Goal: Task Accomplishment & Management: Manage account settings

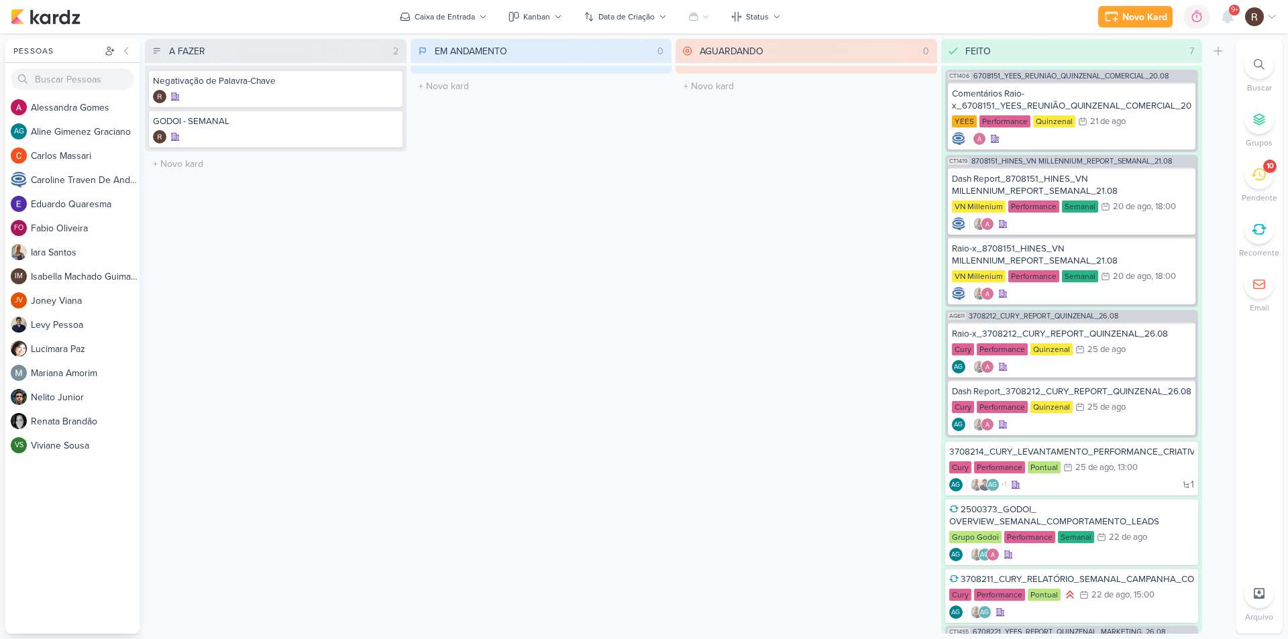
click at [1260, 182] on div "10" at bounding box center [1259, 175] width 30 height 30
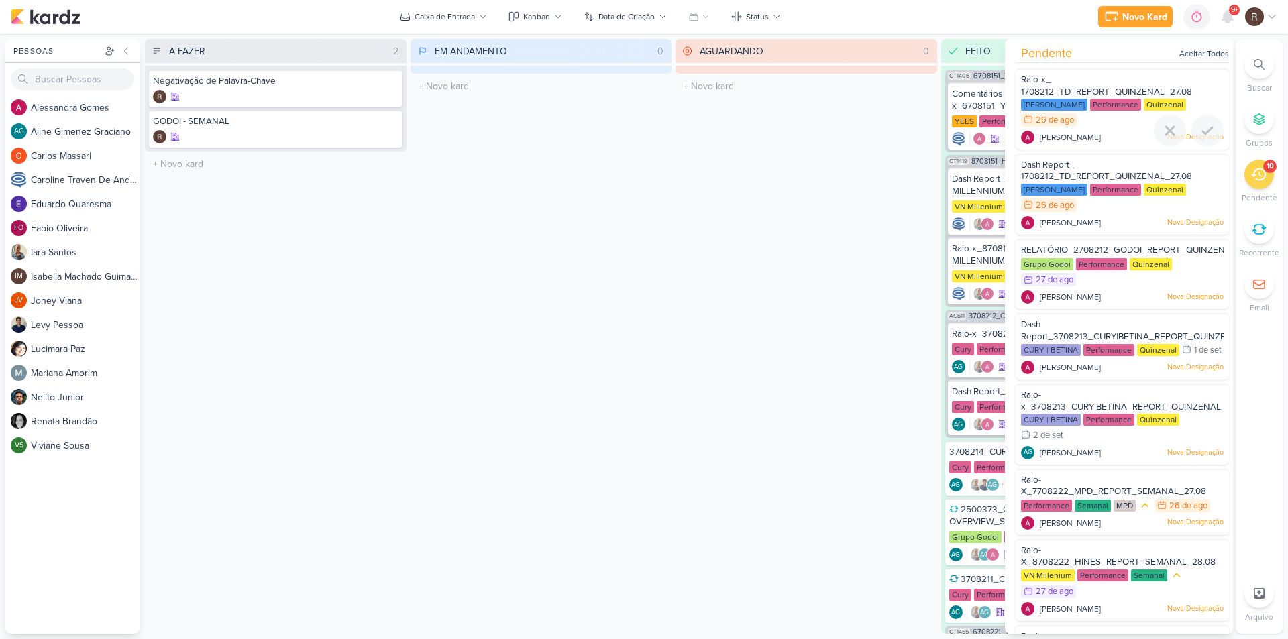
click at [1104, 110] on div "Performance" at bounding box center [1115, 105] width 51 height 12
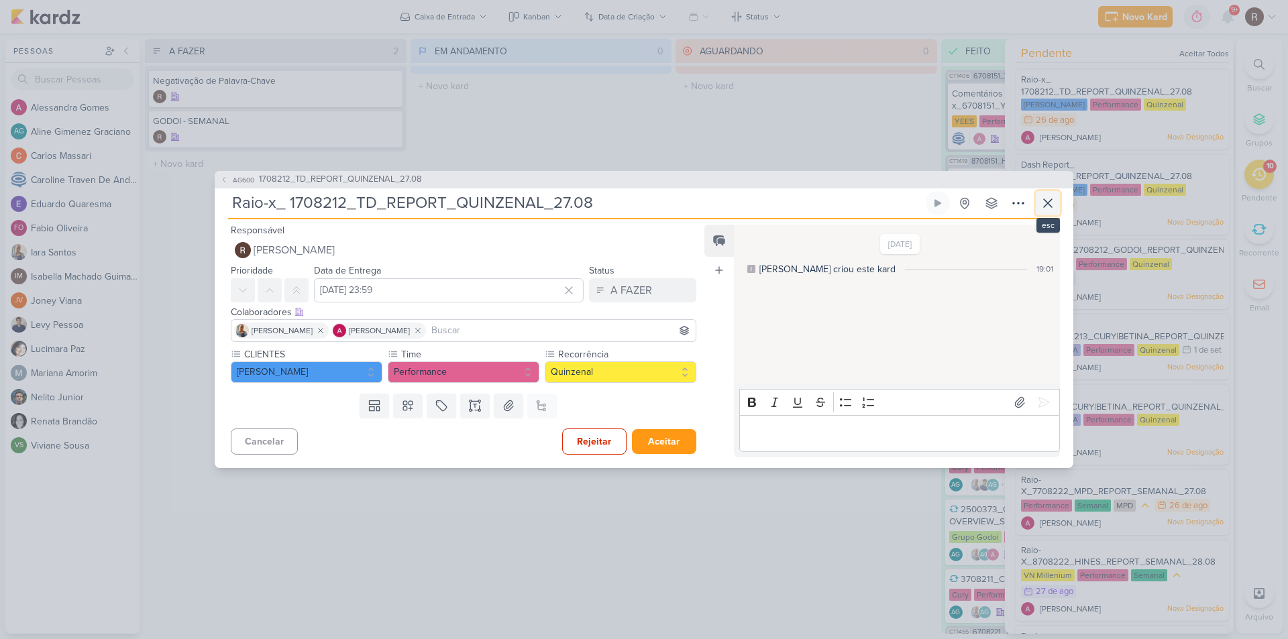
click at [1052, 198] on icon at bounding box center [1048, 203] width 16 height 16
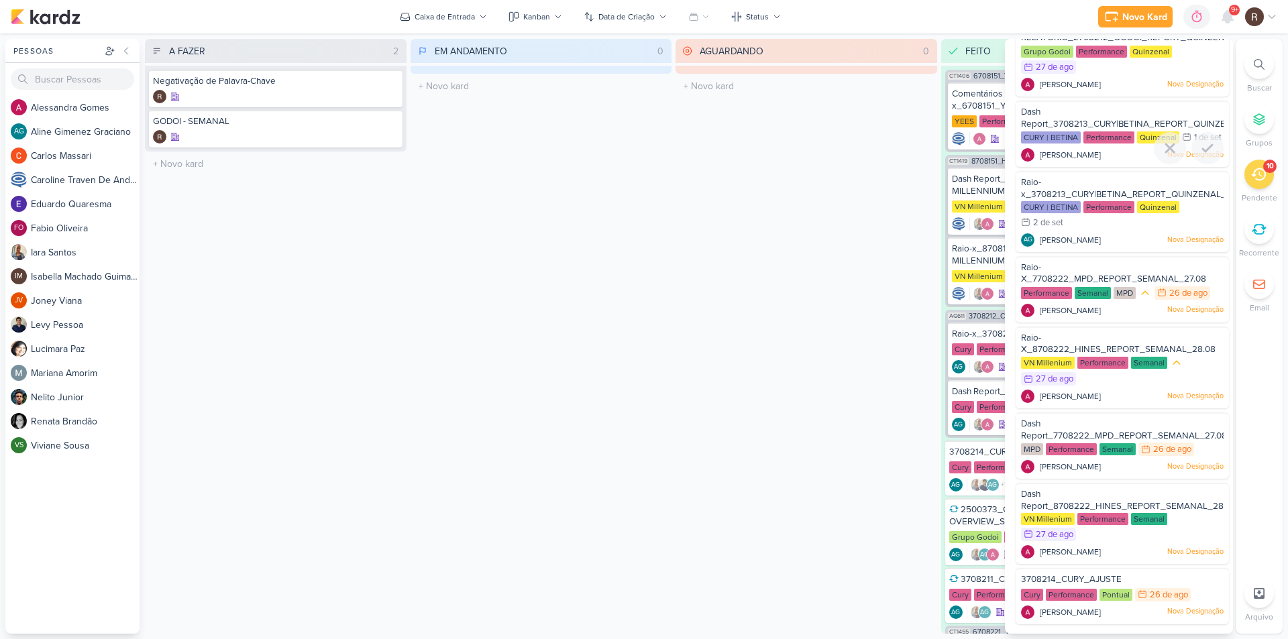
scroll to position [227, 0]
click at [1131, 291] on div "MPD" at bounding box center [1124, 293] width 22 height 12
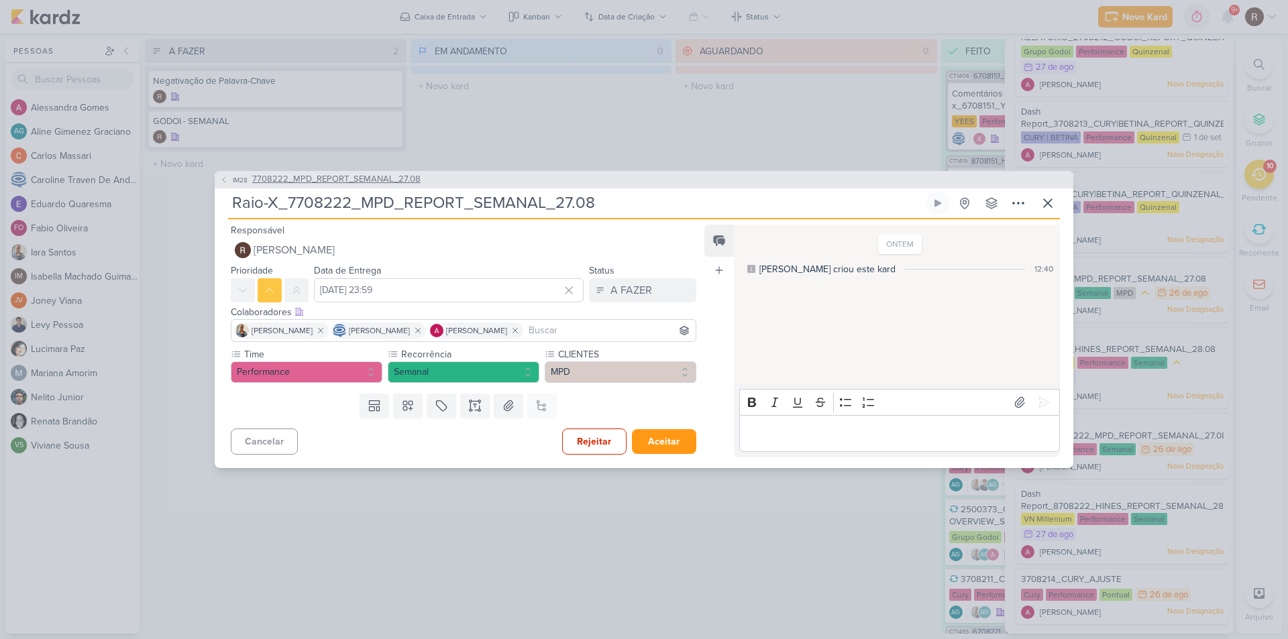
click at [314, 183] on span "7708222_MPD_REPORT_SEMANAL_27.08" at bounding box center [336, 179] width 168 height 13
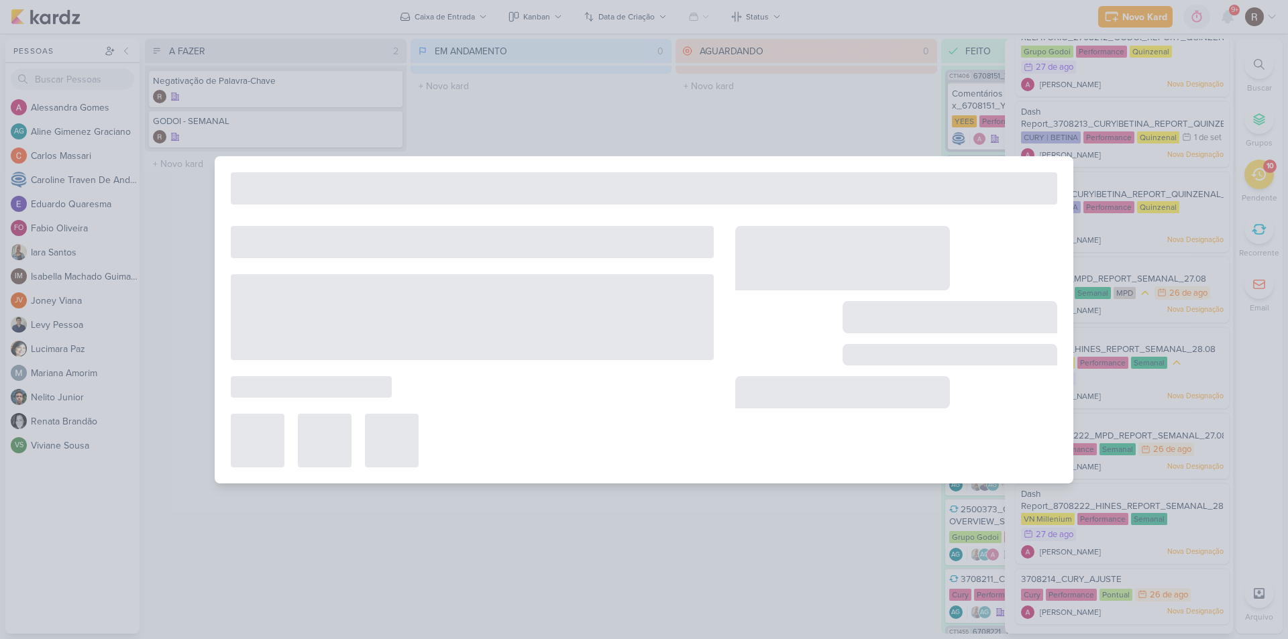
type input "7708222_MPD_REPORT_SEMANAL_27.08"
type input "27 de agosto de 2025 às 18:00"
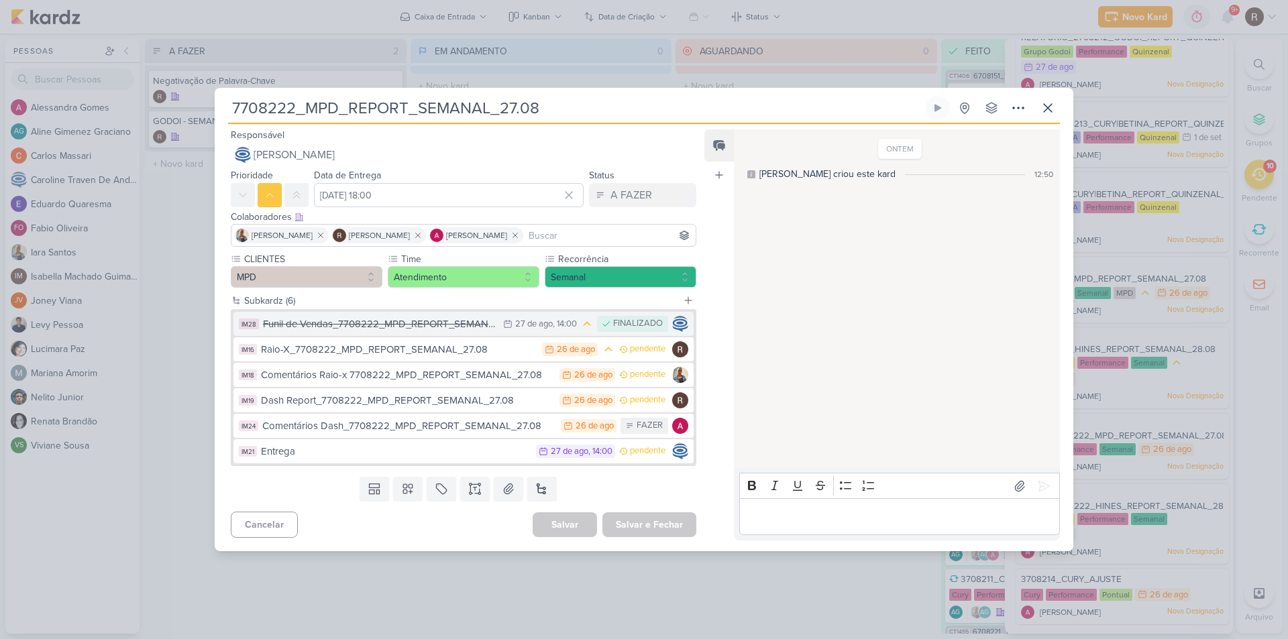
click at [470, 320] on div "Funil de Vendas_7708222_MPD_REPORT_SEMANAL_27.08" at bounding box center [379, 324] width 233 height 15
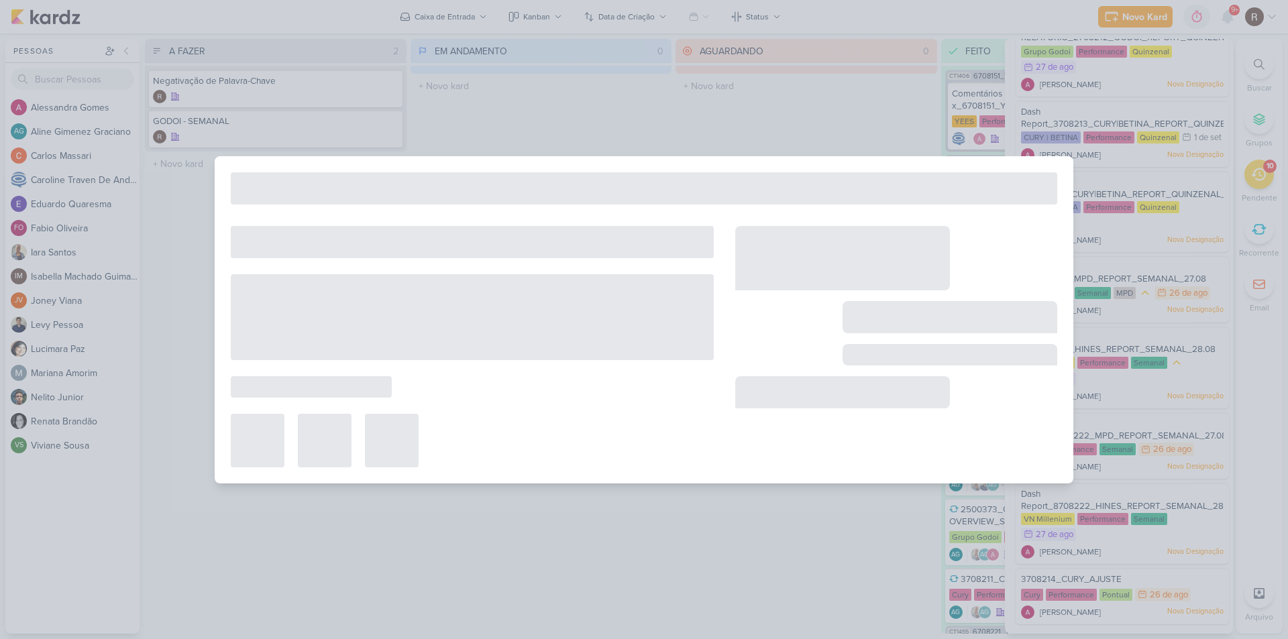
type input "Funil de Vendas_7708222_MPD_REPORT_SEMANAL_27.08"
type input "27 de agosto de 2025 às 14:00"
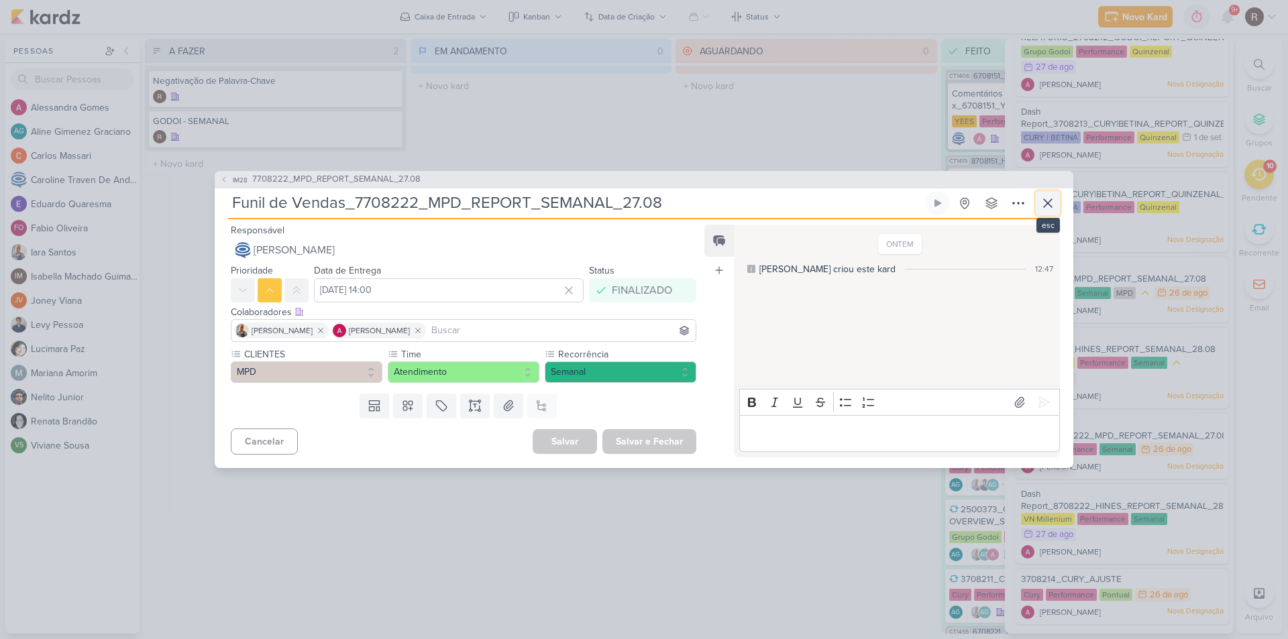
click at [1044, 204] on icon at bounding box center [1048, 203] width 16 height 16
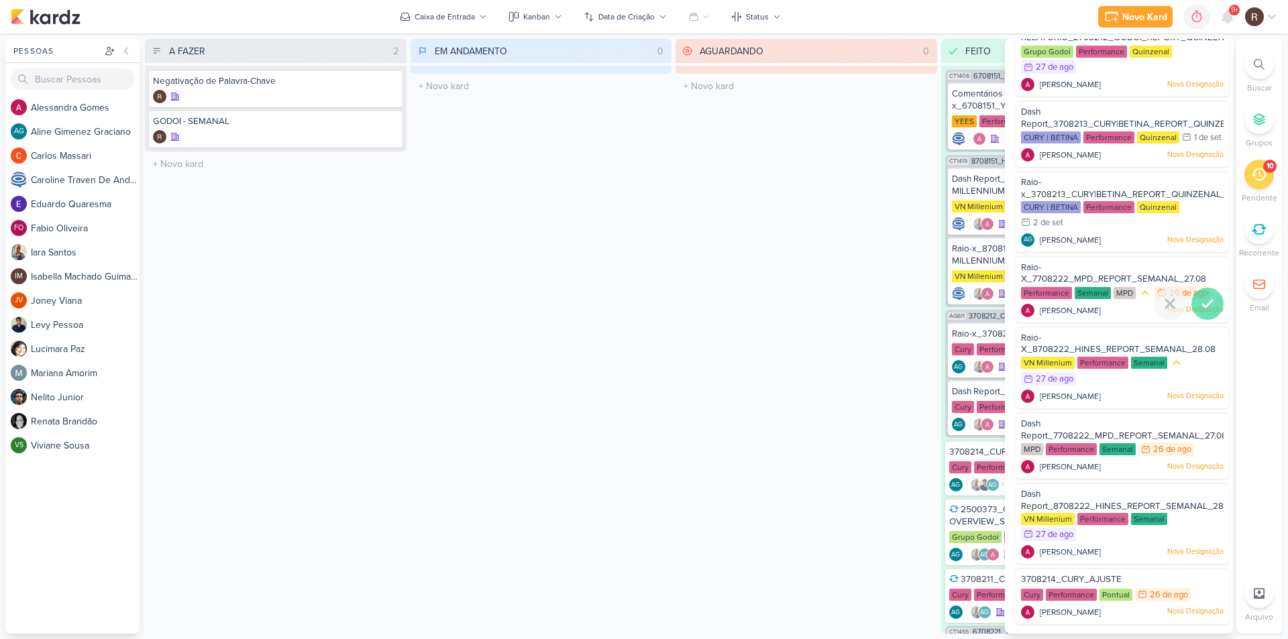
click at [1204, 303] on icon at bounding box center [1207, 303] width 9 height 7
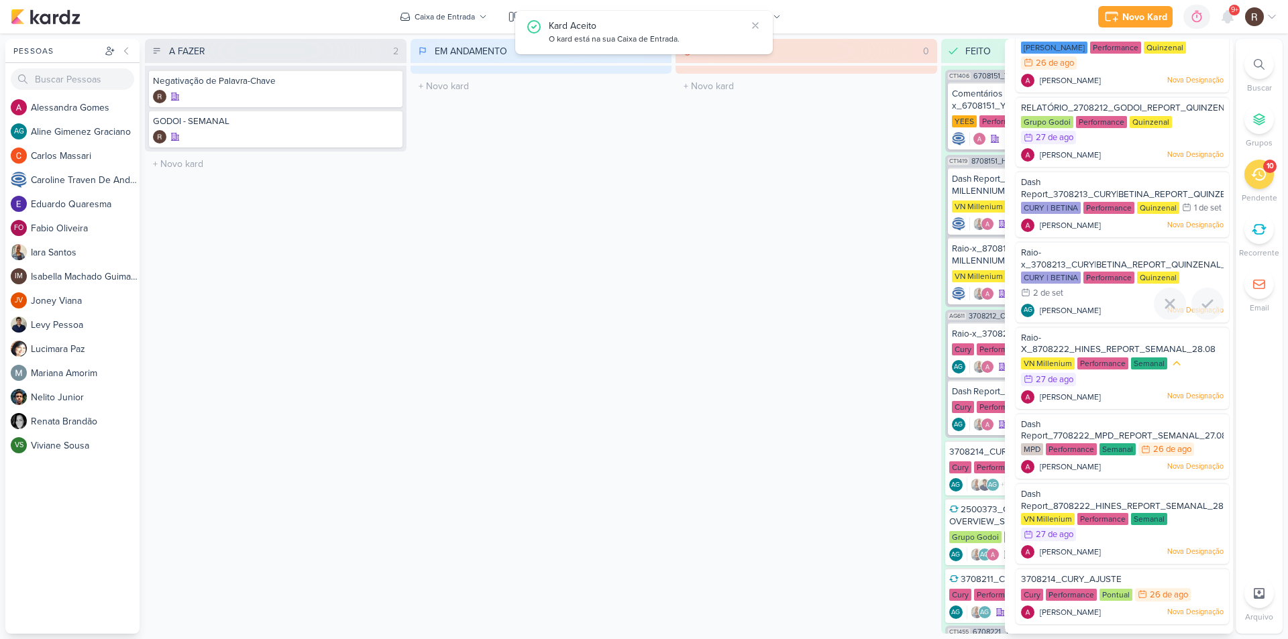
scroll to position [157, 0]
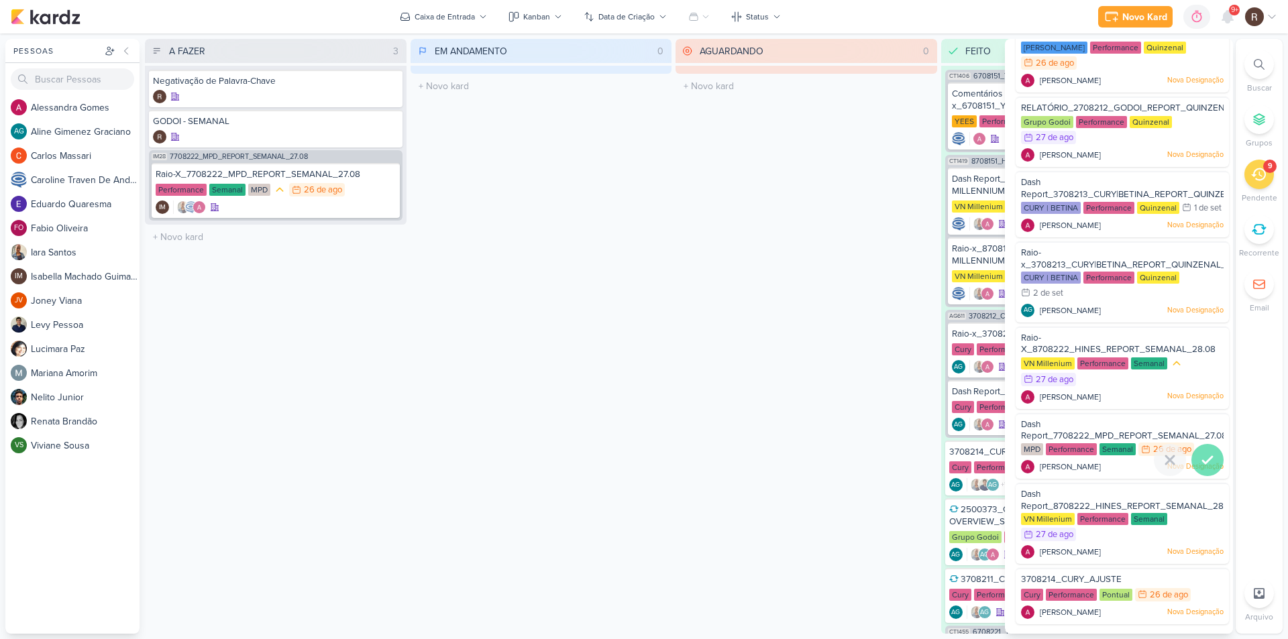
click at [1208, 454] on icon at bounding box center [1207, 460] width 16 height 16
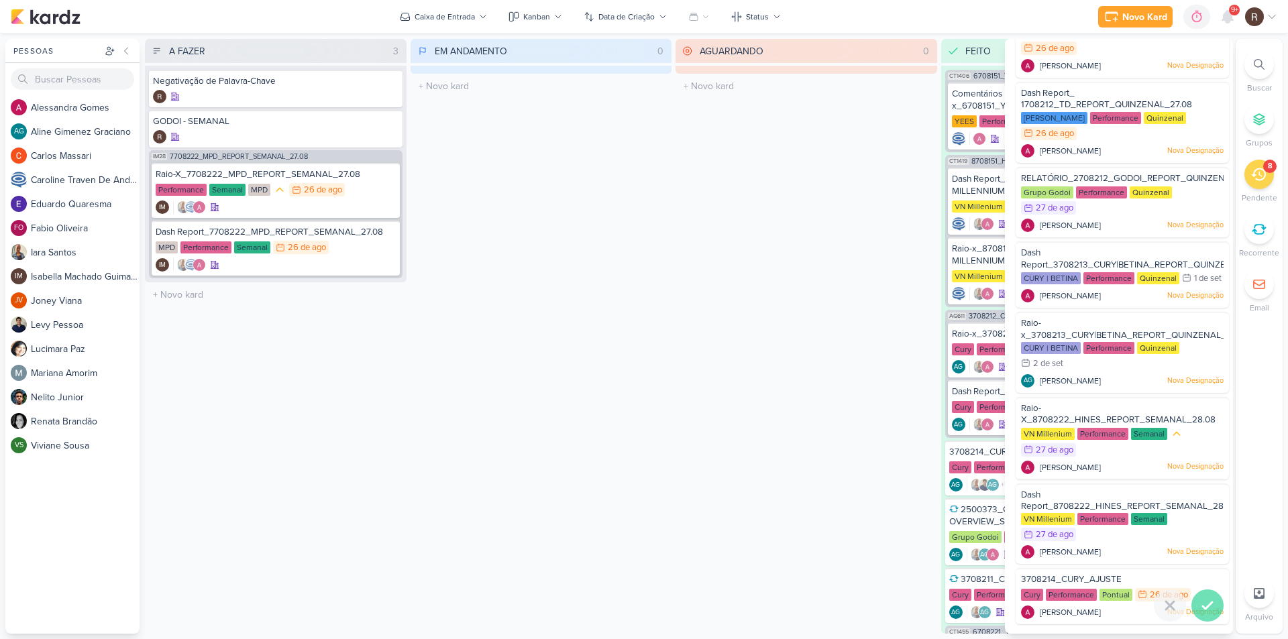
click at [1204, 604] on icon at bounding box center [1207, 605] width 9 height 7
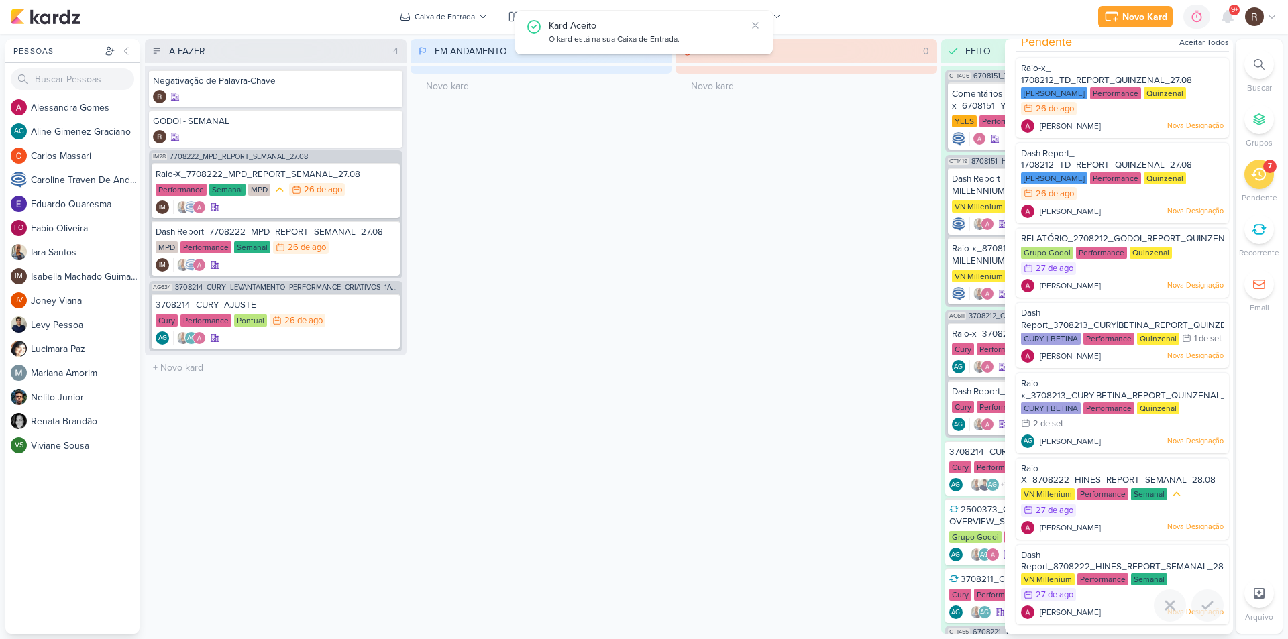
scroll to position [0, 0]
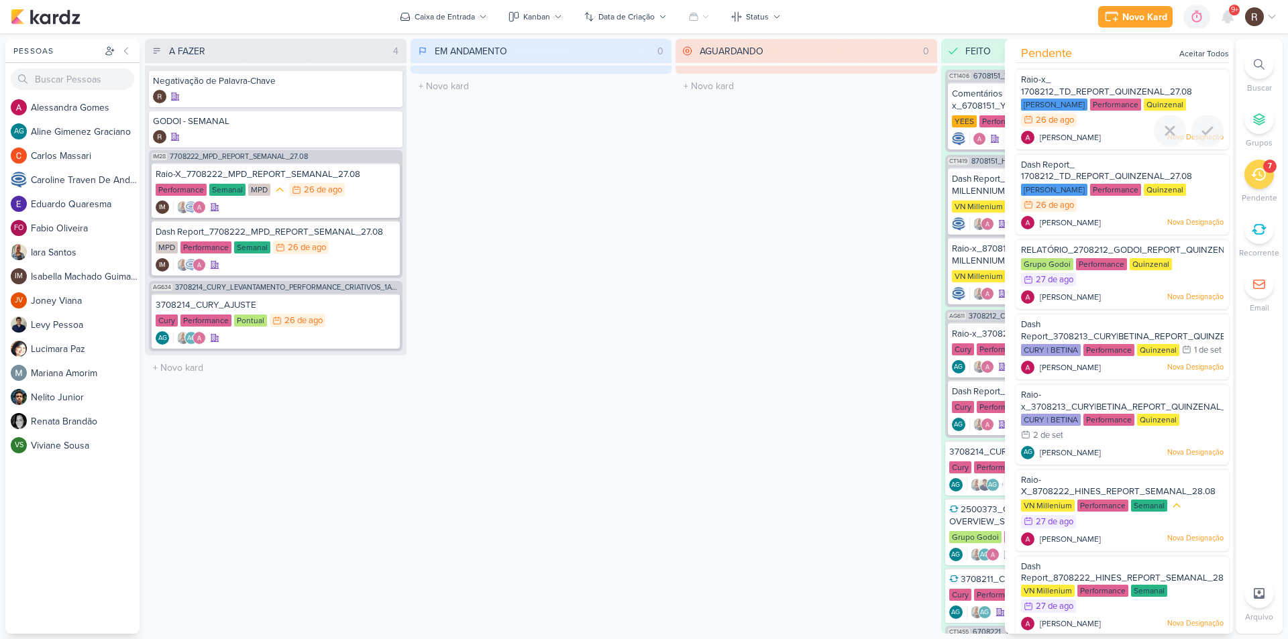
click at [1107, 125] on div "Teixeira Duarte Performance Quinzenal 26/8 26 de ago" at bounding box center [1122, 114] width 203 height 30
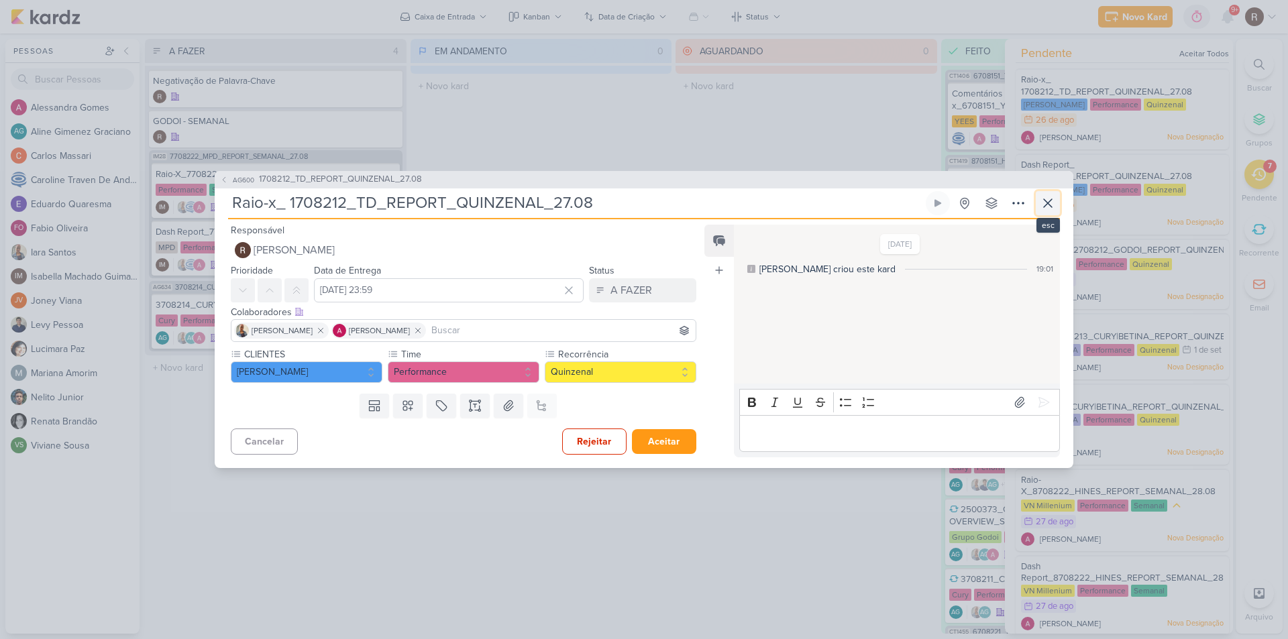
click at [1043, 203] on icon at bounding box center [1048, 203] width 16 height 16
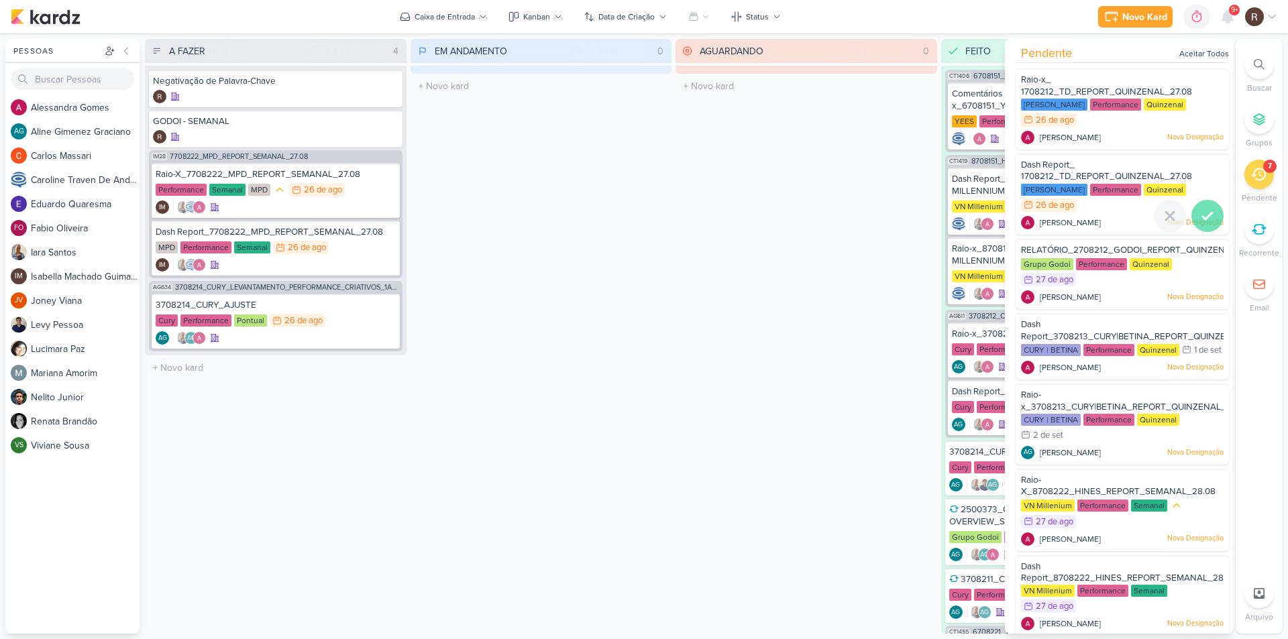
click at [1201, 223] on icon at bounding box center [1207, 216] width 16 height 16
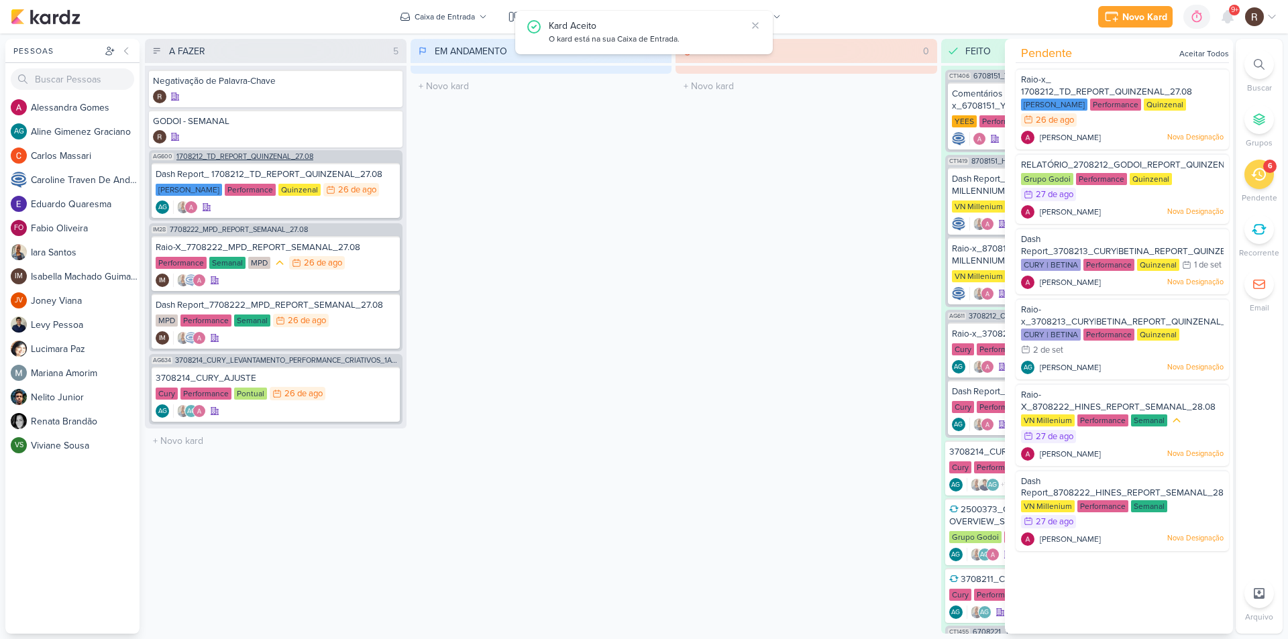
click at [289, 158] on span "1708212_TD_REPORT_QUINZENAL_27.08" at bounding box center [244, 156] width 137 height 7
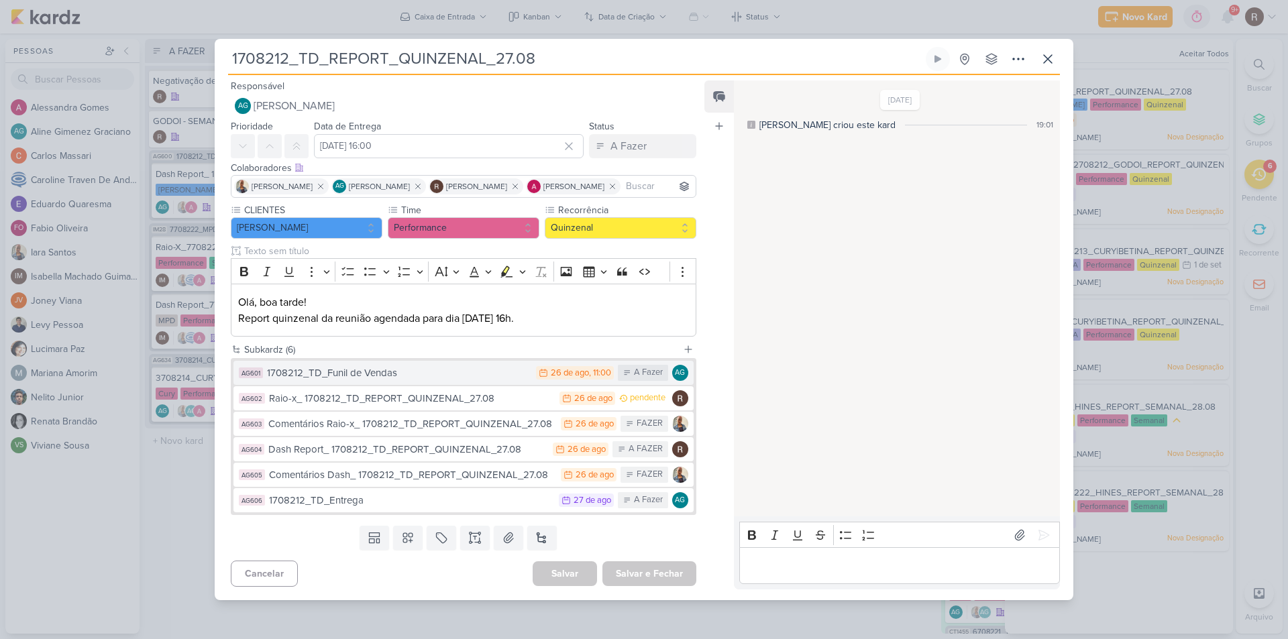
click at [463, 371] on div "1708212_TD_Funil de Vendas" at bounding box center [398, 373] width 262 height 15
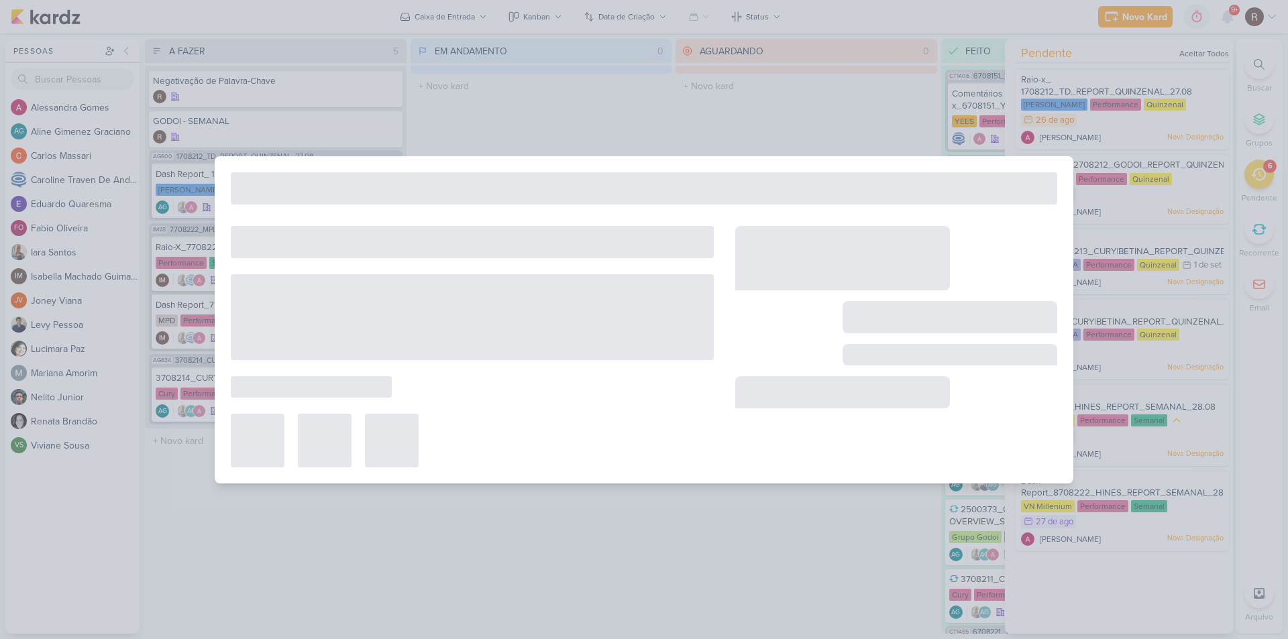
type input "1708212_TD_Funil de Vendas"
type input "[DATE] 11:00"
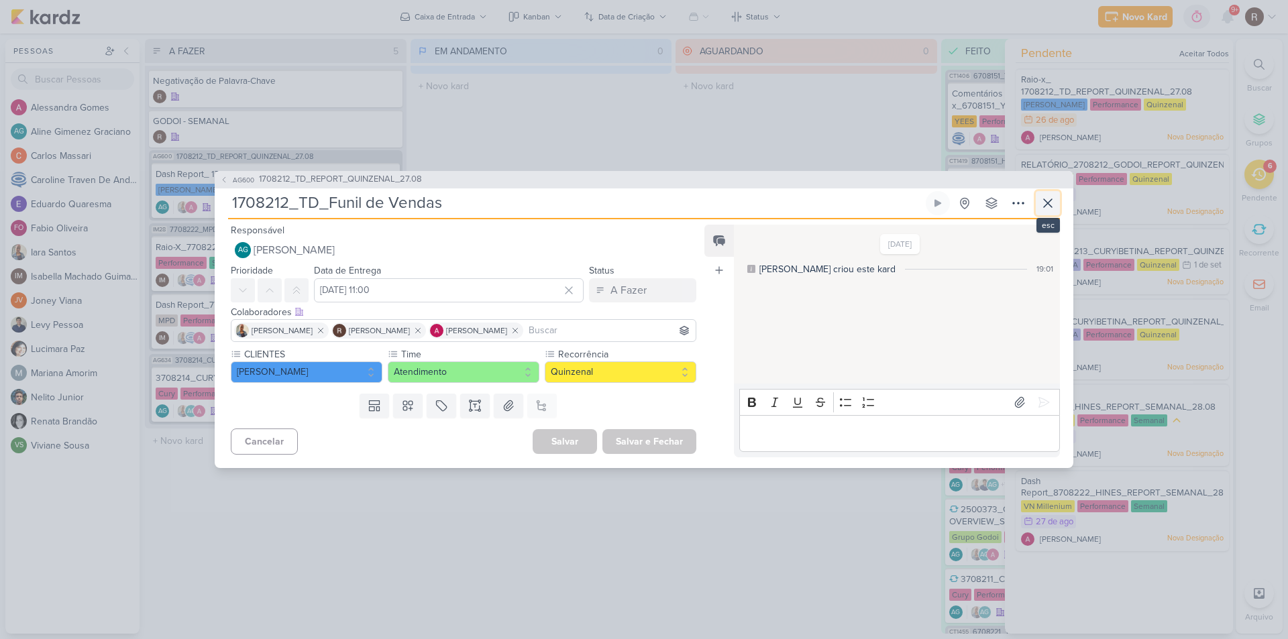
click at [1048, 202] on icon at bounding box center [1048, 203] width 16 height 16
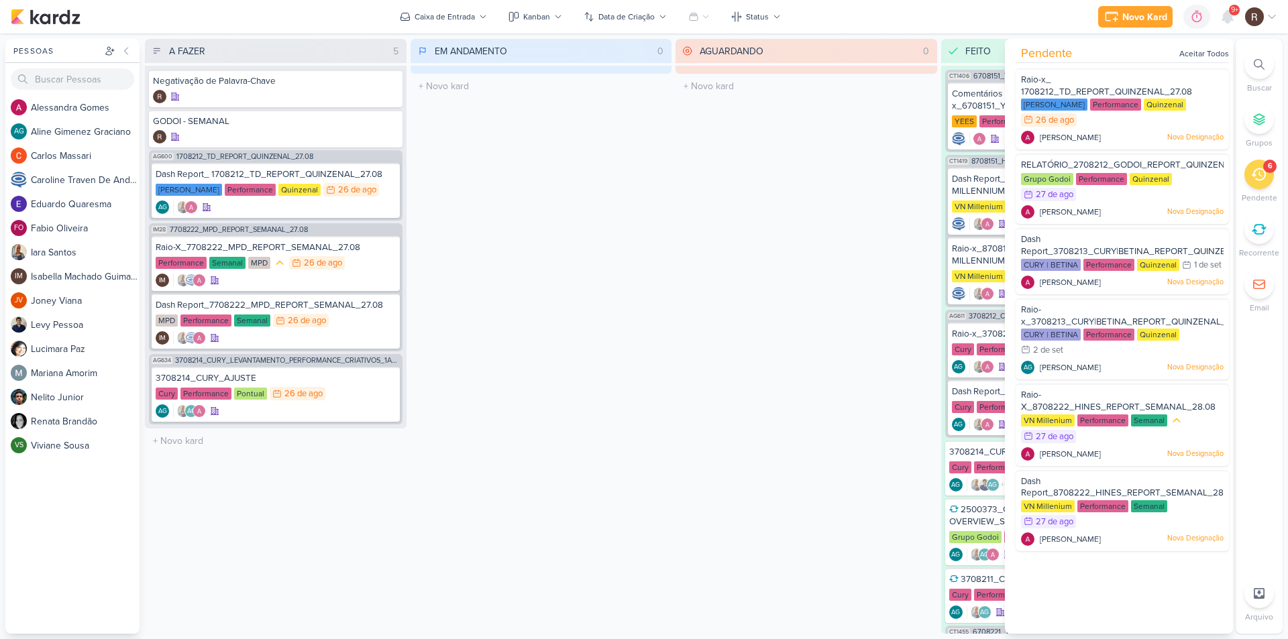
click at [604, 315] on div "EM ANDAMENTO 0 Mover Para Esquerda Mover Para Direita [GEOGRAPHIC_DATA] O títul…" at bounding box center [541, 336] width 262 height 595
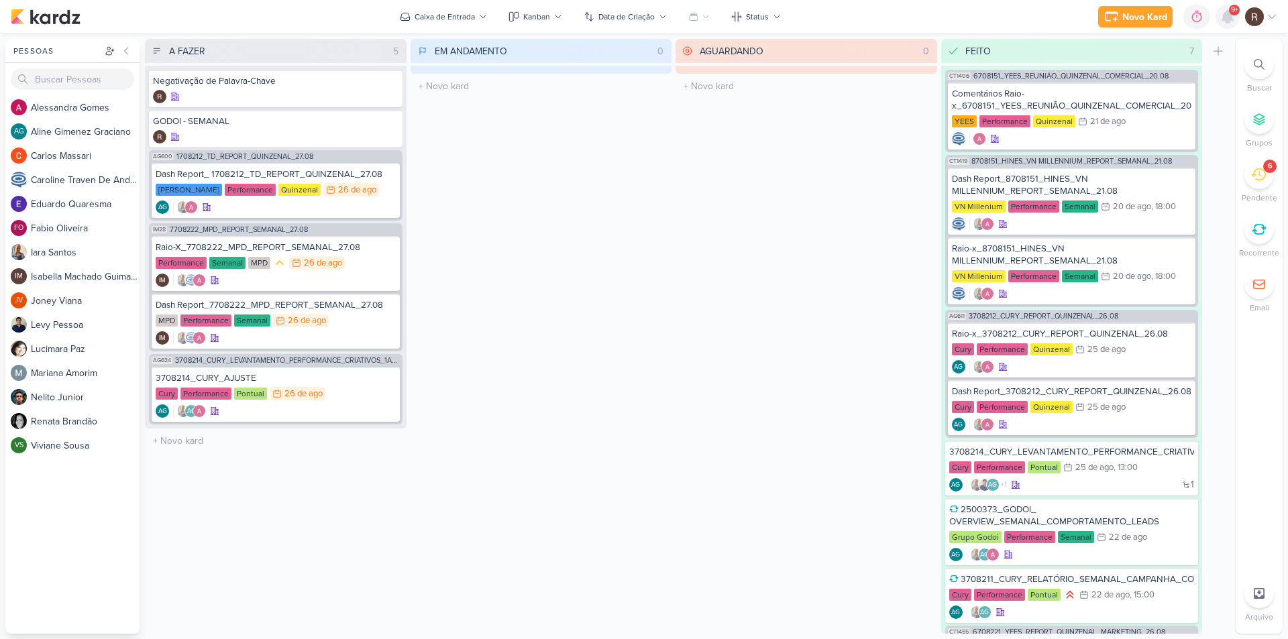
click at [1229, 21] on icon at bounding box center [1227, 17] width 11 height 12
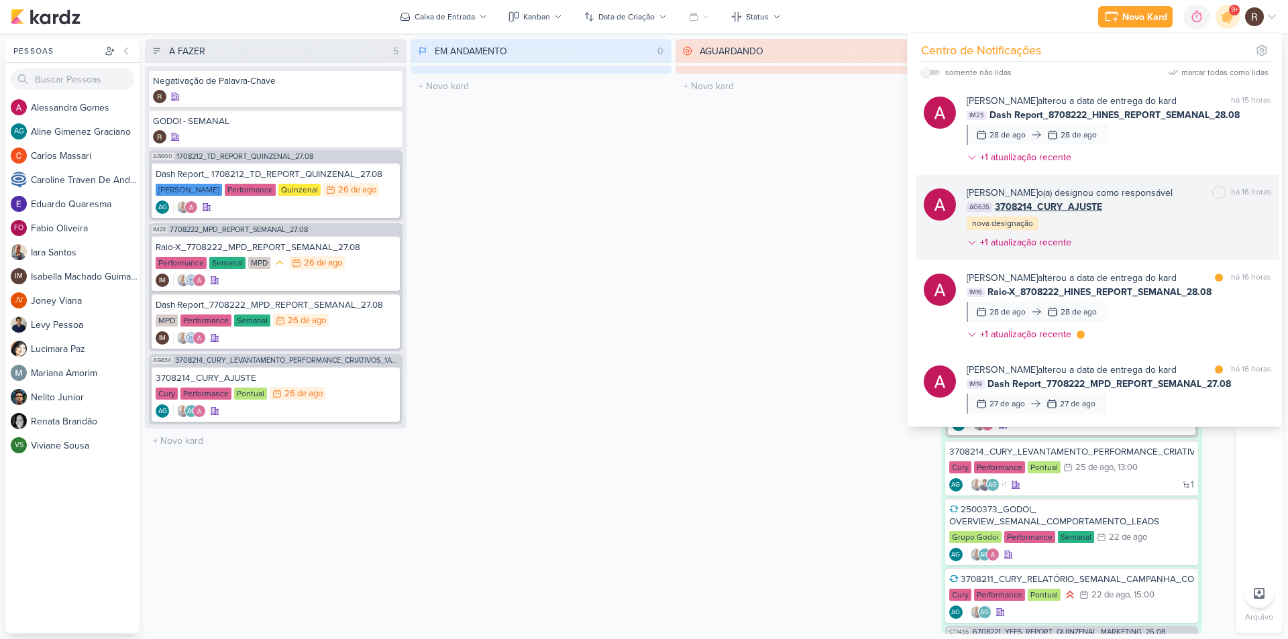
click at [1146, 213] on div "AG635 3708214_CURY_AJUSTE" at bounding box center [1118, 207] width 305 height 14
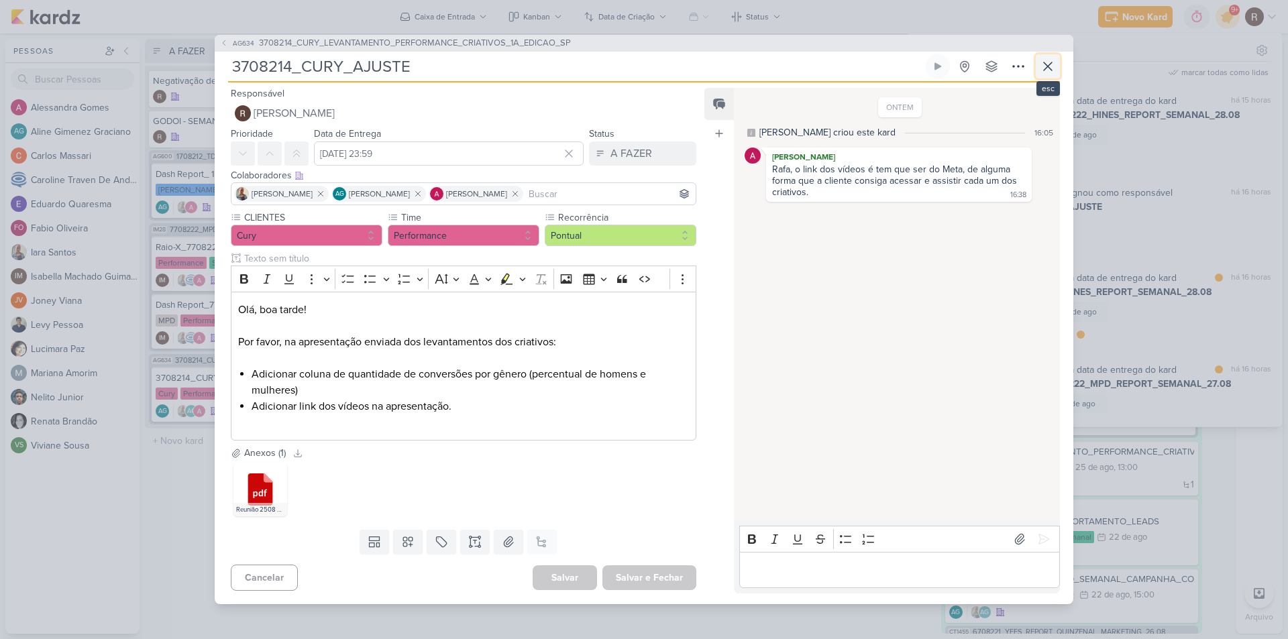
click at [1050, 70] on icon at bounding box center [1048, 66] width 8 height 8
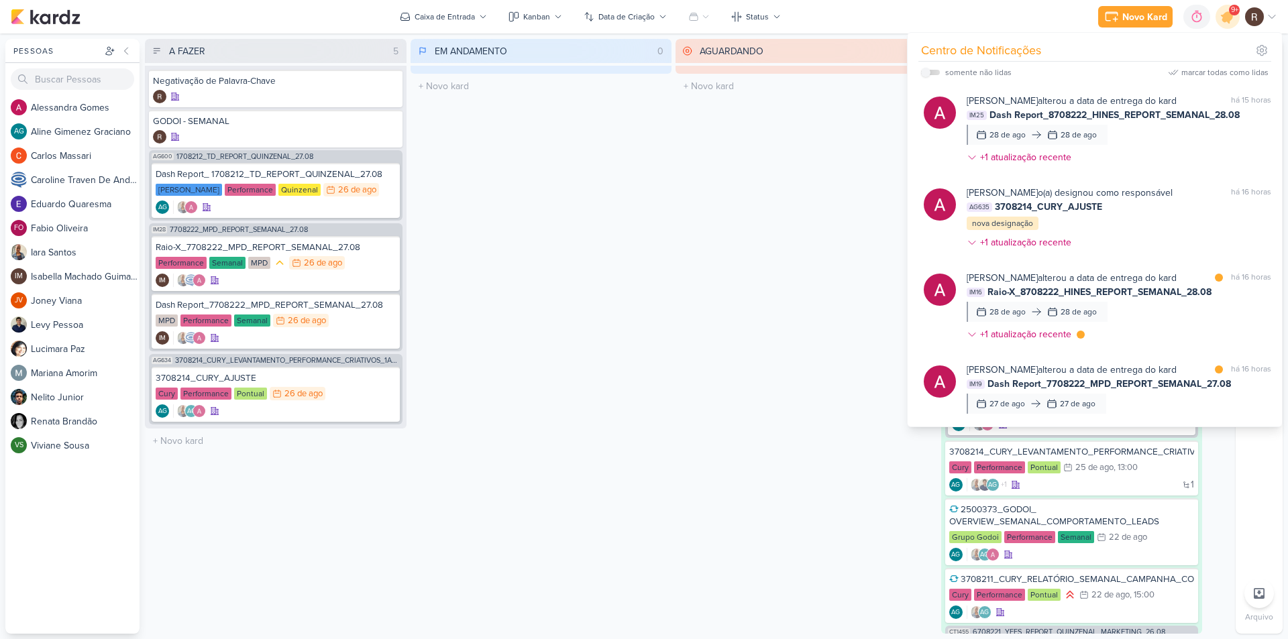
click at [729, 239] on div "AGUARDANDO 0 Mover Para Esquerda Mover Para Direita [GEOGRAPHIC_DATA] O título …" at bounding box center [806, 336] width 262 height 595
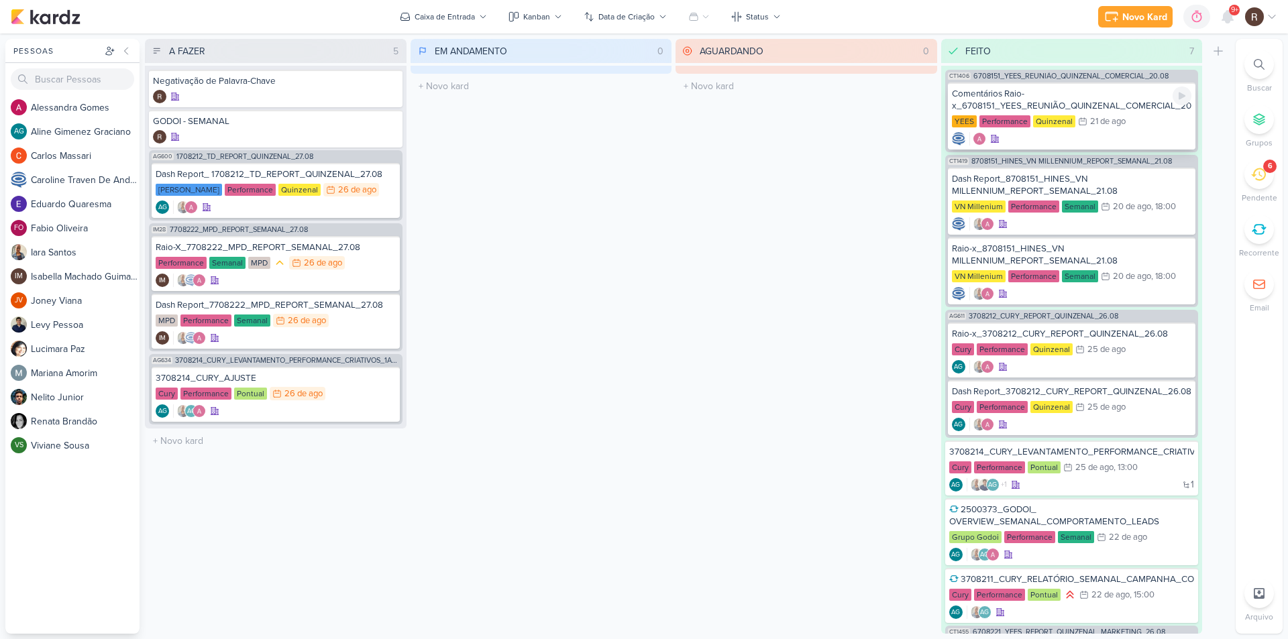
click at [1036, 102] on div "Comentários Raio-x_6708151_YEES_REUNIÃO_QUINZENAL_COMERCIAL_20.08" at bounding box center [1072, 100] width 240 height 24
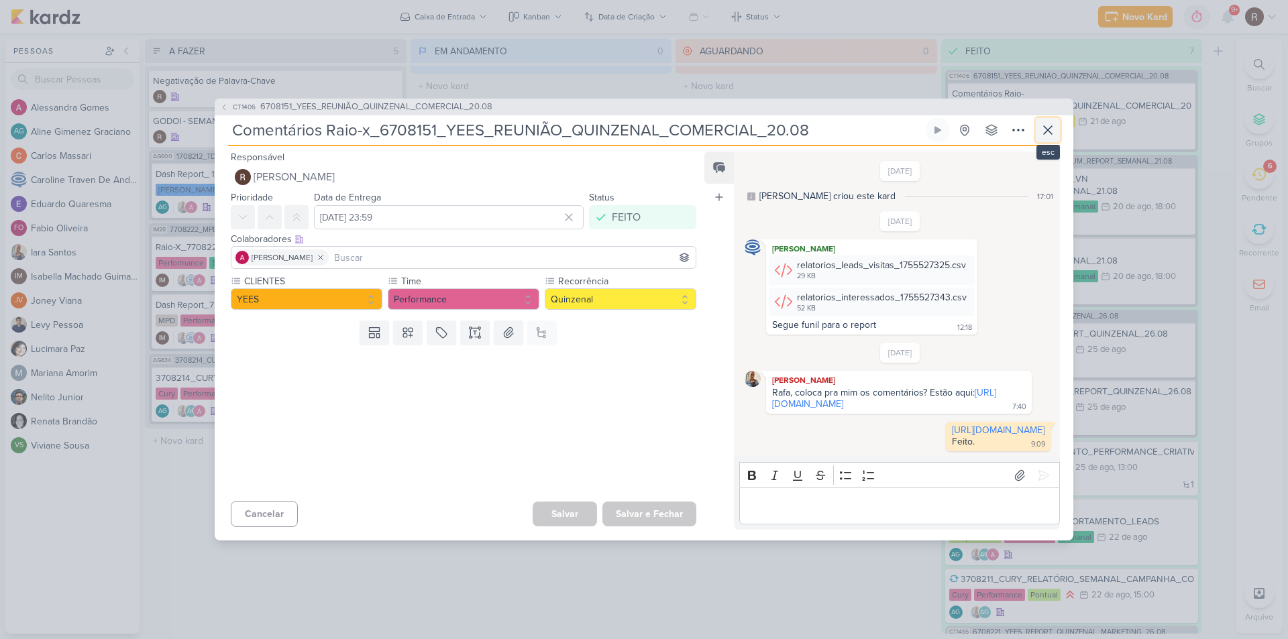
click at [1044, 122] on icon at bounding box center [1048, 130] width 16 height 16
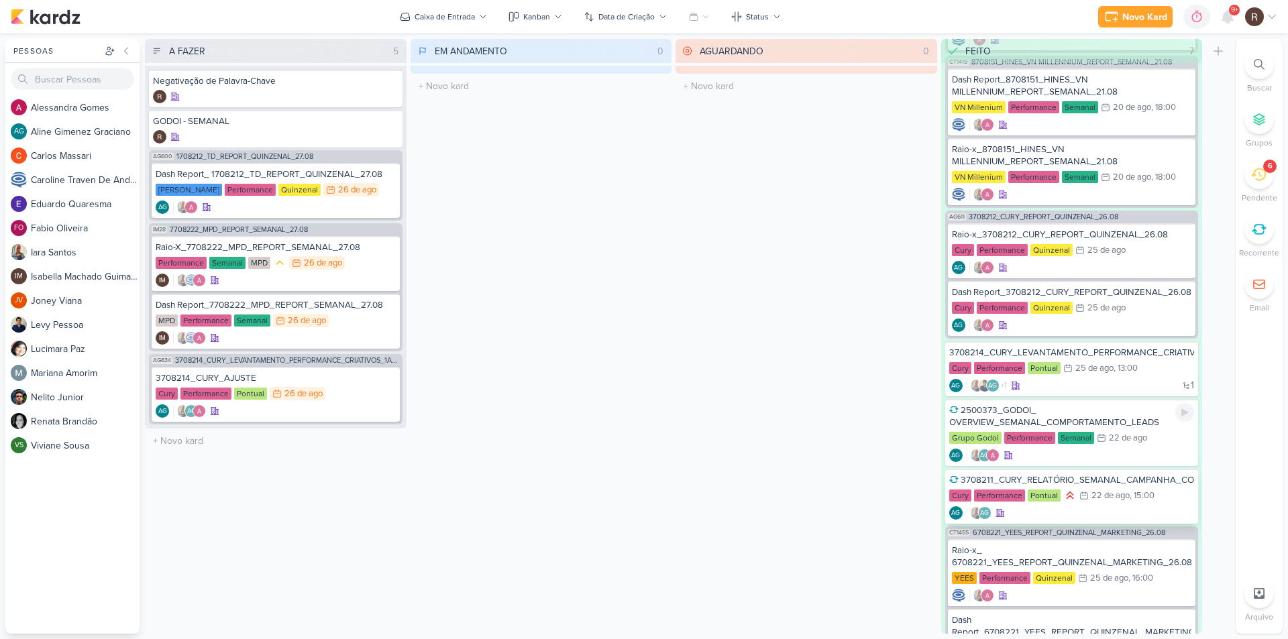
scroll to position [173, 0]
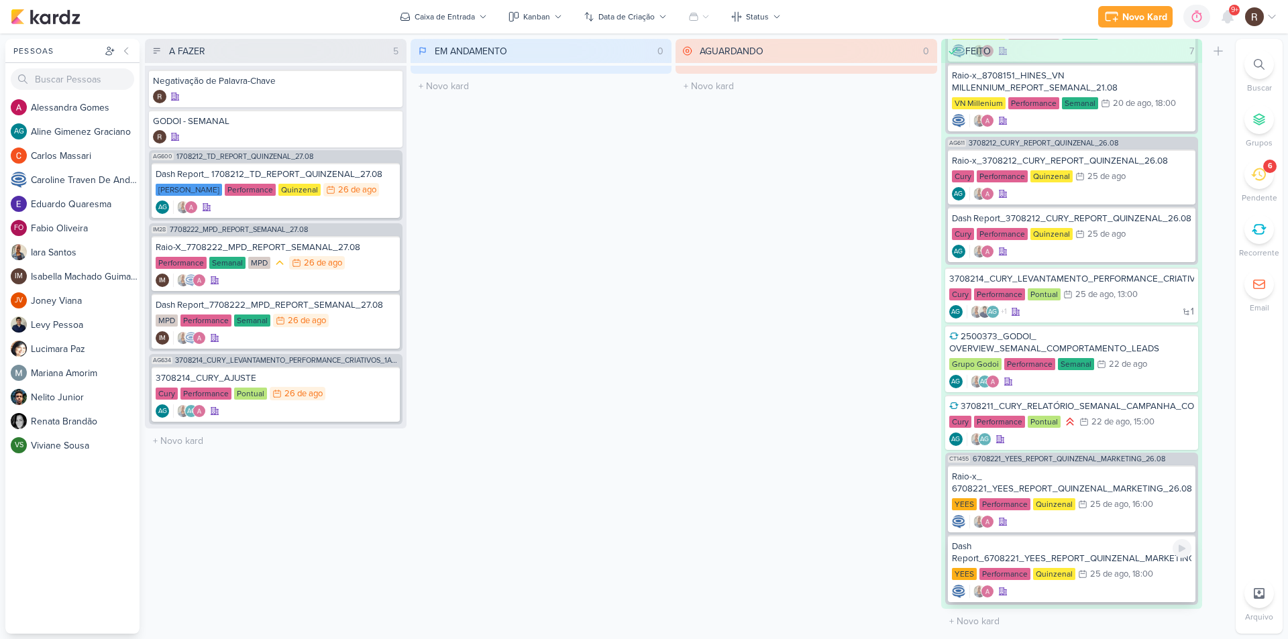
click at [1109, 565] on div "Dash Report_6708221_YEES_REPORT_QUINZENAL_MARKETING_26.08 YEES Performance Quin…" at bounding box center [1072, 568] width 248 height 67
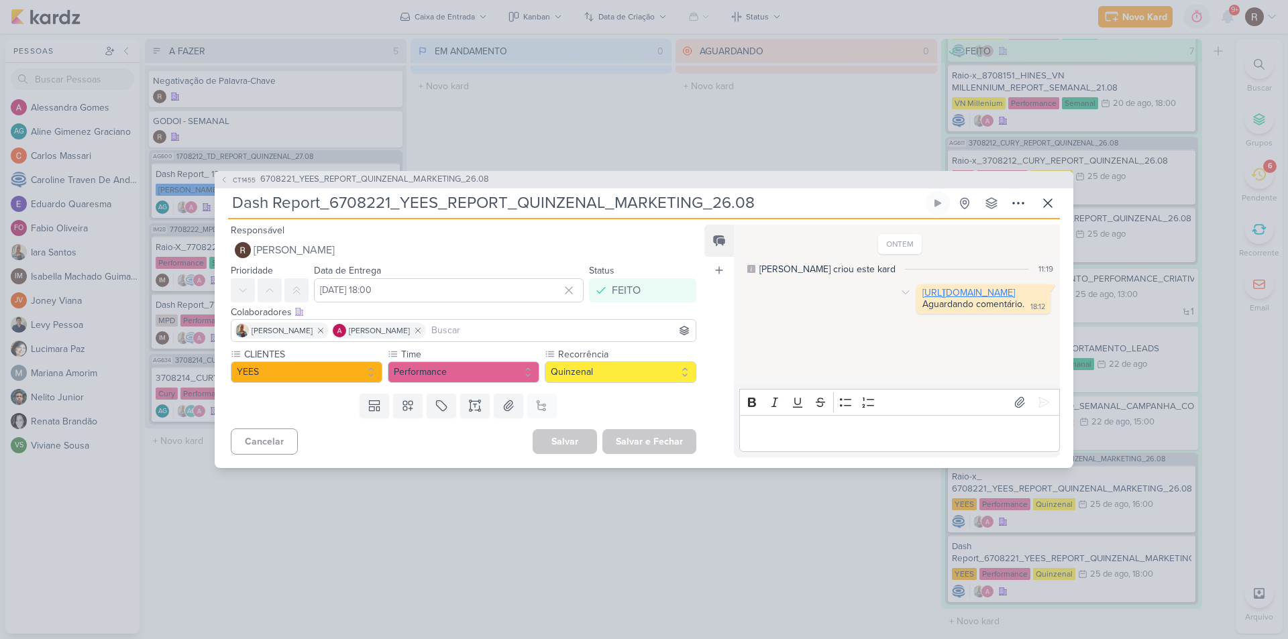
click at [922, 294] on link "https://www.canva.com/design/DAGxGc8p4ts/o7rnOcy0pZi0ZdhX6dI7TQ/edit" at bounding box center [968, 292] width 93 height 11
click at [1048, 198] on icon at bounding box center [1048, 203] width 16 height 16
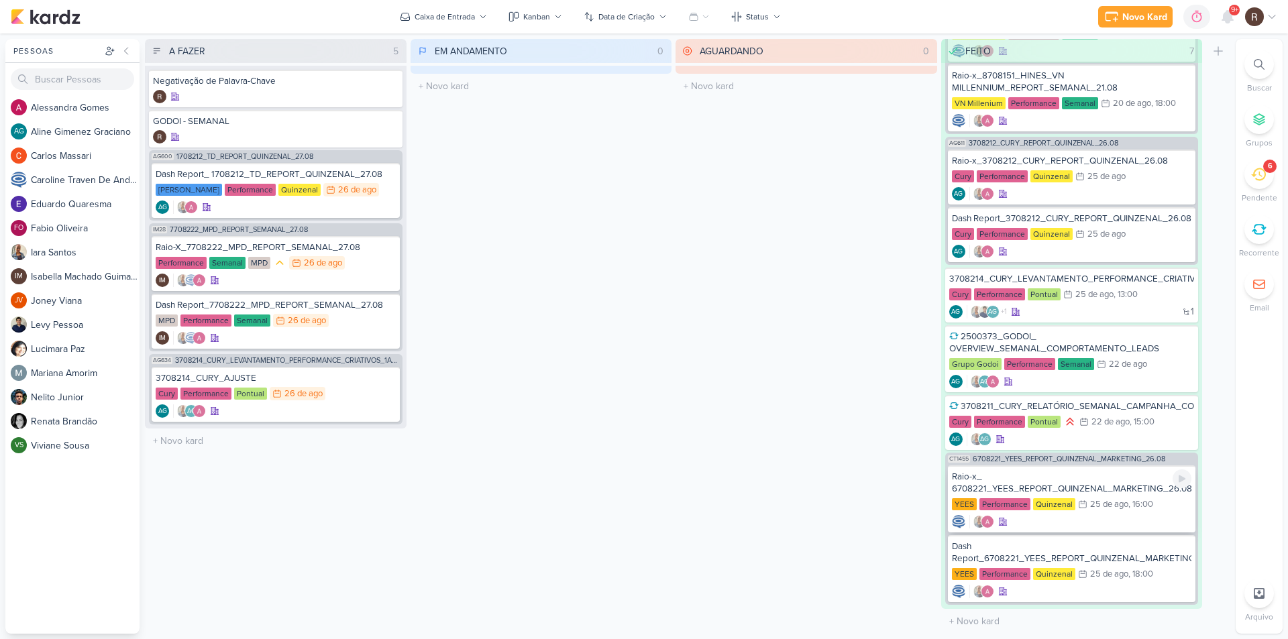
click at [1121, 496] on div "Raio-x_ 6708221_YEES_REPORT_QUINZENAL_MARKETING_26.08 YEES Performance Quinzena…" at bounding box center [1072, 498] width 248 height 67
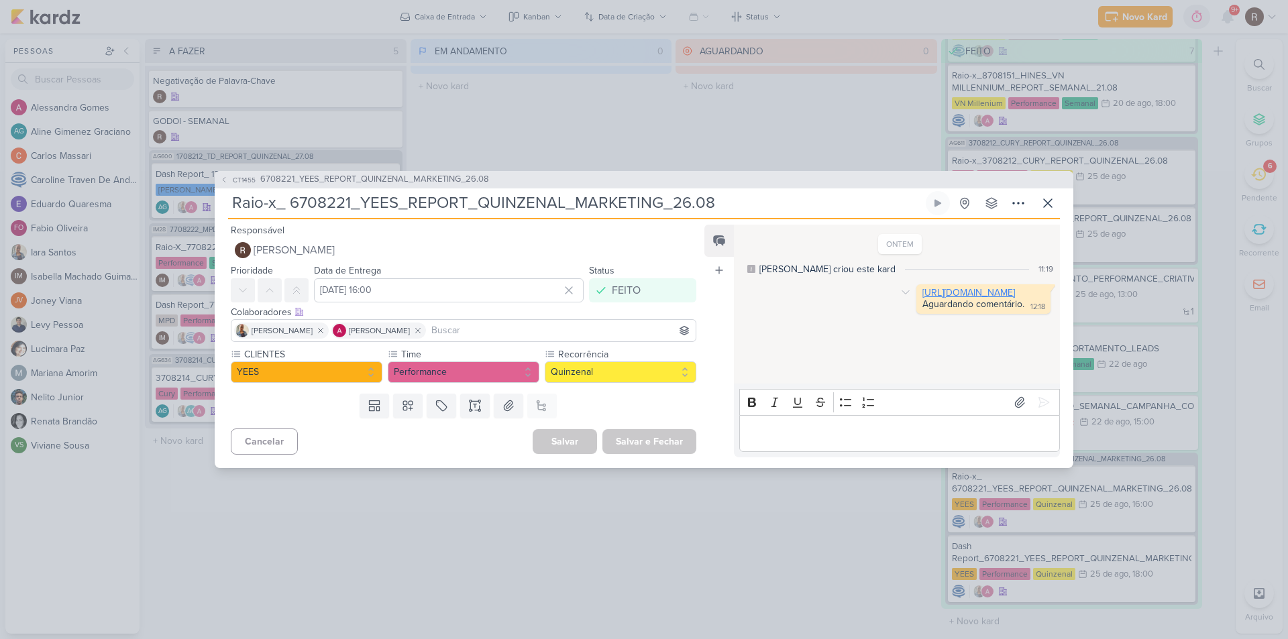
click at [922, 298] on link "https://docs.google.com/spreadsheets/d/1EXvK28F58lwKMO3N6hBzW1oVcqj0dfLkercb0bT…" at bounding box center [968, 292] width 93 height 11
click at [1039, 209] on button at bounding box center [1048, 203] width 24 height 24
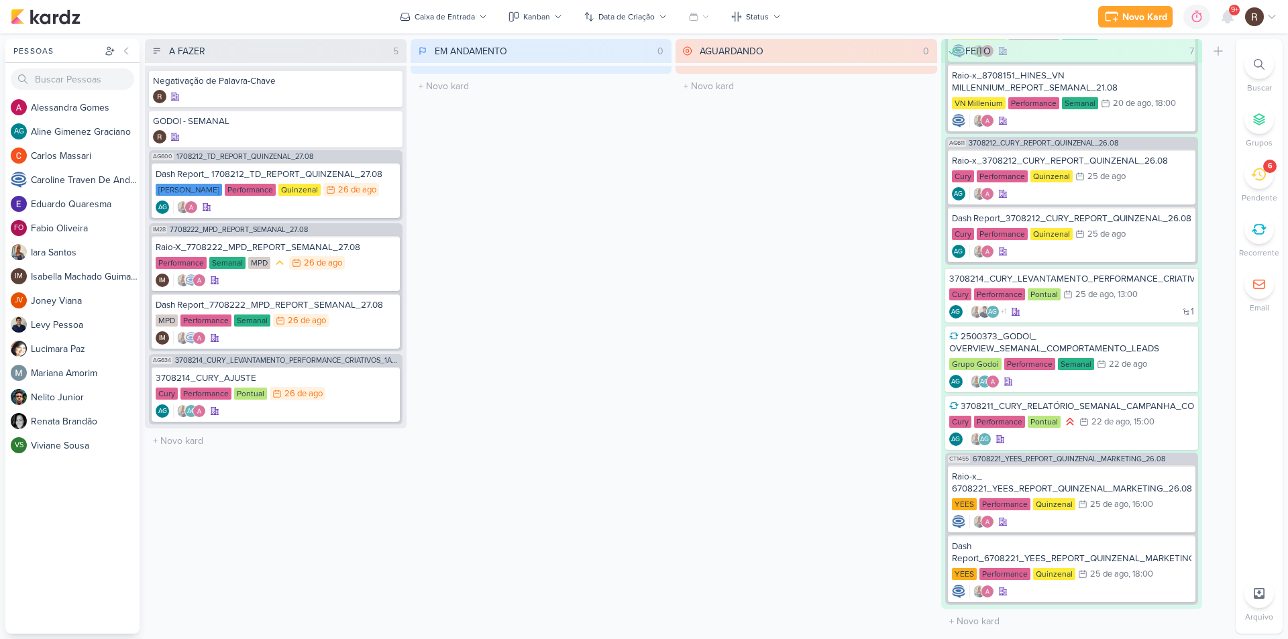
click at [1263, 178] on icon at bounding box center [1258, 174] width 15 height 13
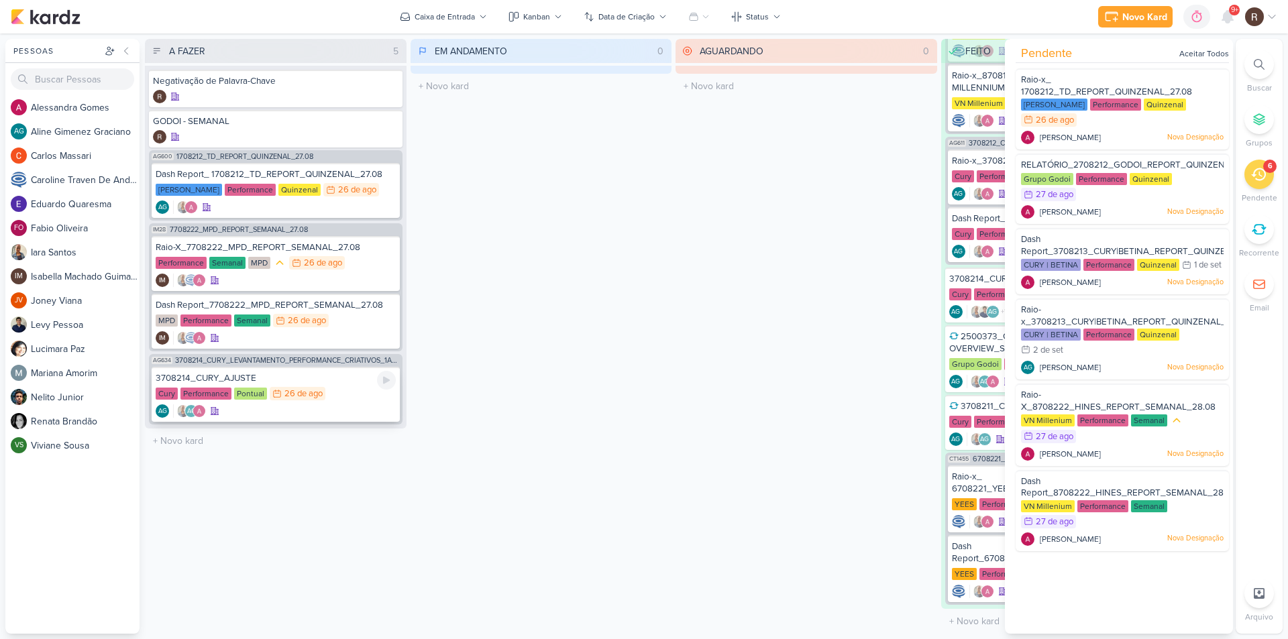
click at [317, 390] on div "26 de ago" at bounding box center [303, 394] width 38 height 9
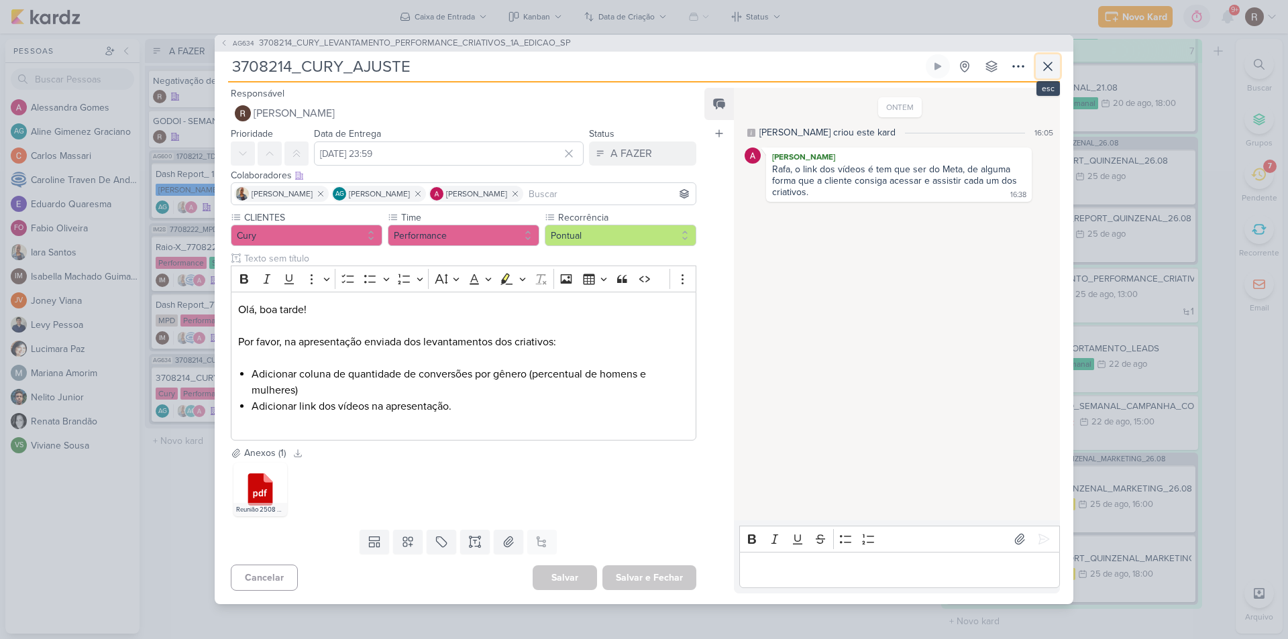
click at [1046, 66] on icon at bounding box center [1048, 66] width 8 height 8
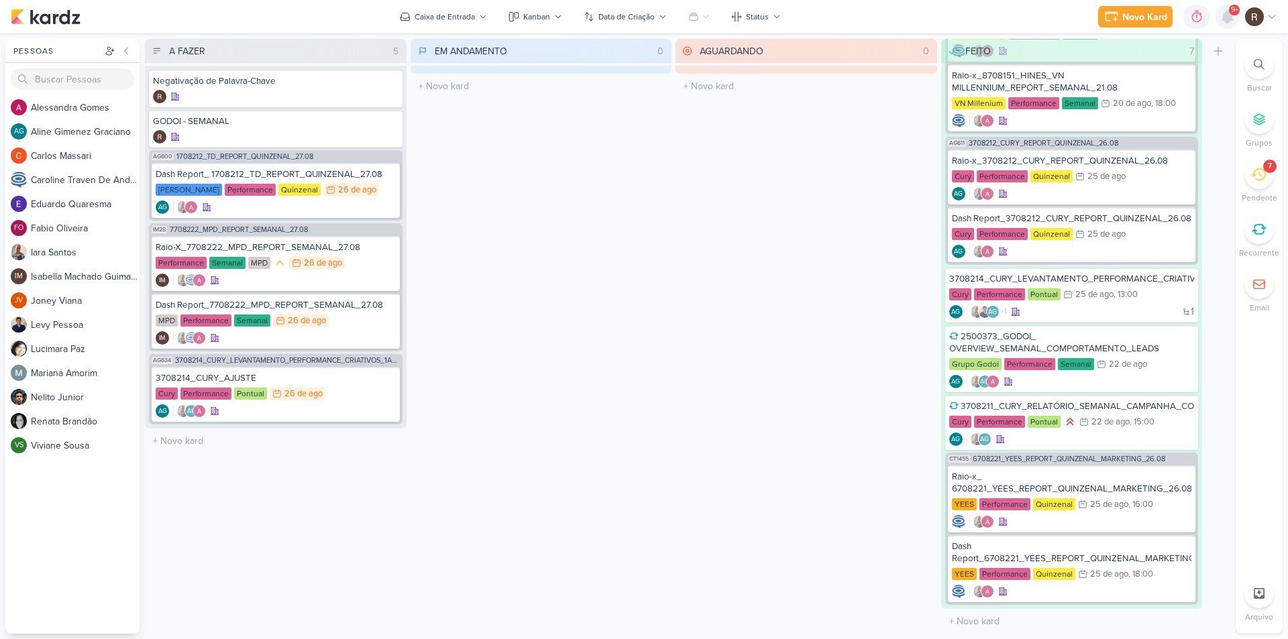
click at [1227, 17] on icon at bounding box center [1227, 17] width 11 height 12
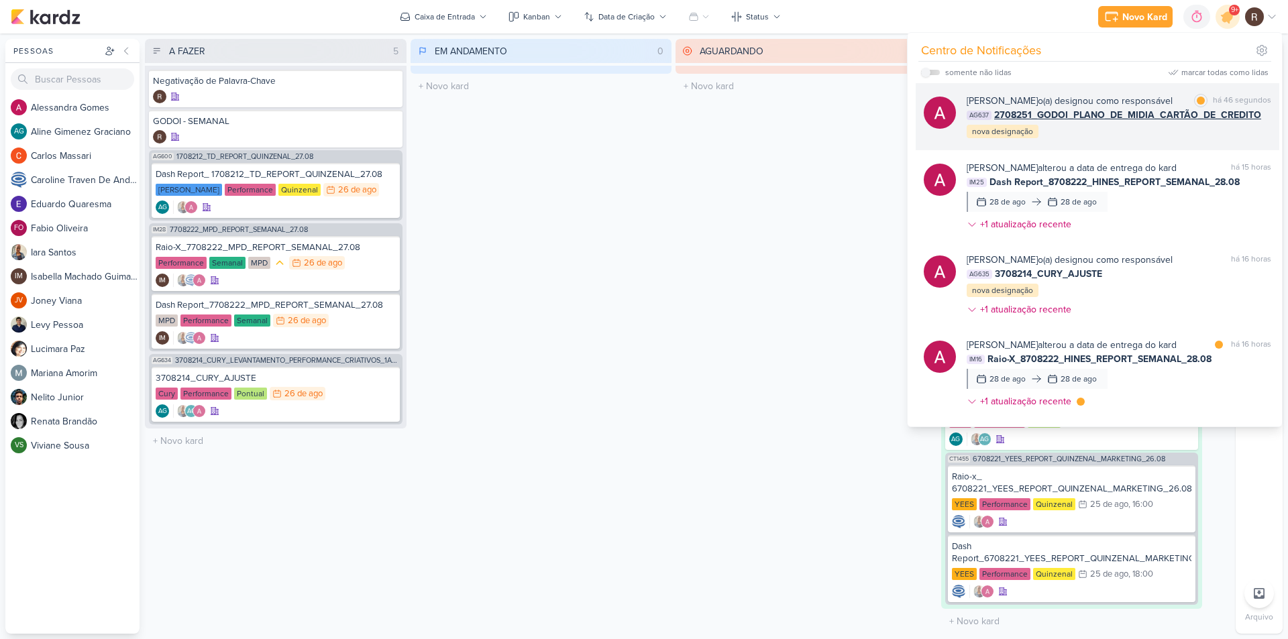
click at [1167, 130] on div "Alessandra Gomes o(a) designou como responsável marcar como lida há 46 segundos…" at bounding box center [1118, 117] width 305 height 46
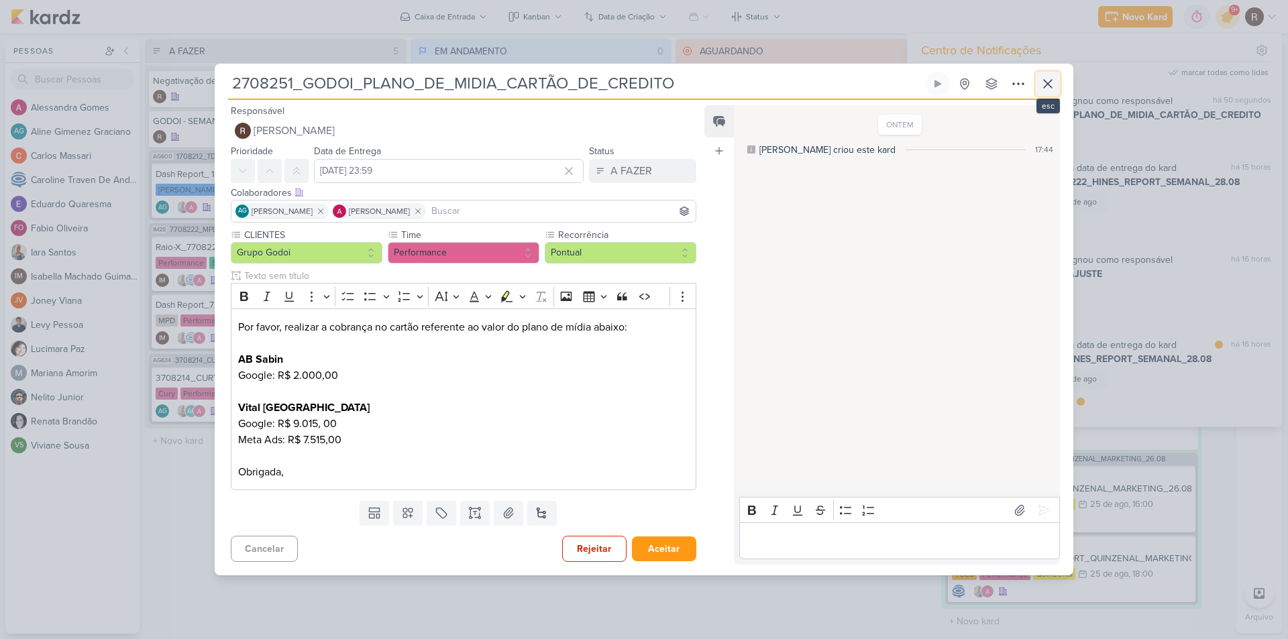
click at [1046, 91] on icon at bounding box center [1048, 84] width 16 height 16
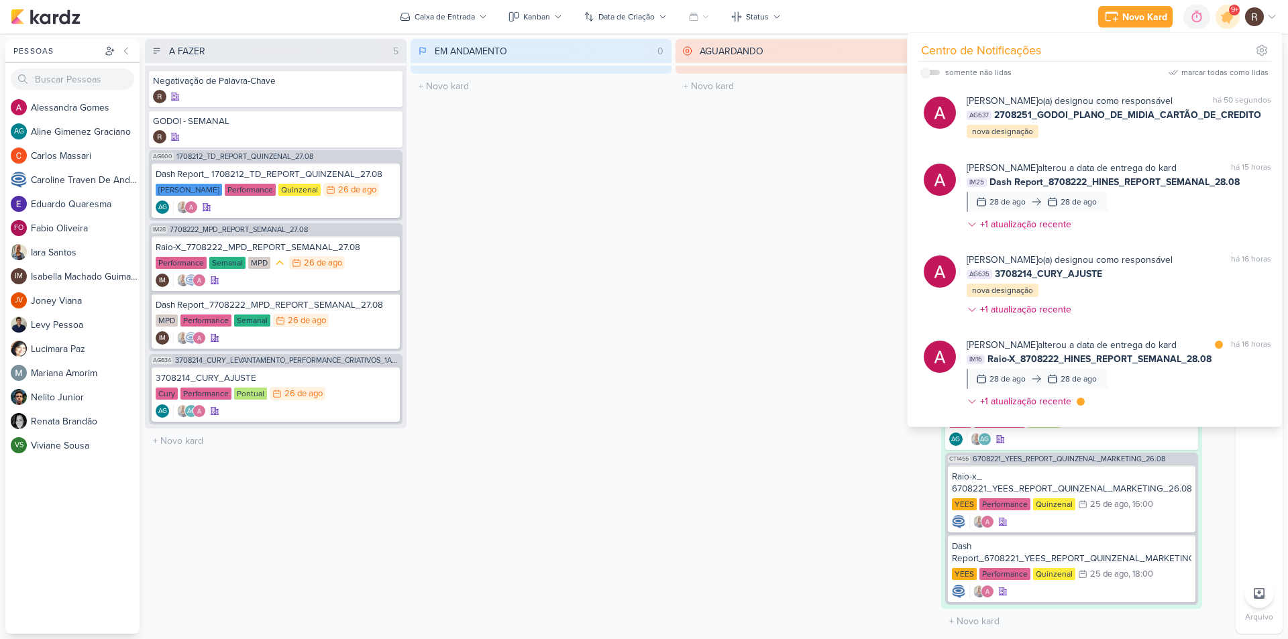
click at [641, 348] on div "EM ANDAMENTO 0 Mover Para Esquerda Mover Para Direita [GEOGRAPHIC_DATA] O títul…" at bounding box center [541, 336] width 262 height 595
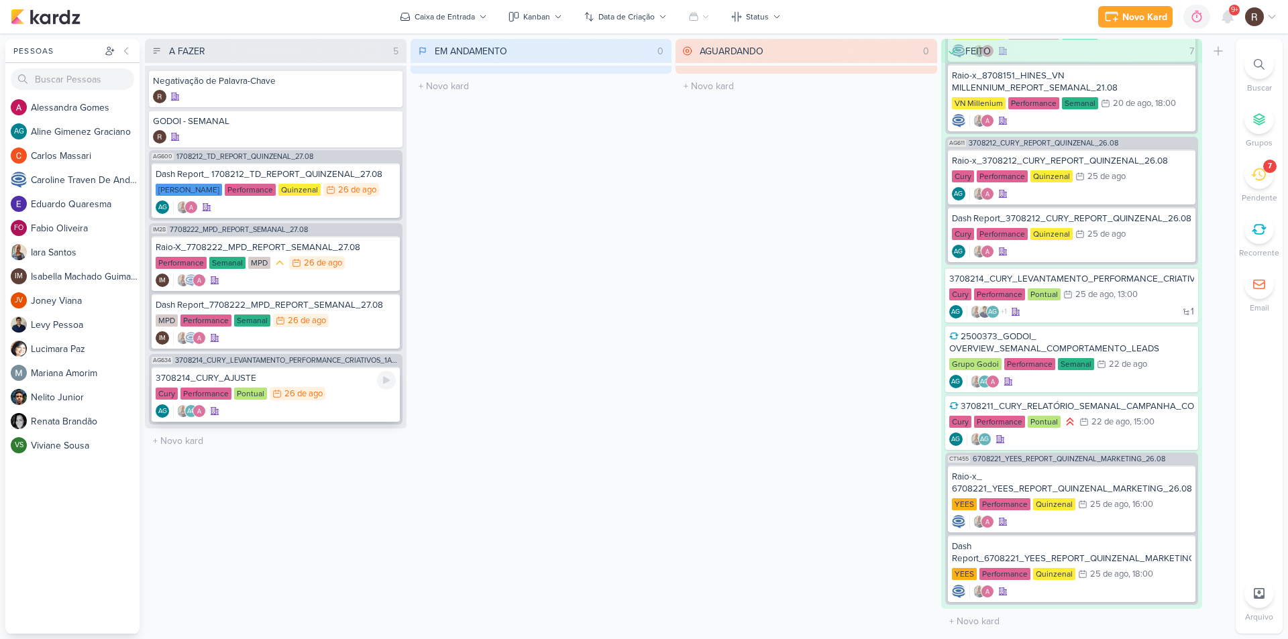
click at [295, 391] on div "26 de ago" at bounding box center [303, 394] width 38 height 9
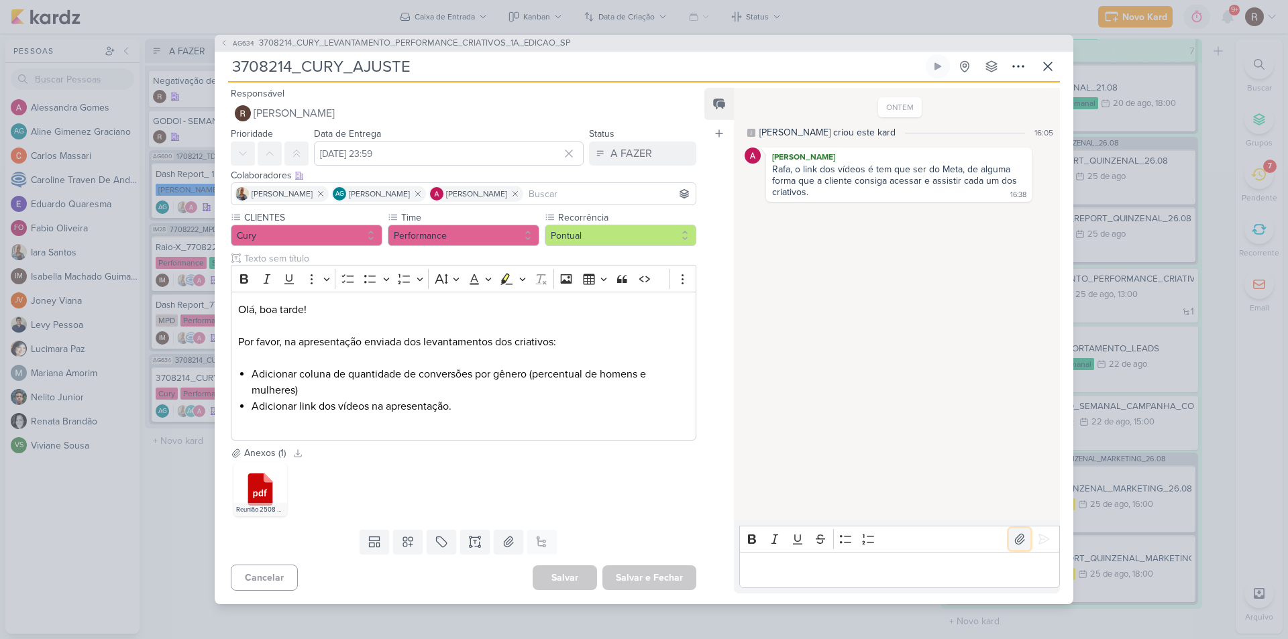
click at [1013, 541] on icon at bounding box center [1019, 539] width 13 height 13
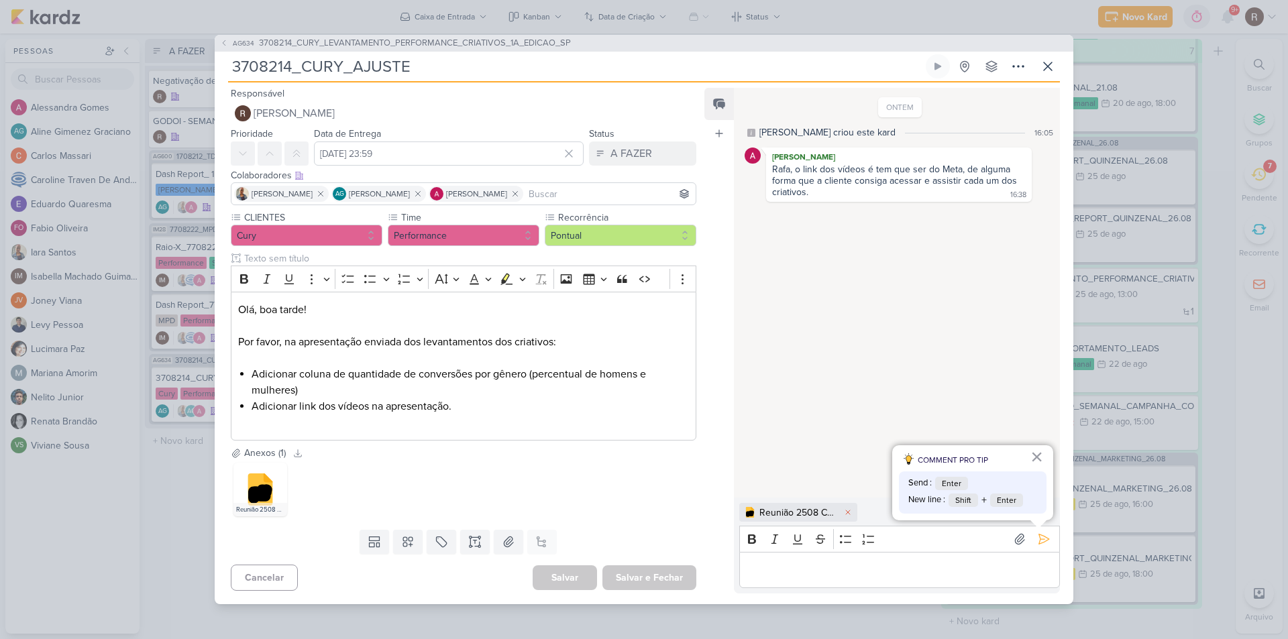
click at [805, 569] on p "Editor editing area: main" at bounding box center [899, 570] width 307 height 16
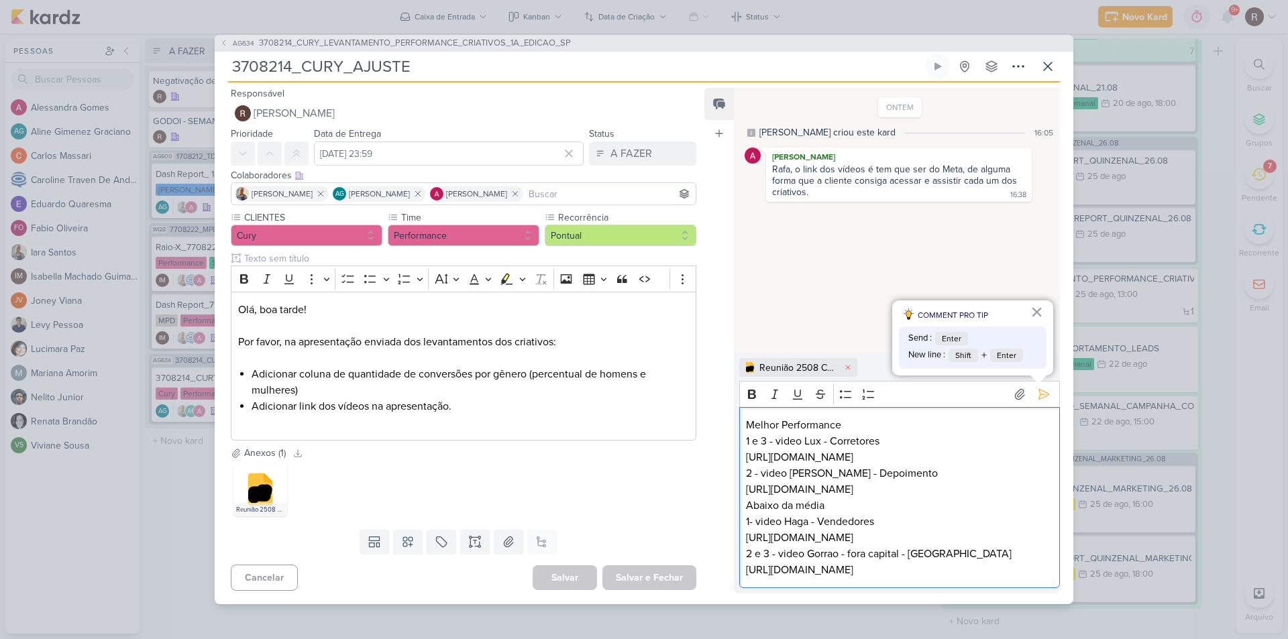
click at [885, 442] on p "Melhor Performance 1 e 3 - video Lux - Corretores https://www.facebook.com/shar…" at bounding box center [899, 441] width 307 height 48
click at [983, 457] on p "Melhor Performance 1 e 3 - video Lux - Corretores https://www.facebook.com/shar…" at bounding box center [899, 441] width 307 height 48
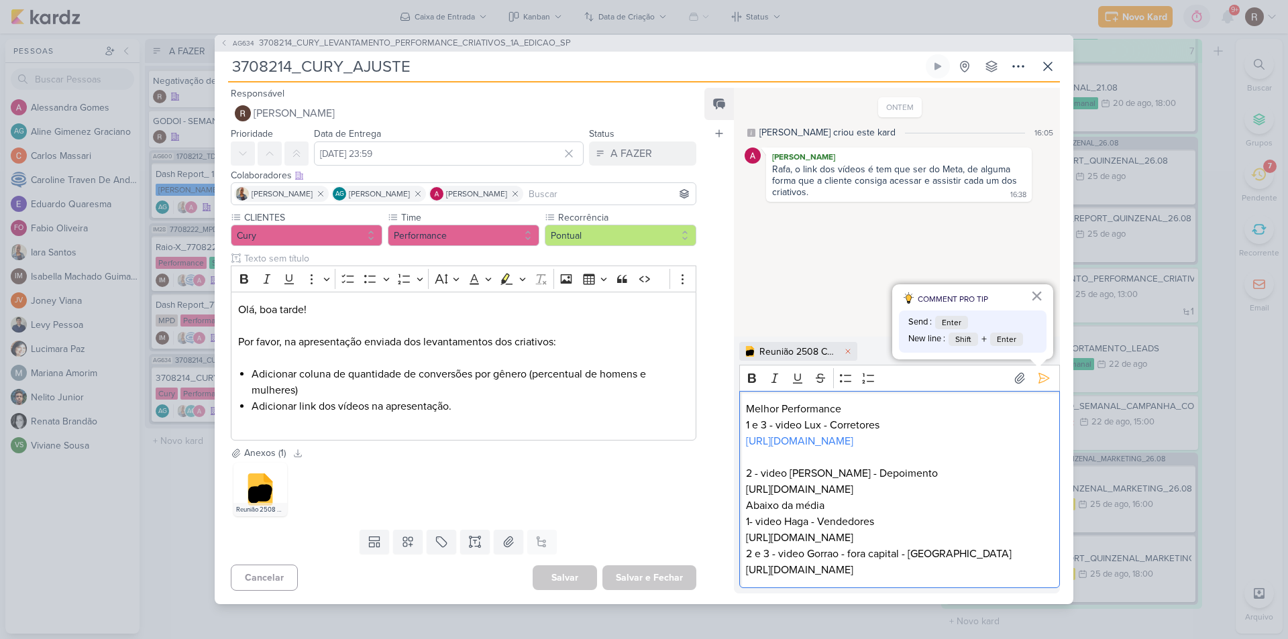
click at [975, 492] on p "2 - video Julianne - Depoimento https://www.facebook.com/share/v/17H1cJcRrR/" at bounding box center [899, 481] width 307 height 32
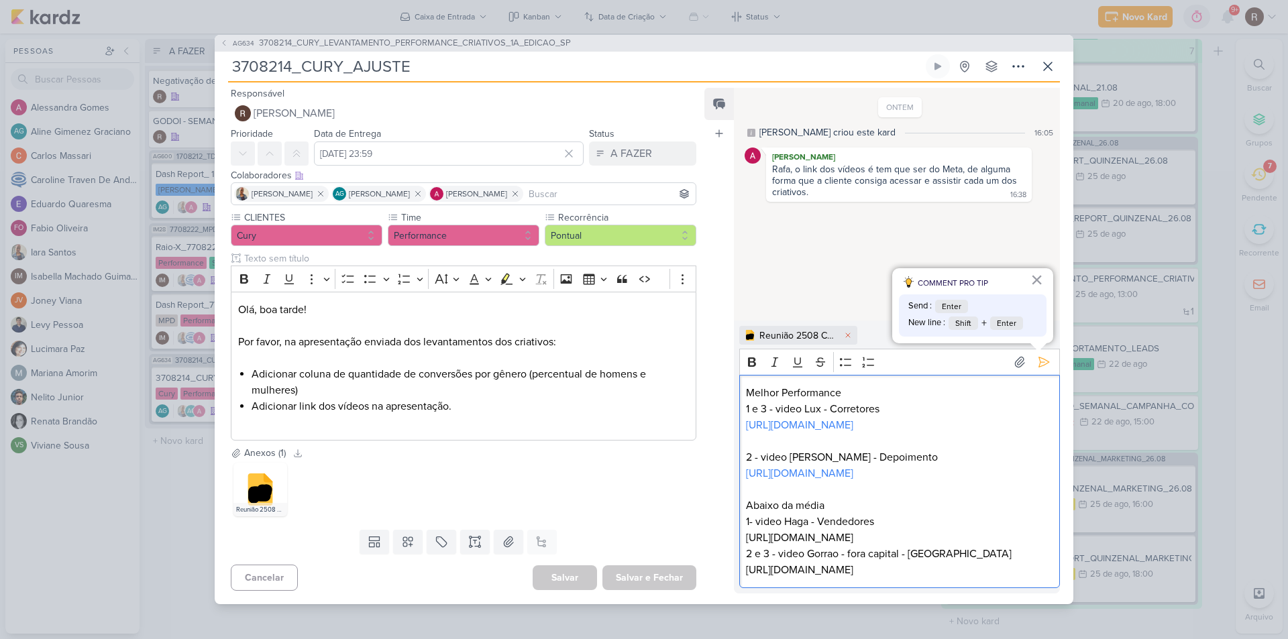
click at [985, 539] on p "Abaixo da média 1- video Haga - Vendedores https://www.facebook.com/share/v/1AX…" at bounding box center [899, 522] width 307 height 48
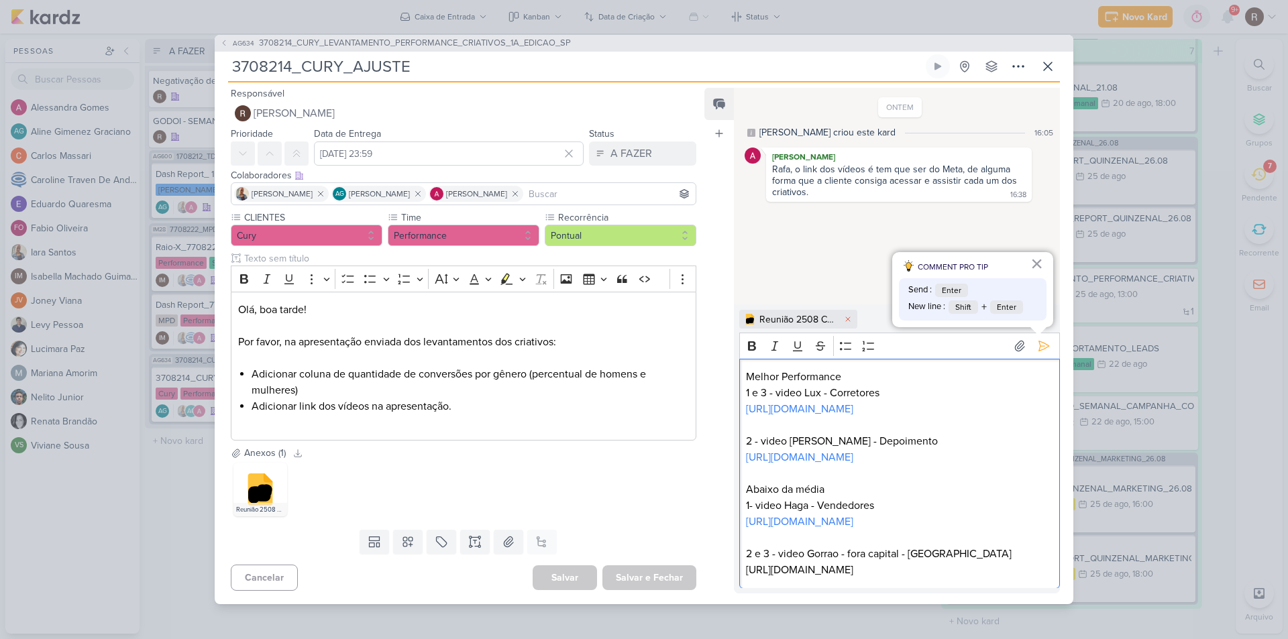
click at [987, 569] on p "2 e 3 - video Gorrao - fora capital - Corretores https://www.facebook.com/share…" at bounding box center [899, 562] width 307 height 32
click at [991, 408] on p "Melhor Performance 1 e 3 - video Lux - Corretores https://www.facebook.com/shar…" at bounding box center [899, 393] width 307 height 48
click at [760, 426] on p "Editor editing area: main" at bounding box center [899, 425] width 307 height 16
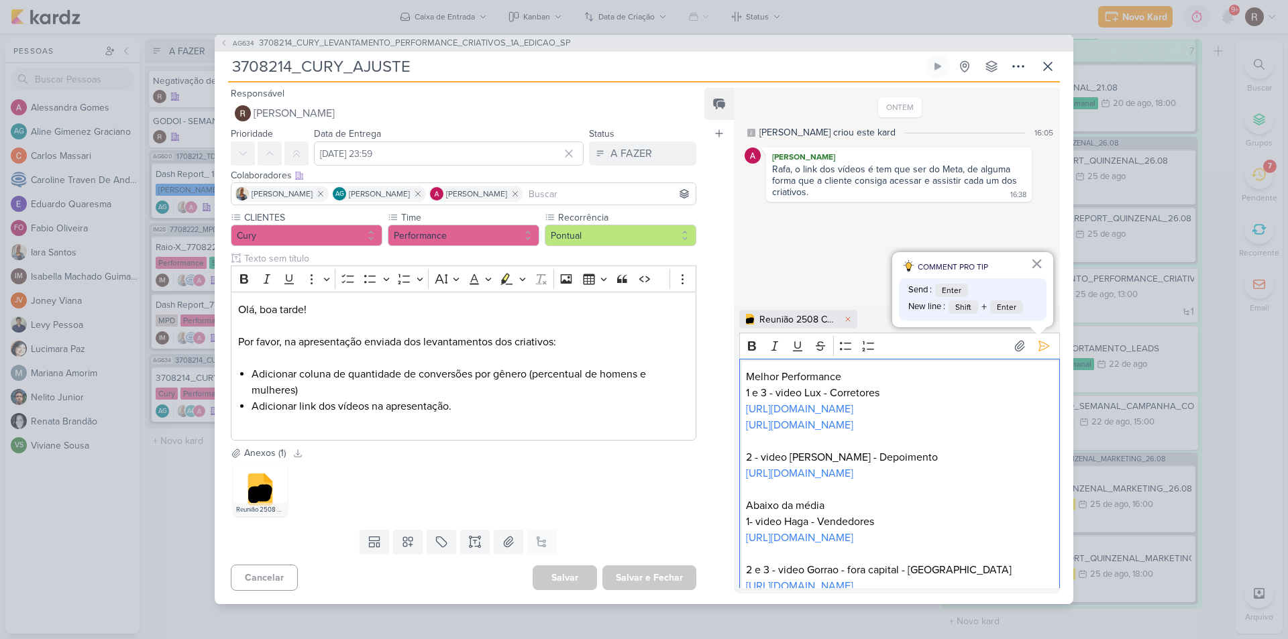
click at [981, 407] on p "Melhor Performance 1 e 3 - video Lux - Corretores https://www.facebook.com/shar…" at bounding box center [899, 393] width 307 height 48
click at [853, 432] on link "https://business.facebook.com/ads/experience/confirmation/?is_responsive=0&encr…" at bounding box center [799, 425] width 107 height 13
click at [981, 404] on p "Melhor Performance 1 e 3 - video Lux - Corretores https://www.facebook.com/shar…" at bounding box center [899, 393] width 307 height 48
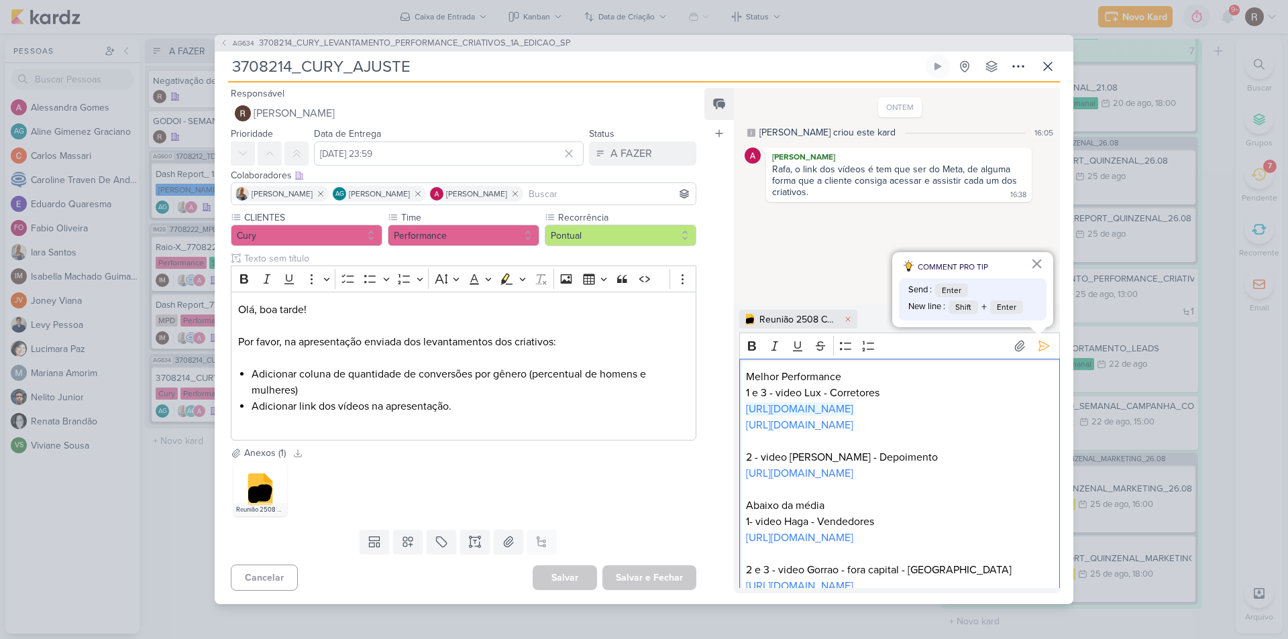
click at [981, 404] on p "Melhor Performance 1 e 3 - video Lux - Corretores https://www.facebook.com/shar…" at bounding box center [899, 393] width 307 height 48
click at [1006, 407] on p "Melhor Performance 1 e 3 - video Lux - Corretores https://www.facebook.com/shar…" at bounding box center [899, 393] width 307 height 48
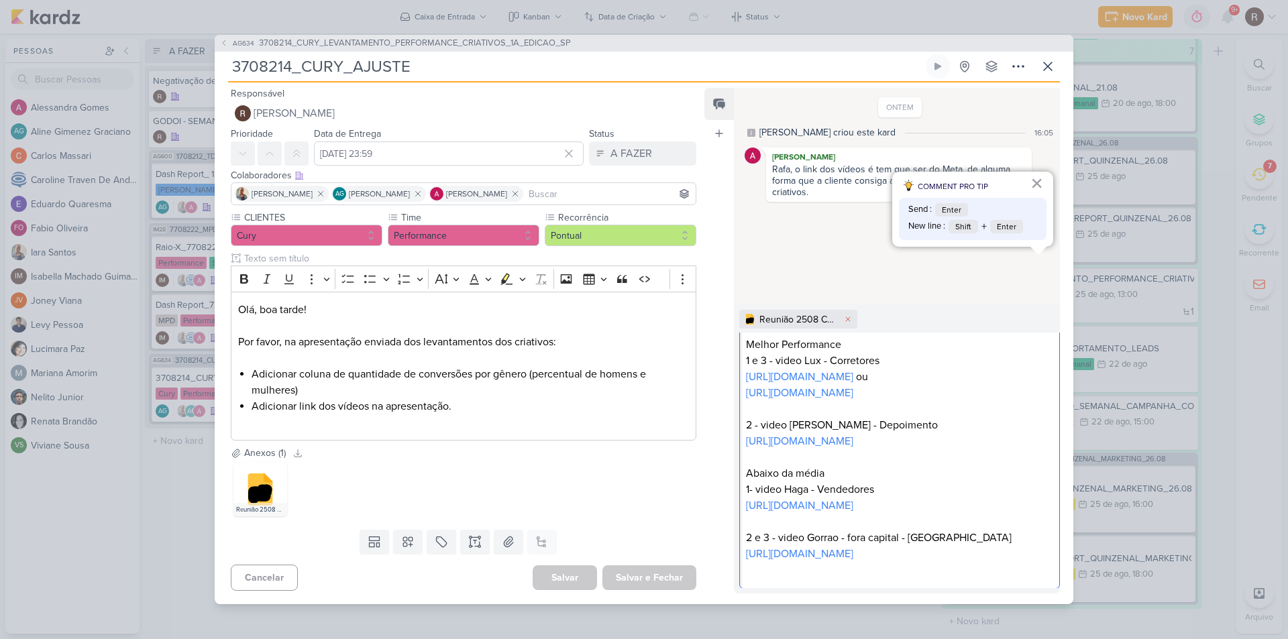
scroll to position [80, 0]
click at [992, 439] on p "2 - video Julianne - Depoimento https://www.facebook.com/share/v/17H1cJcRrR/" at bounding box center [899, 433] width 307 height 32
click at [987, 441] on p "2 - video Julianne - Depoimento https://www.facebook.com/share/v/17H1cJcRrR/ ⁠⁠…" at bounding box center [899, 433] width 307 height 32
click at [759, 458] on p "Editor editing area: main" at bounding box center [899, 457] width 307 height 16
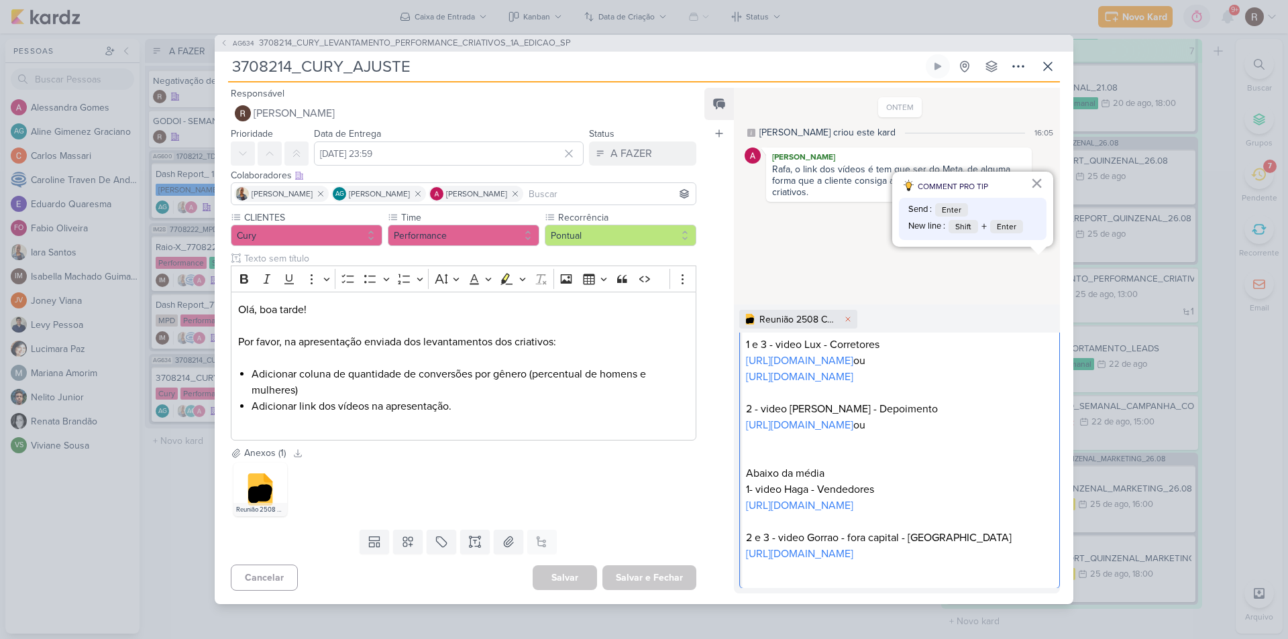
click at [759, 449] on p "Editor editing area: main" at bounding box center [899, 441] width 307 height 16
click at [849, 514] on p "Abaixo da média 1- video Haga - Vendedores https://www.facebook.com/share/v/1AX…" at bounding box center [899, 489] width 307 height 48
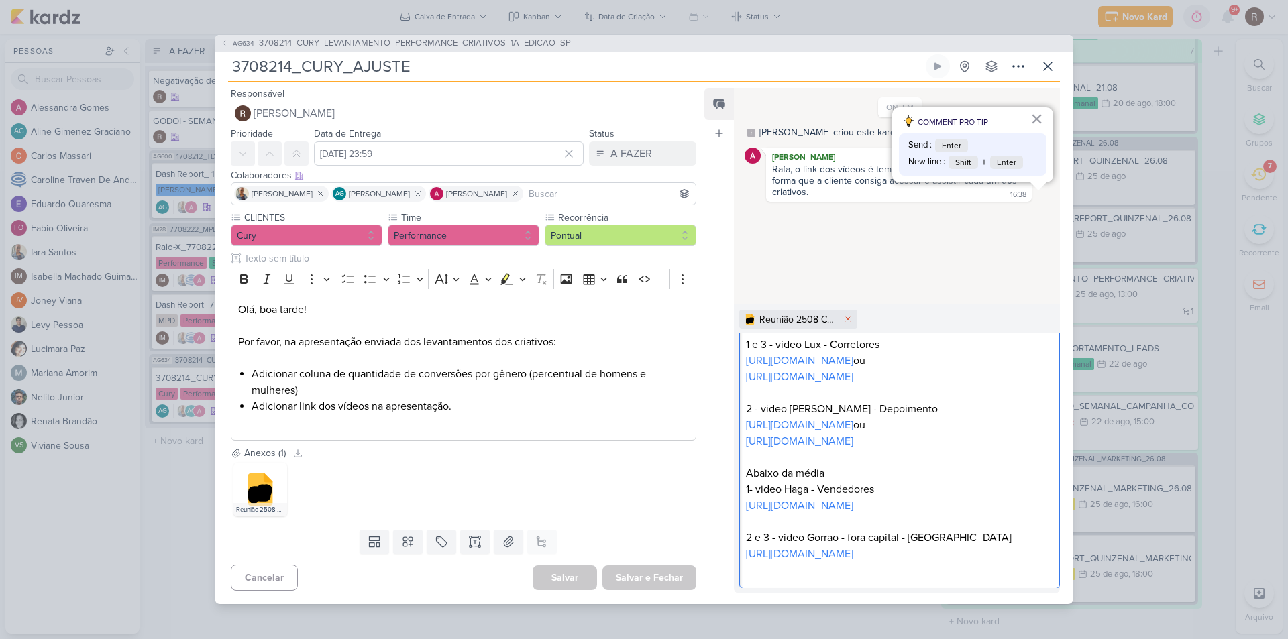
click at [990, 506] on p "Abaixo da média 1- video Haga - Vendedores https://www.facebook.com/share/v/1AX…" at bounding box center [899, 489] width 307 height 48
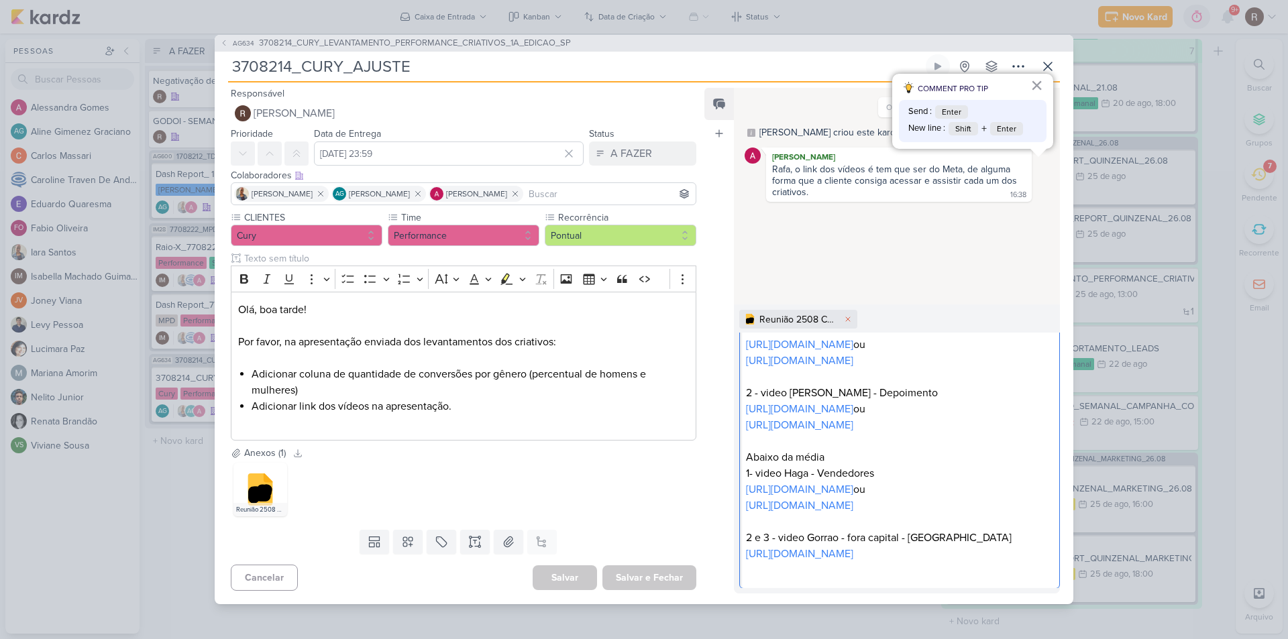
scroll to position [209, 0]
click at [998, 558] on p "2 e 3 - video Gorrao - fora capital - Corretores https://www.facebook.com/share…" at bounding box center [899, 546] width 307 height 32
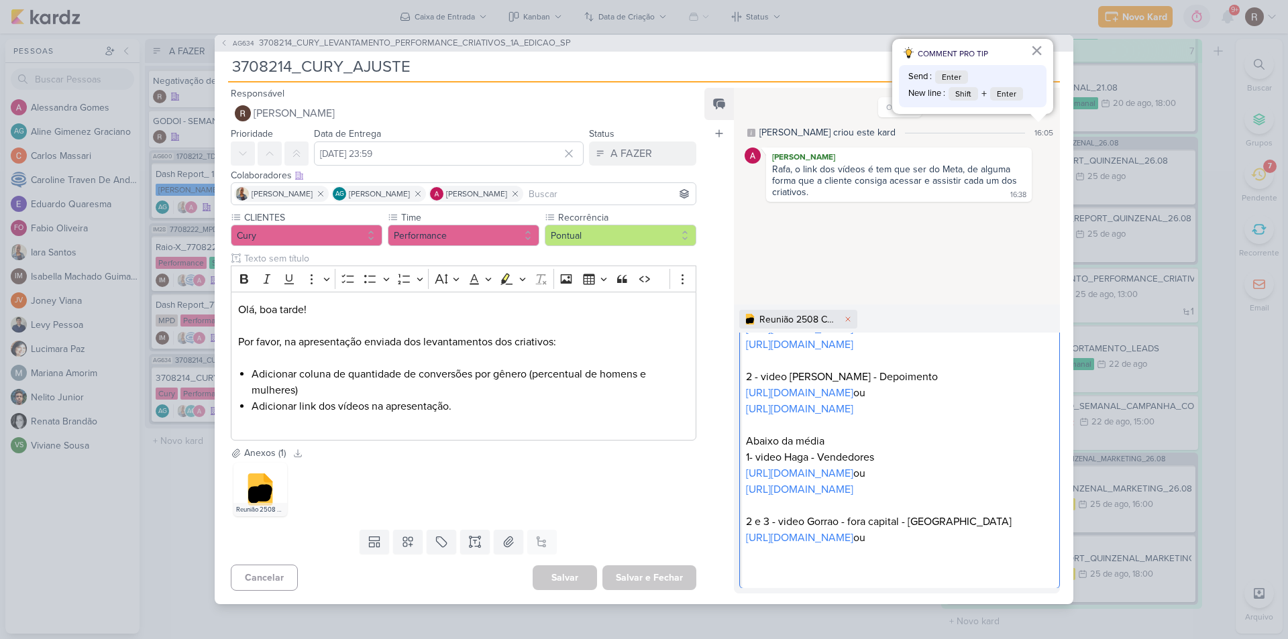
scroll to position [225, 0]
click at [775, 558] on p "Editor editing area: main" at bounding box center [899, 554] width 307 height 16
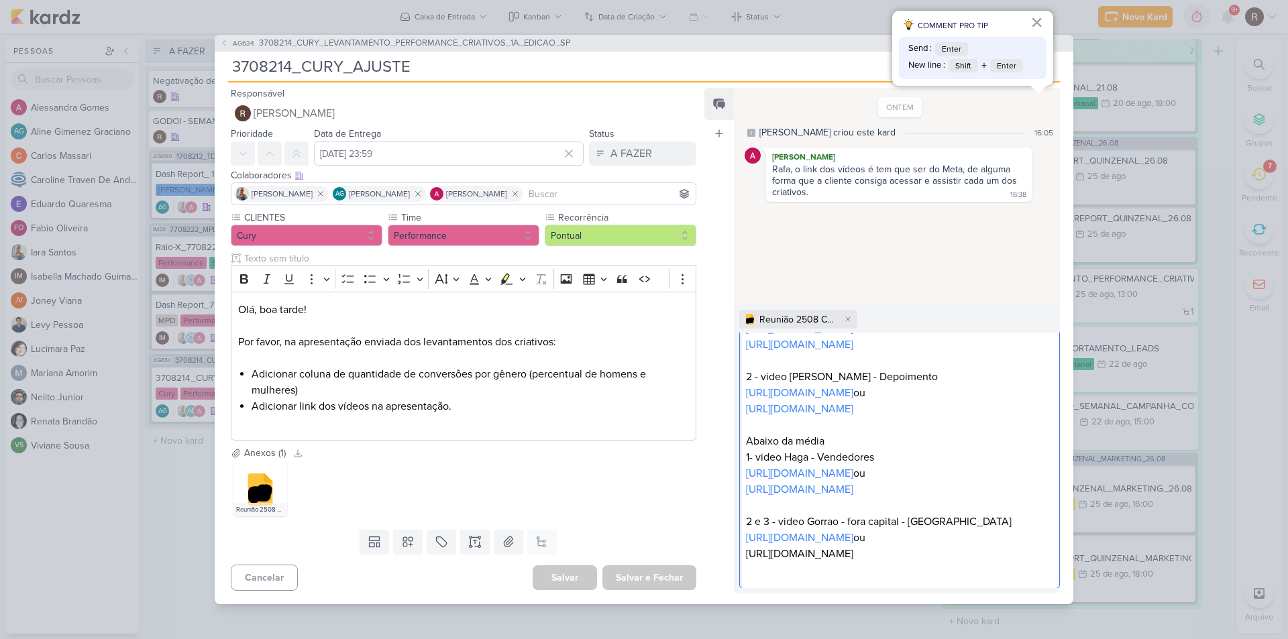
click at [806, 563] on p "Editor editing area: main" at bounding box center [899, 570] width 307 height 16
click at [789, 560] on p "https://fb.me/adspreview/managedaccount/2emRBOrR7O2Mmho" at bounding box center [899, 554] width 307 height 16
click at [791, 569] on p "Editor editing area: main" at bounding box center [899, 570] width 307 height 16
click at [853, 547] on link "https://fb.me/adspreview/managedaccount/2emRBOrR7O2Mmho" at bounding box center [799, 553] width 107 height 13
click at [770, 555] on p "https://fb.me/adspreview/managedaccount/2emRBOrR7O2Mmho" at bounding box center [899, 554] width 307 height 16
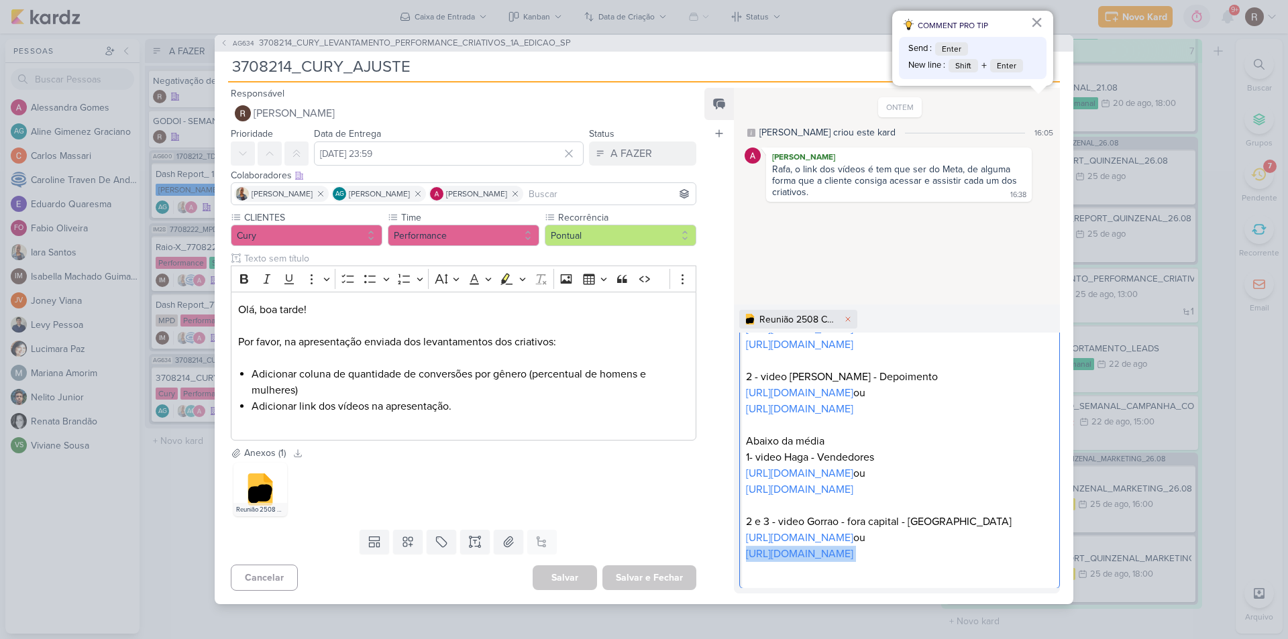
drag, startPoint x: 743, startPoint y: 539, endPoint x: 763, endPoint y: 555, distance: 26.2
click at [763, 555] on div "Melhor Performance 1 e 3 - video Lux - Corretores https://www.facebook.com/shar…" at bounding box center [899, 433] width 321 height 311
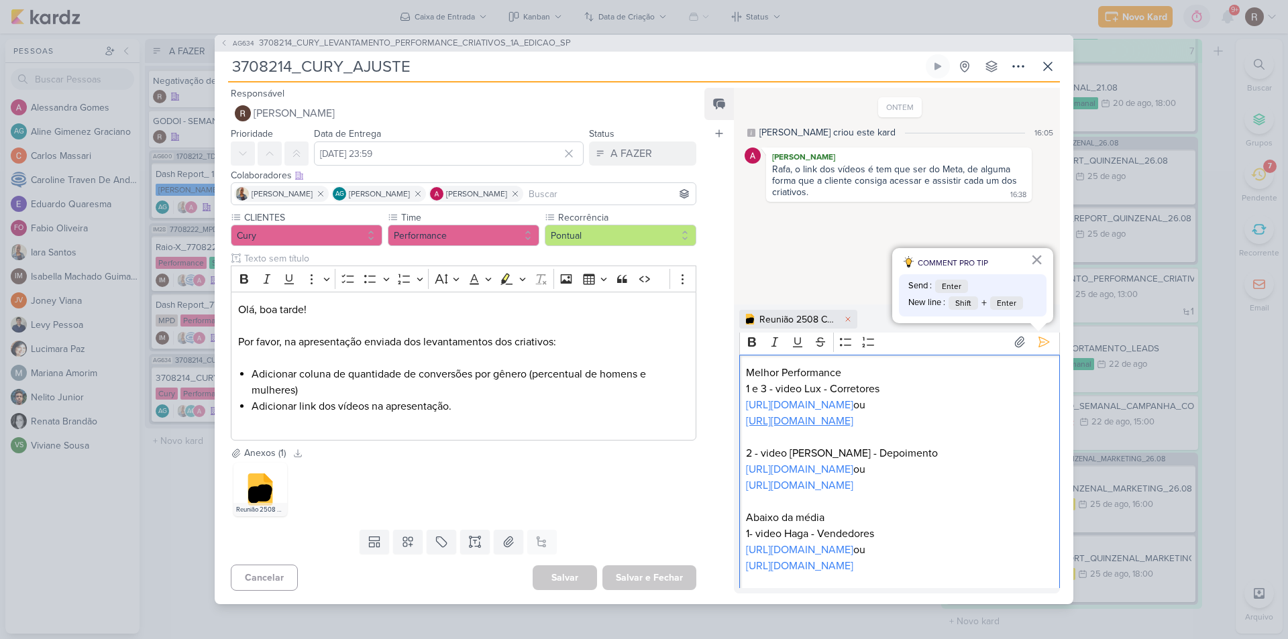
scroll to position [0, 0]
click at [1037, 348] on icon at bounding box center [1043, 345] width 13 height 13
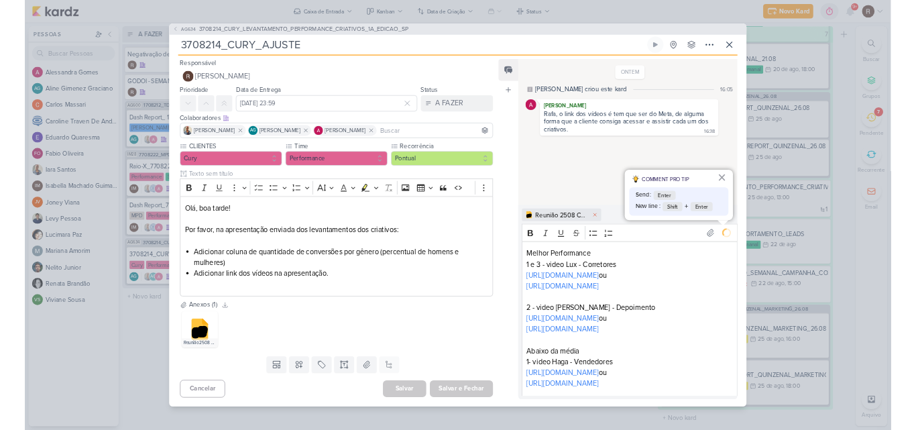
scroll to position [44, 0]
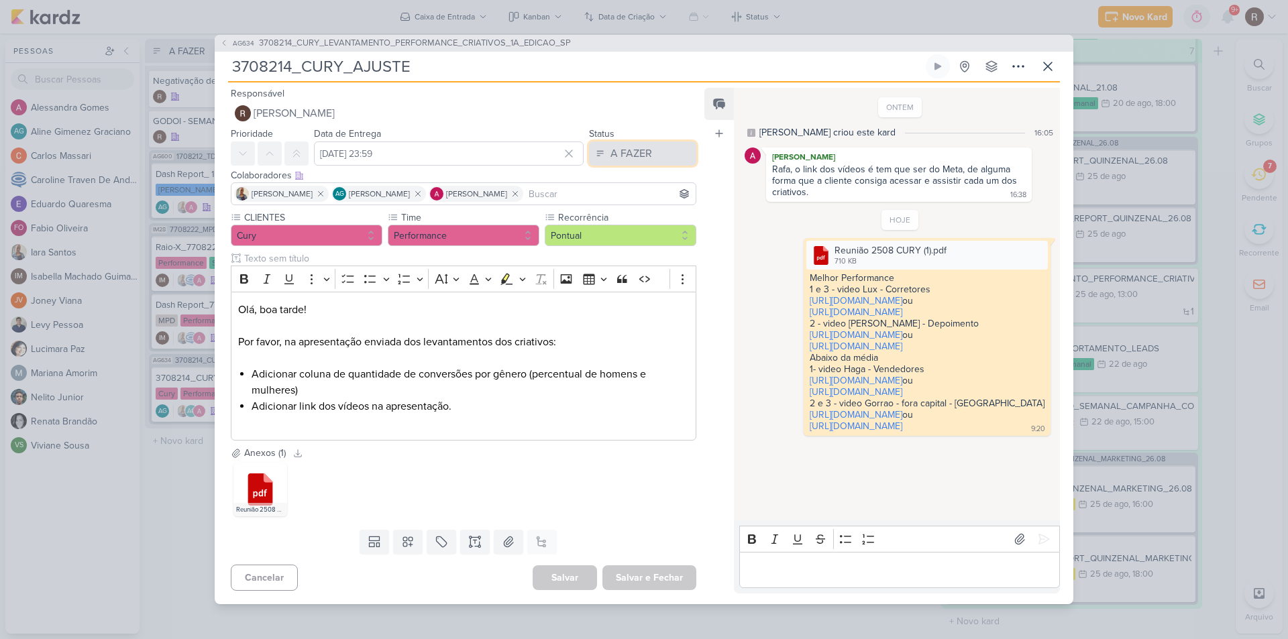
click at [614, 146] on div "A FAZER" at bounding box center [631, 154] width 42 height 16
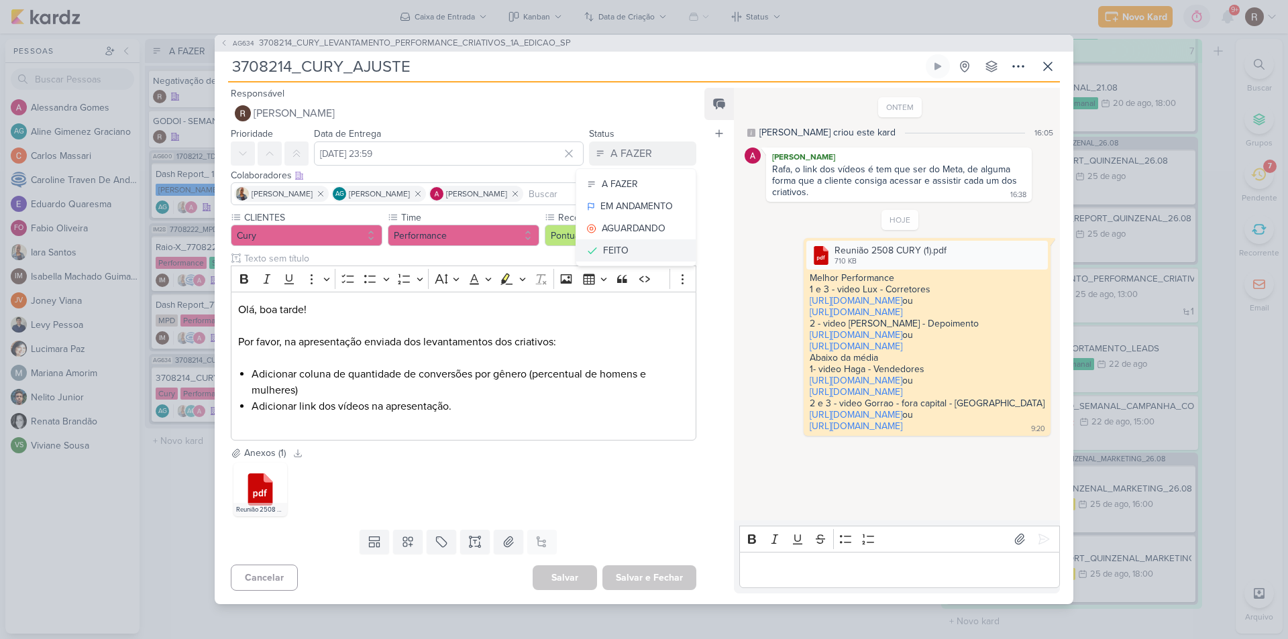
click at [612, 243] on div "FEITO" at bounding box center [615, 250] width 25 height 14
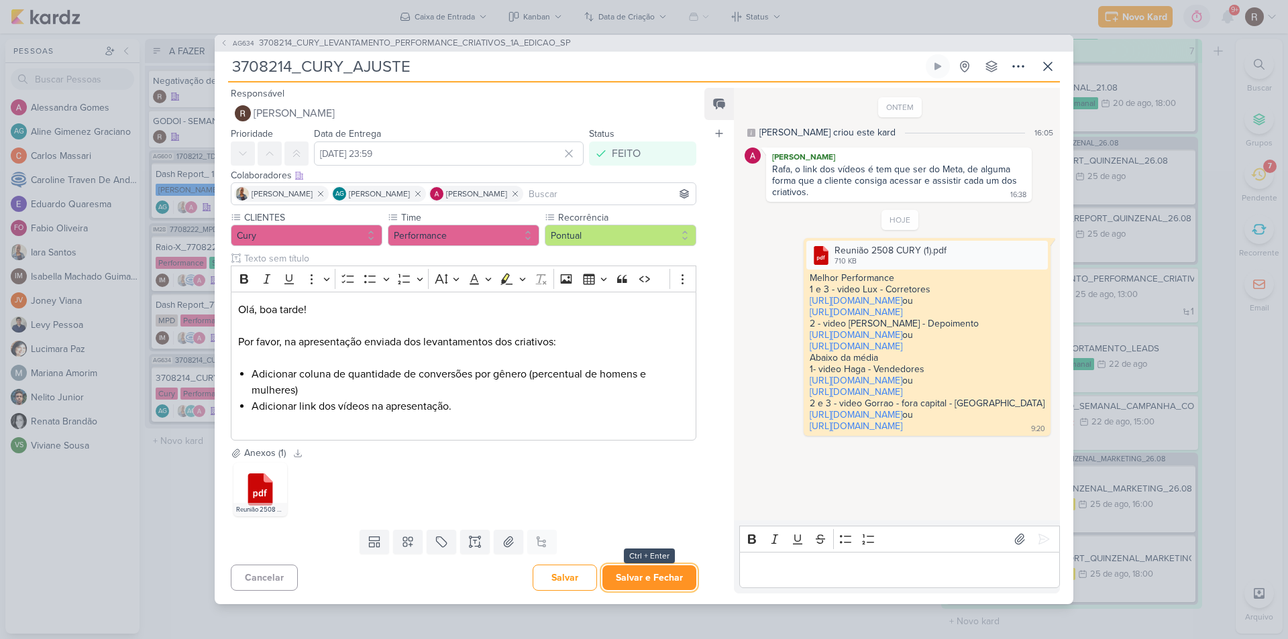
click at [662, 590] on button "Salvar e Fechar" at bounding box center [649, 577] width 94 height 25
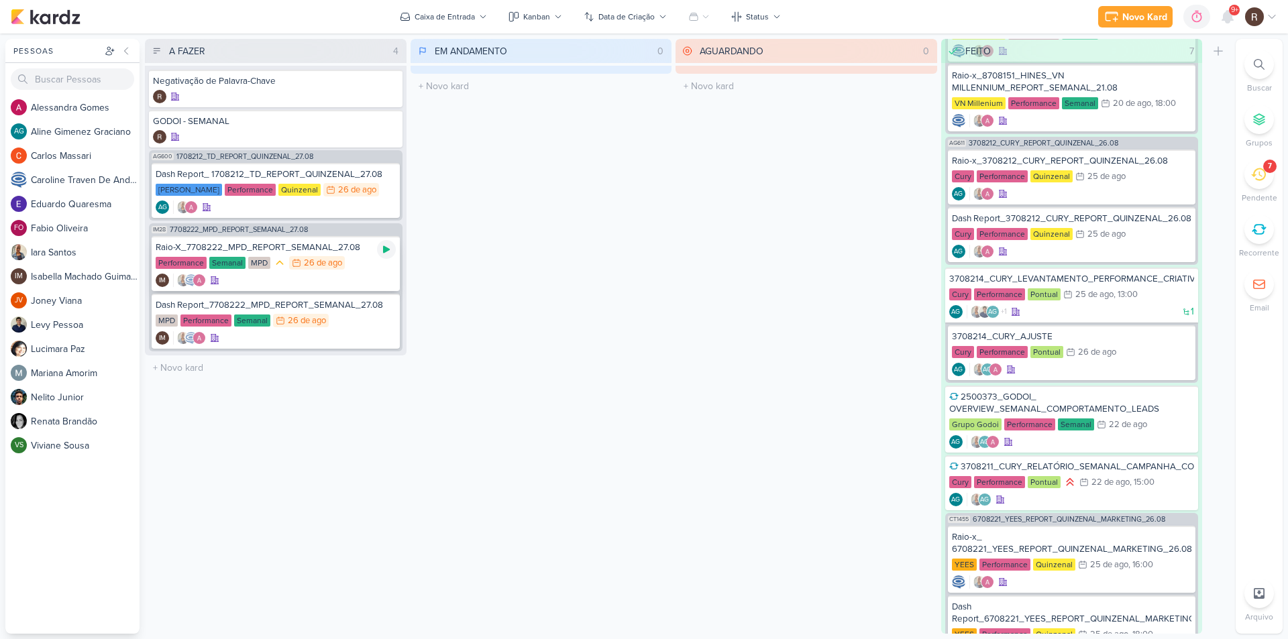
click at [391, 254] on icon at bounding box center [386, 249] width 11 height 11
click at [1224, 18] on icon at bounding box center [1227, 17] width 11 height 12
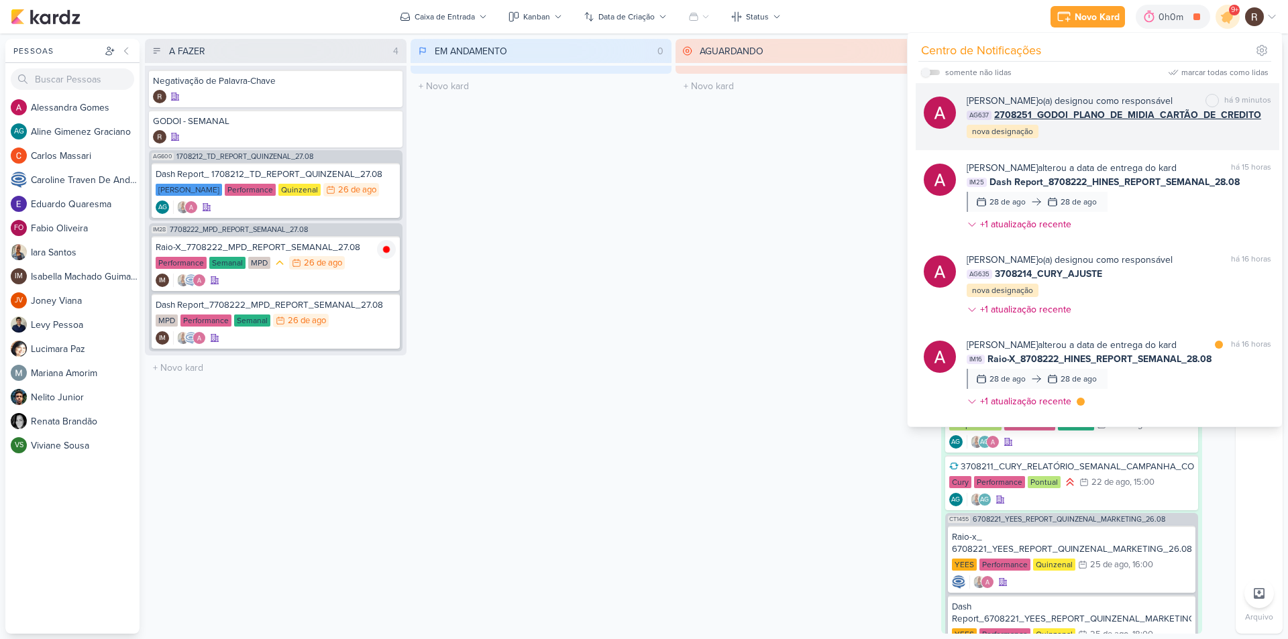
click at [1092, 142] on div "Alessandra Gomes o(a) designou como responsável marcar como não lida há 9 minut…" at bounding box center [1098, 116] width 364 height 67
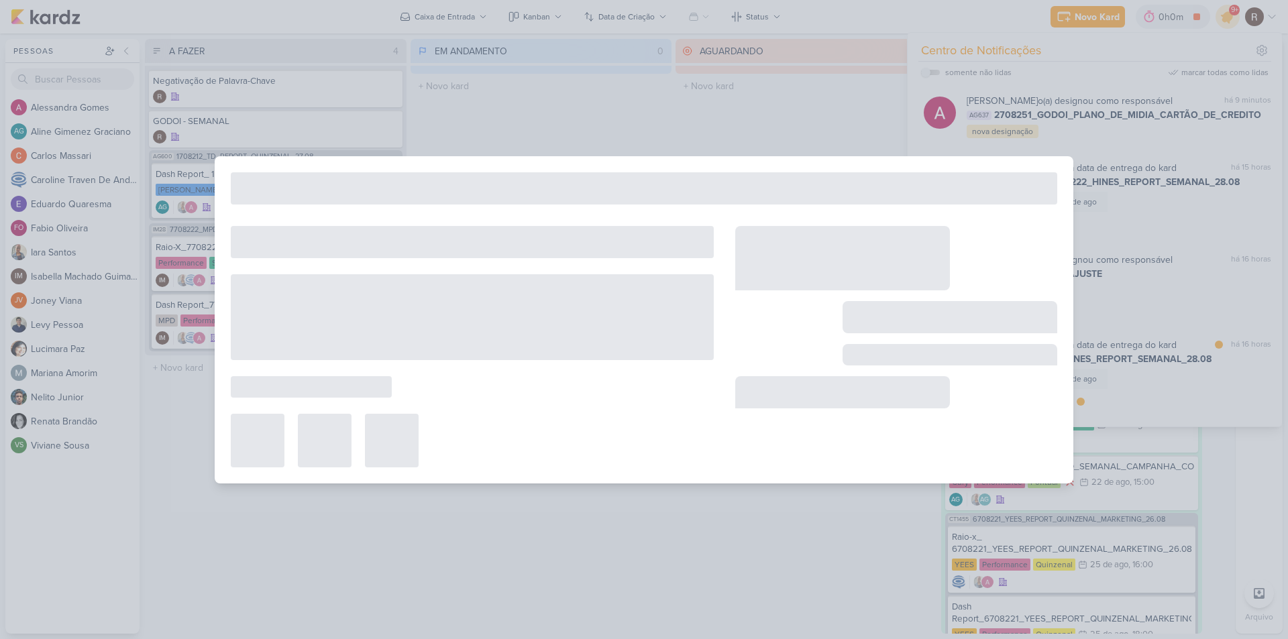
type input "2708251_GODOI_PLANO_DE_MIDIA_CARTÃO_DE_CREDITO"
type input "28 de agosto de 2025 às 23:59"
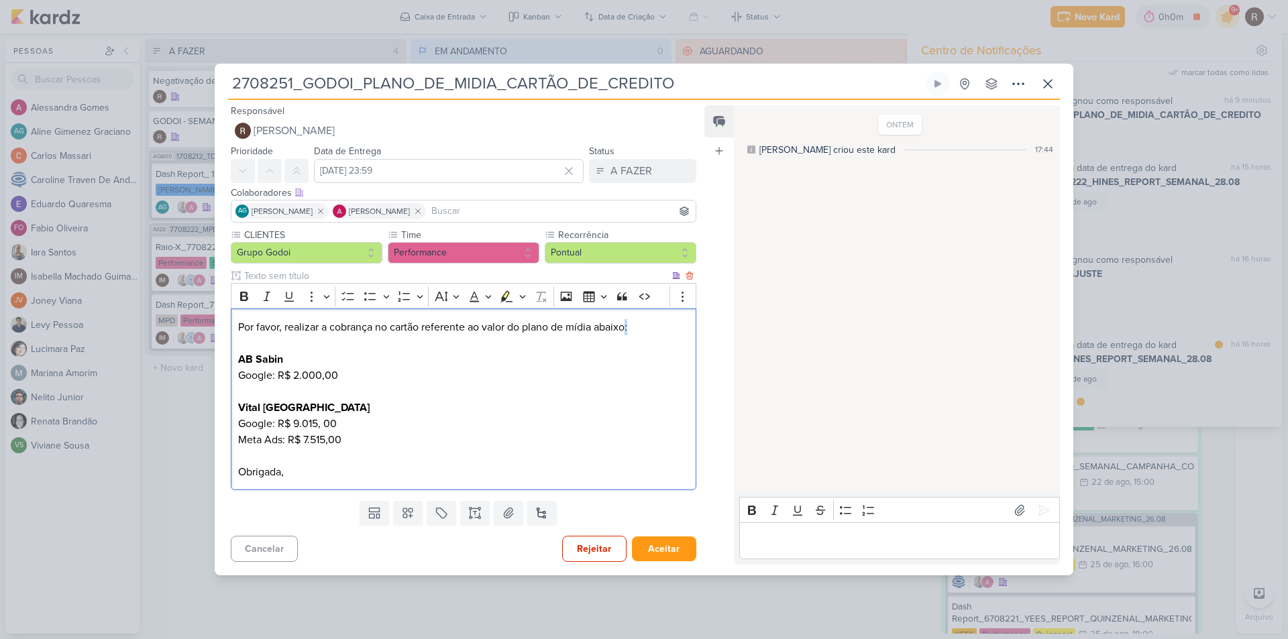
drag, startPoint x: 626, startPoint y: 333, endPoint x: 634, endPoint y: 333, distance: 7.4
click at [634, 333] on p "Por favor, realizar a cobrança no cartão referente ao valor do plano de mídia a…" at bounding box center [463, 399] width 451 height 161
click at [439, 345] on p "Por favor, realizar a cobrança no cartão referente ao valor do plano de mídia a…" at bounding box center [463, 399] width 451 height 161
click at [197, 433] on div "2708251_GODOI_PLANO_DE_MIDIA_CARTÃO_DE_CREDITO" at bounding box center [644, 319] width 1288 height 639
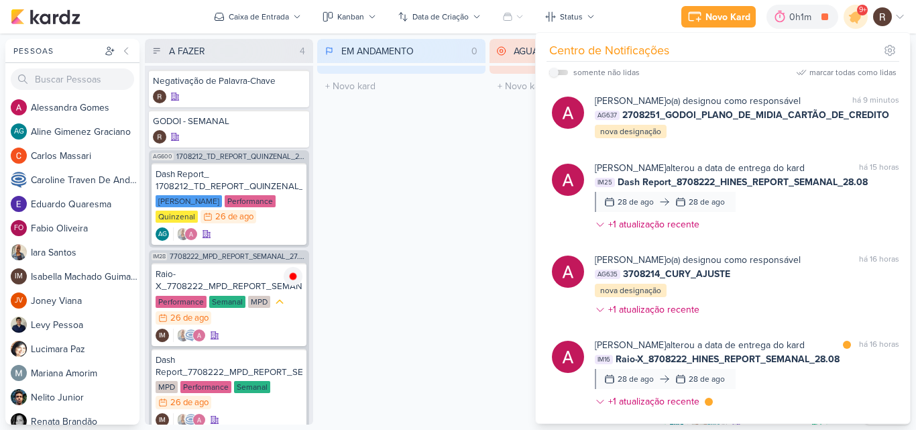
scroll to position [187, 0]
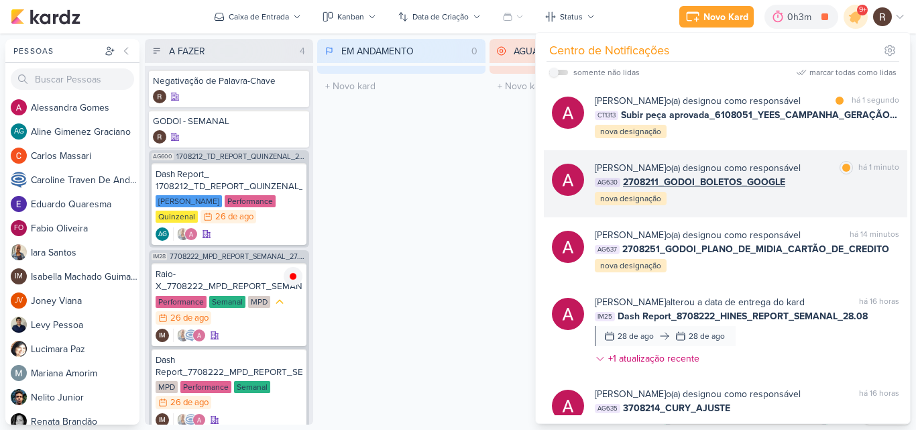
click at [813, 183] on div "AG630 2708211_GODOI_BOLETOS_GOOGLE" at bounding box center [747, 182] width 305 height 14
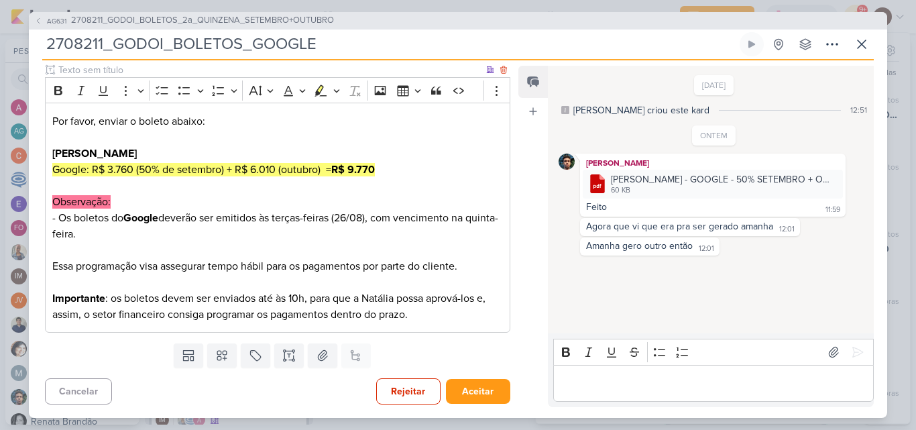
scroll to position [99, 0]
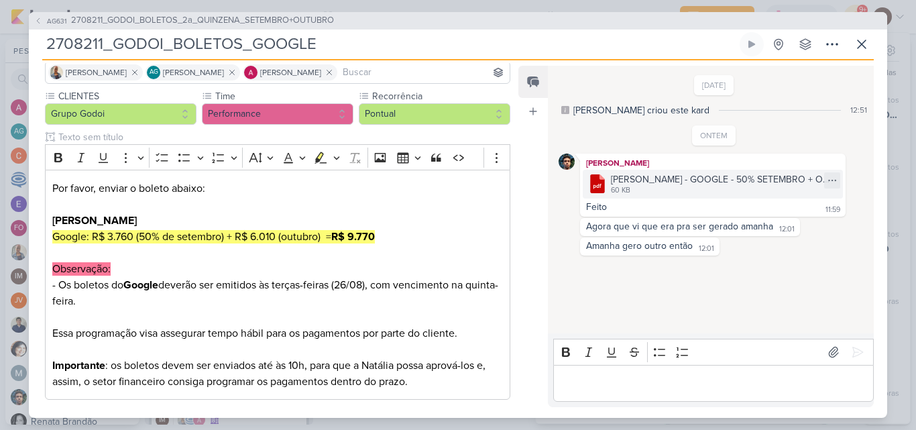
click at [643, 180] on div "ALBERT SABIN - GOOGLE - 50% SETEMBRO + OUTUBRO.pdf" at bounding box center [723, 179] width 224 height 14
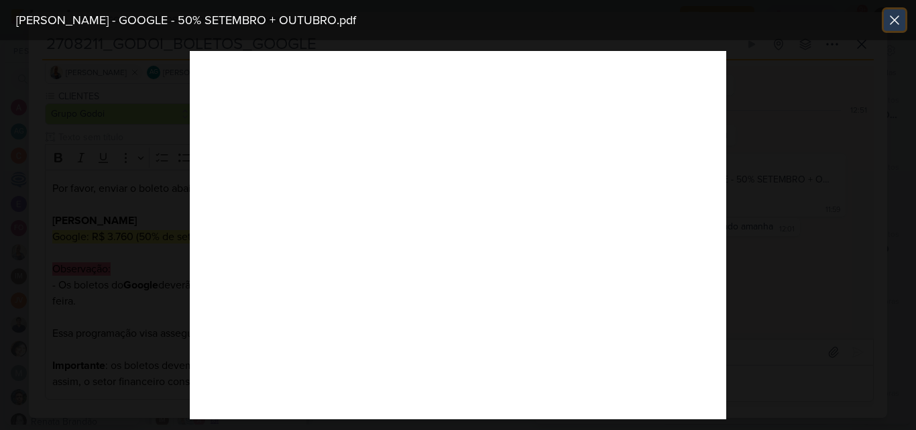
click at [898, 22] on icon at bounding box center [895, 20] width 16 height 16
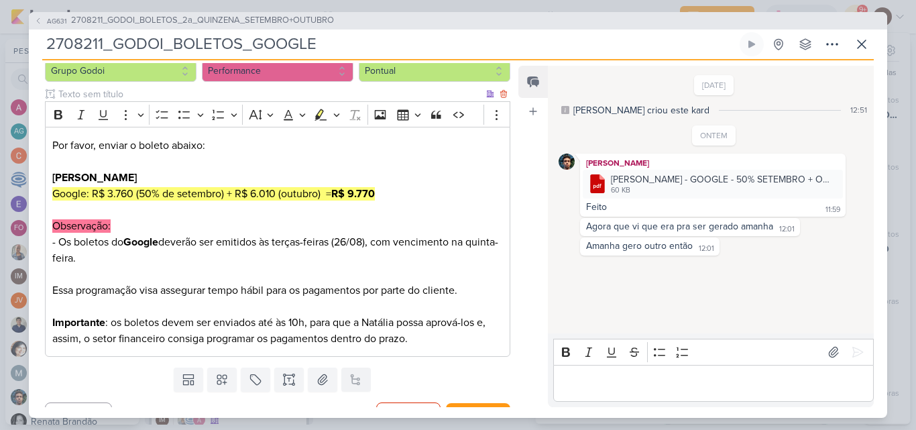
scroll to position [166, 0]
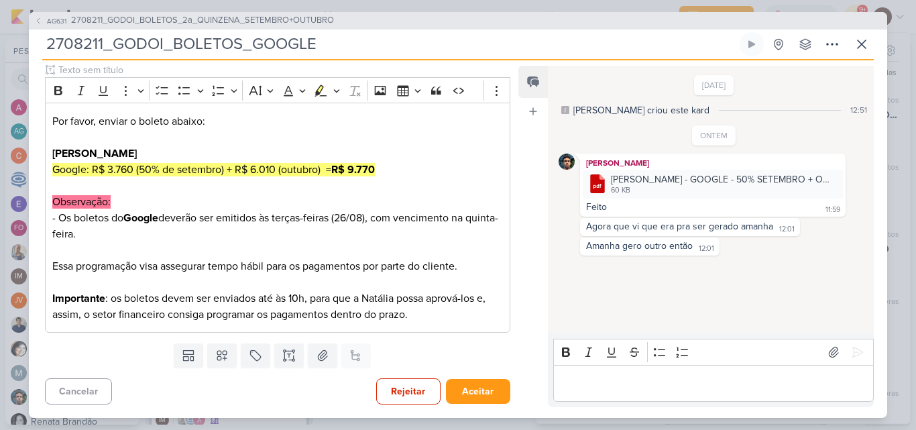
click at [592, 278] on div "22/8/25 Aline criou este kard 12:51 ONTEM Nelito Junior" at bounding box center [710, 200] width 325 height 267
click at [863, 40] on icon at bounding box center [862, 44] width 16 height 16
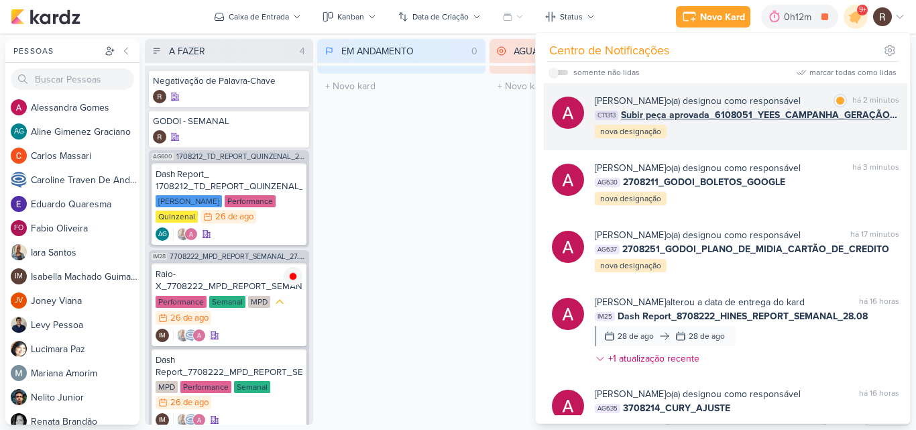
click at [759, 126] on div "Alessandra Gomes o(a) designou como responsável marcar como lida há 2 minutos C…" at bounding box center [747, 117] width 305 height 46
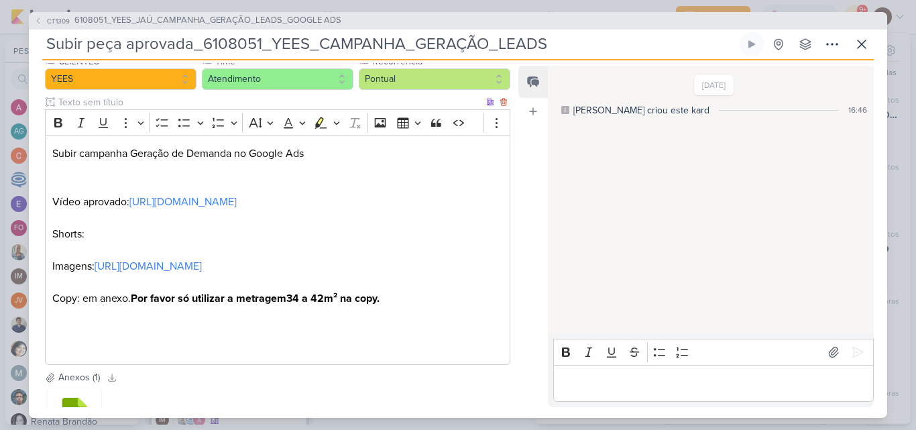
scroll to position [67, 0]
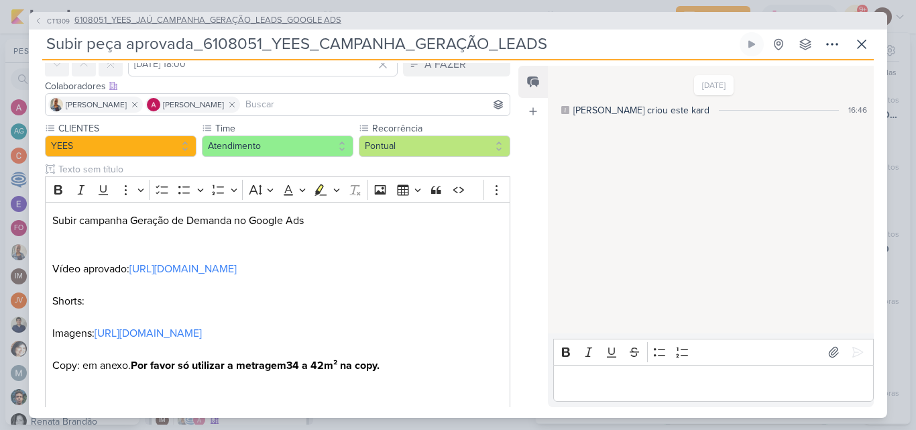
click at [274, 19] on span "6108051_YEES_JAÚ_CAMPANHA_GERAÇÃO_LEADS_GOOGLE ADS" at bounding box center [207, 20] width 267 height 13
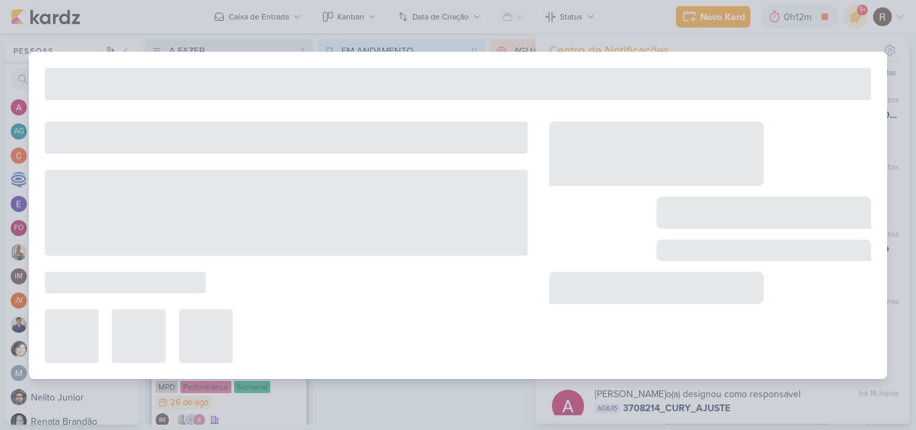
type input "6108051_YEES_JAÚ_CAMPANHA_GERAÇÃO_LEADS_GOOGLE ADS"
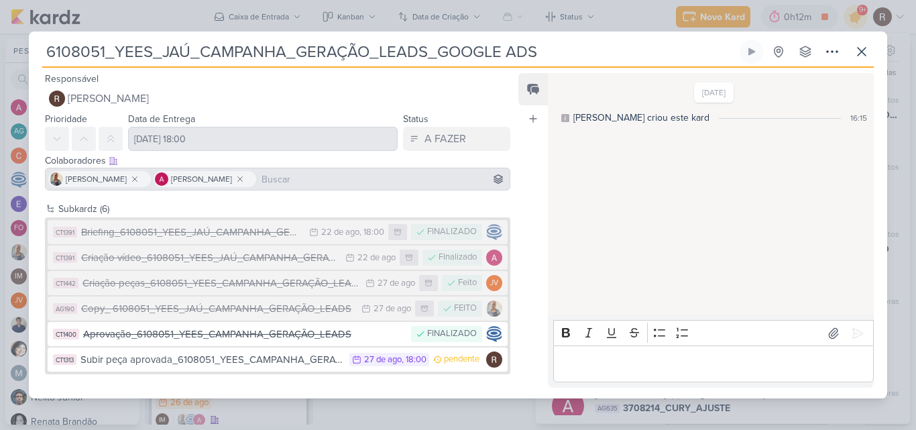
scroll to position [0, 0]
click at [859, 51] on icon at bounding box center [862, 52] width 16 height 16
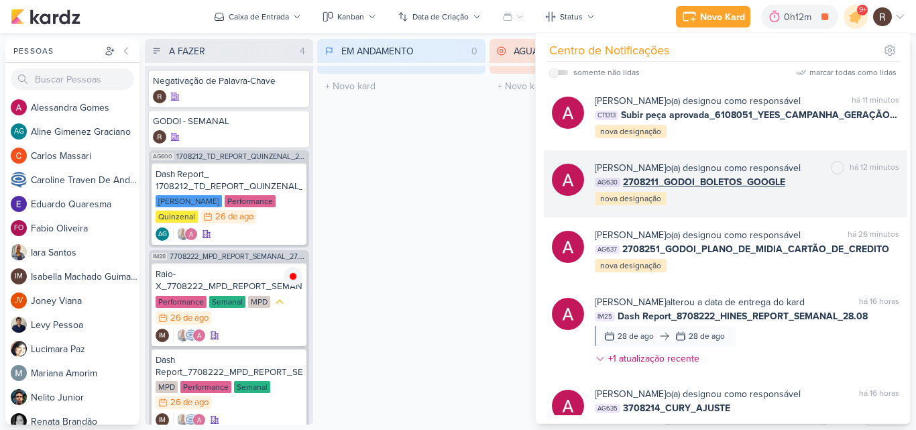
click at [807, 190] on div "Alessandra Gomes o(a) designou como responsável marcar como não lida há 12 minu…" at bounding box center [747, 184] width 305 height 46
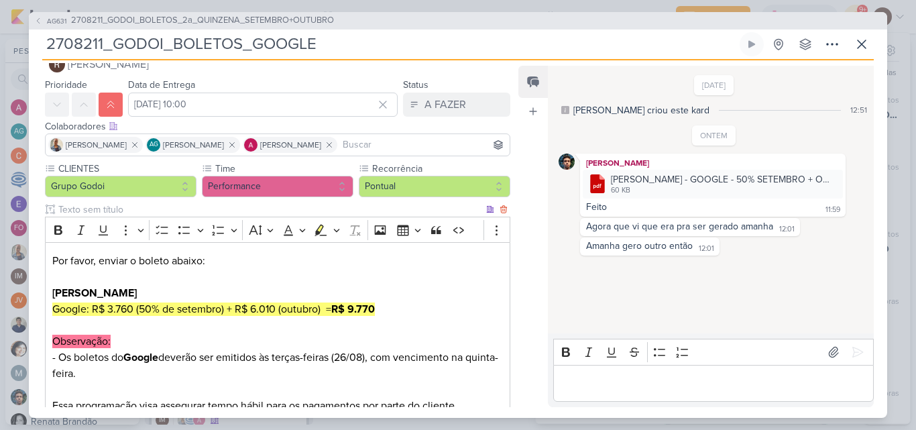
scroll to position [67, 0]
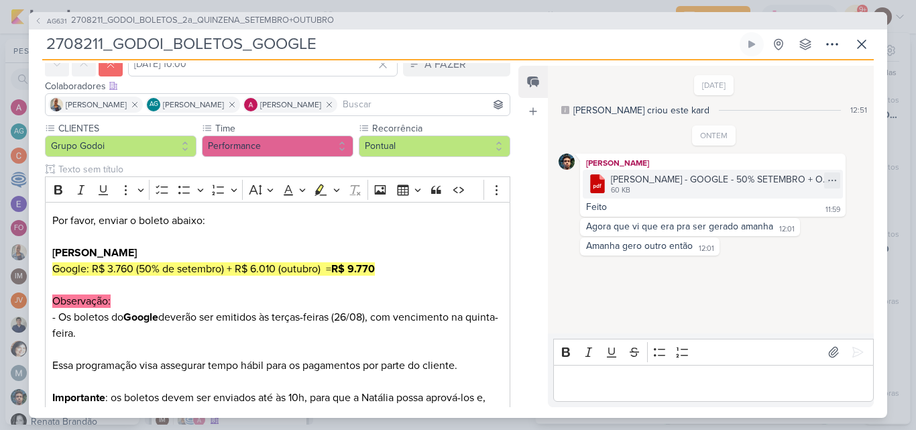
click at [653, 180] on div "ALBERT SABIN - GOOGLE - 50% SETEMBRO + OUTUBRO.pdf" at bounding box center [723, 179] width 224 height 14
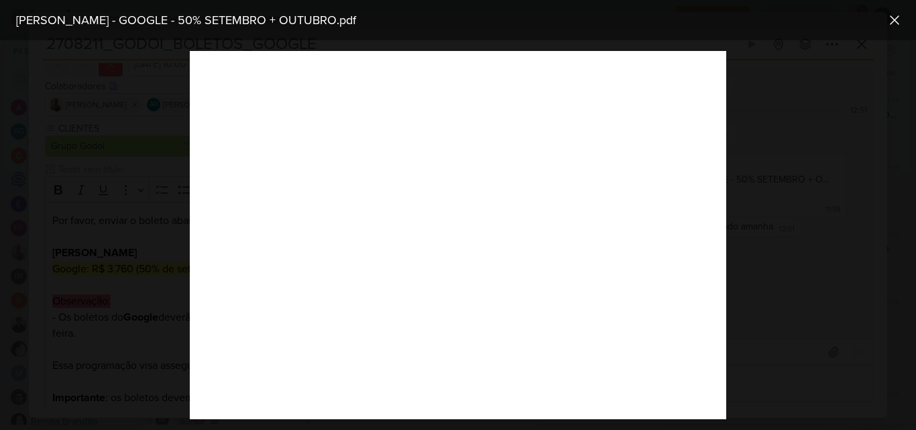
click at [736, 109] on div at bounding box center [458, 235] width 916 height 390
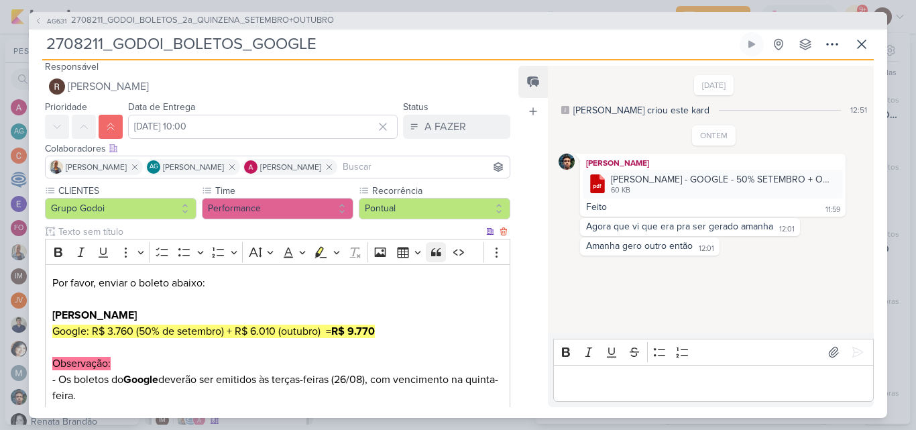
scroll to position [0, 0]
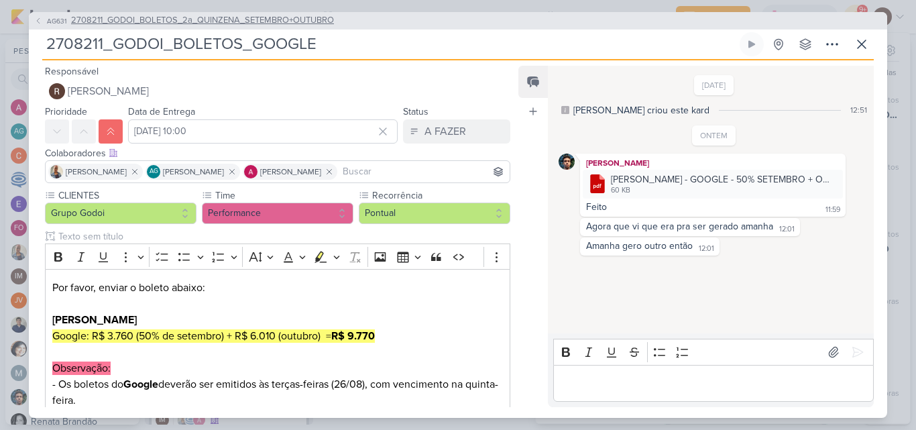
click at [286, 19] on span "2708211_GODOI_BOLETOS_2a_QUINZENA_SETEMBRO+OUTUBRO" at bounding box center [202, 20] width 263 height 13
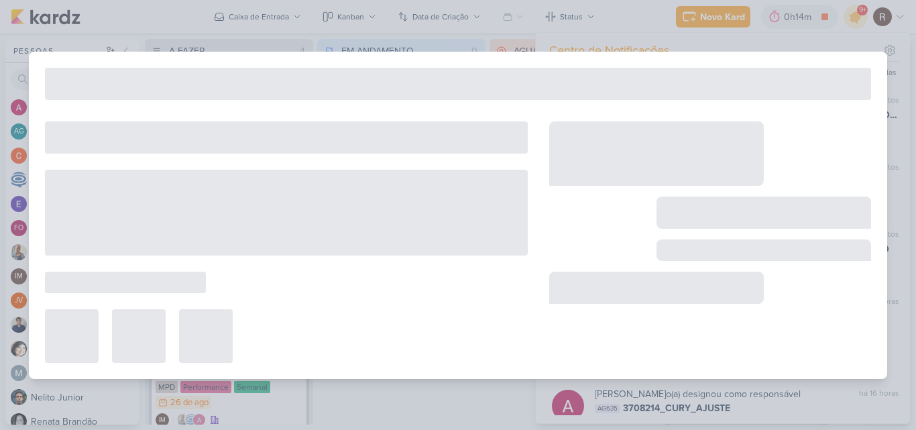
type input "2708211_GODOI_BOLETOS_2a_QUINZENA_SETEMBRO+OUTUBRO"
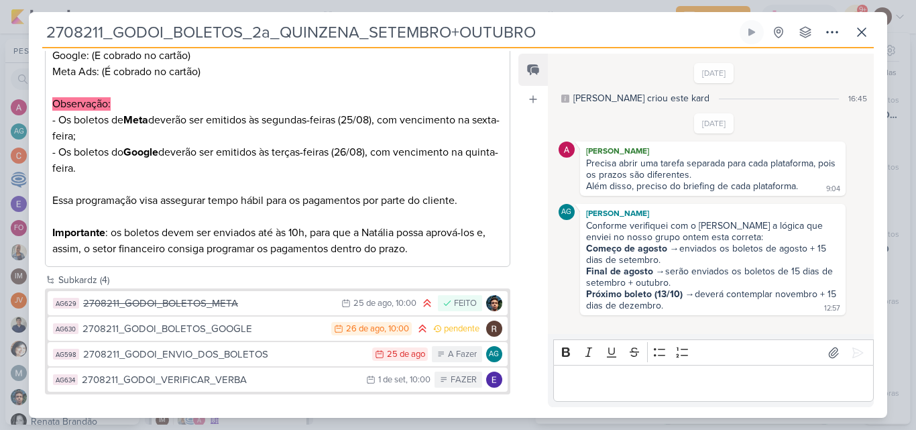
scroll to position [394, 0]
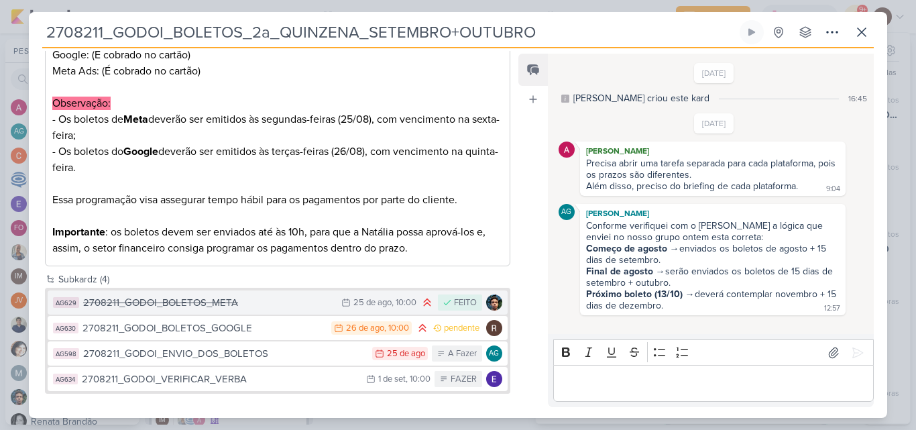
click at [300, 305] on div "2708211_GODOI_BOLETOS_META" at bounding box center [209, 302] width 252 height 15
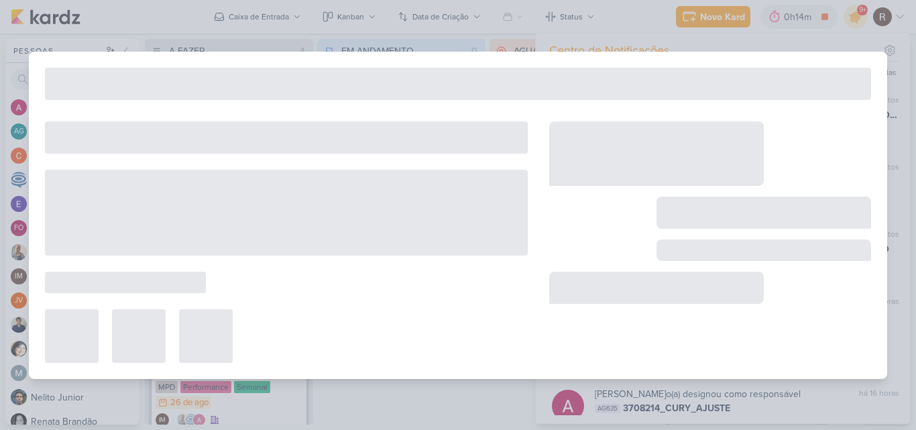
type input "2708211_GODOI_BOLETOS_META"
type input "25 de agosto de 2025 às 10:00"
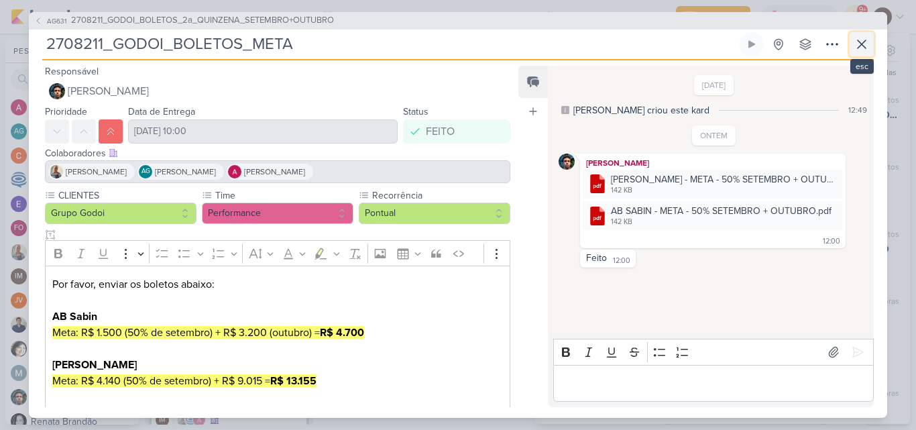
click at [856, 46] on icon at bounding box center [862, 44] width 16 height 16
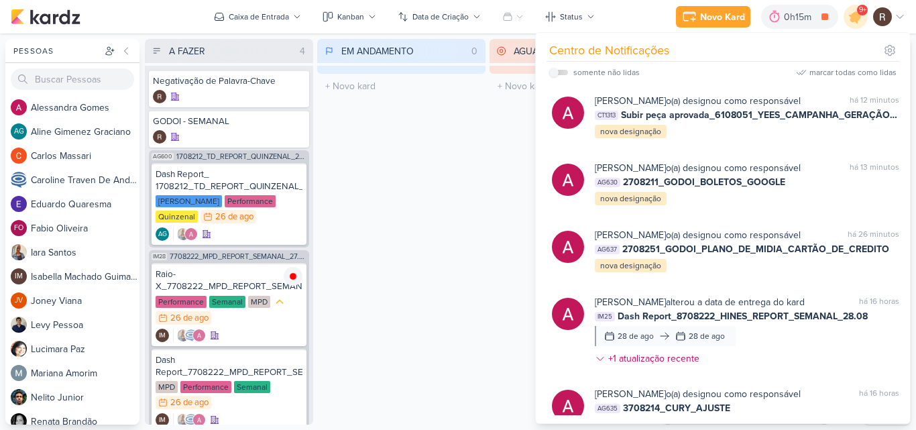
drag, startPoint x: 359, startPoint y: 194, endPoint x: 372, endPoint y: 198, distance: 14.0
click at [360, 194] on div "EM ANDAMENTO 0 Mover Para Esquerda Mover Para Direita [GEOGRAPHIC_DATA] O títul…" at bounding box center [401, 232] width 168 height 386
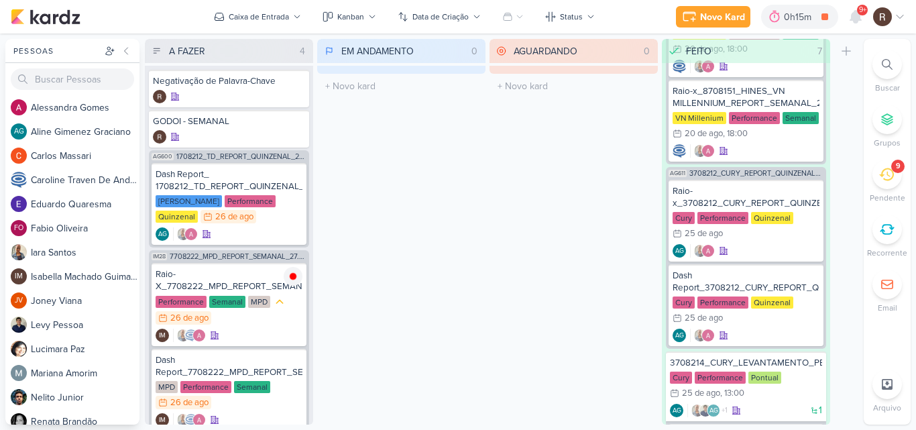
click at [861, 13] on span "9+" at bounding box center [862, 10] width 7 height 11
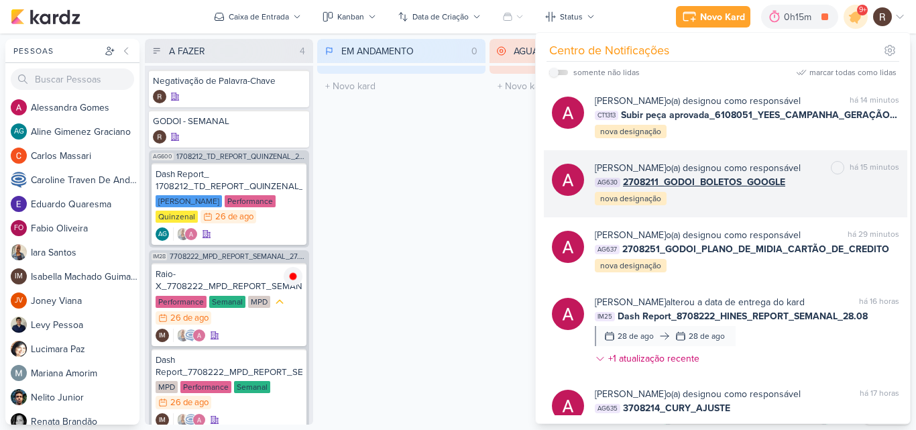
click at [772, 158] on div "Alessandra Gomes o(a) designou como responsável marcar como não lida há 15 minu…" at bounding box center [726, 183] width 364 height 67
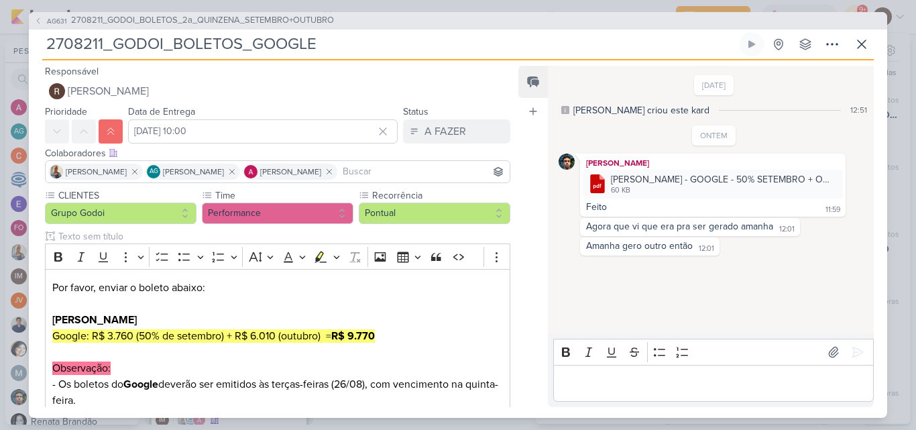
click at [565, 160] on img at bounding box center [567, 162] width 16 height 16
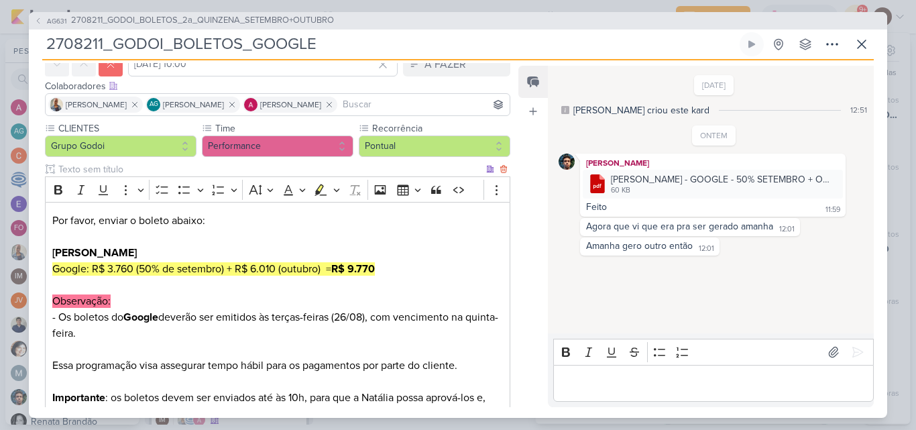
scroll to position [134, 0]
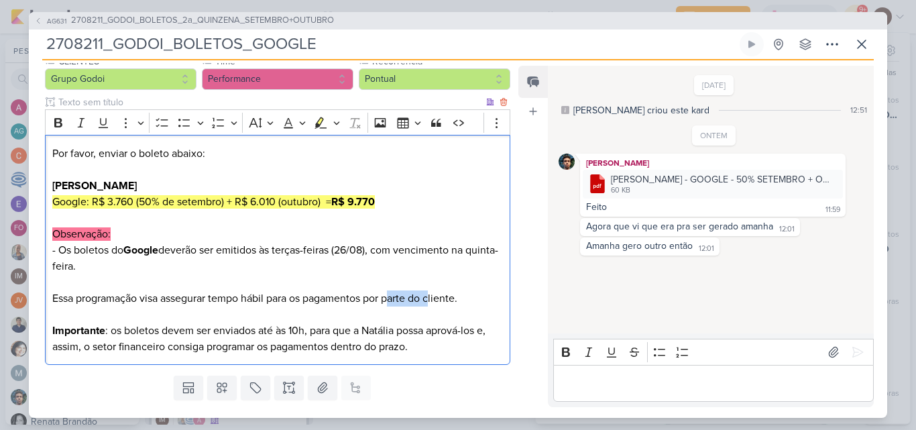
drag, startPoint x: 408, startPoint y: 296, endPoint x: 449, endPoint y: 290, distance: 41.4
click at [441, 291] on p "Essa programação visa assegurar tempo hábil para os pagamentos por parte do cli…" at bounding box center [277, 306] width 451 height 32
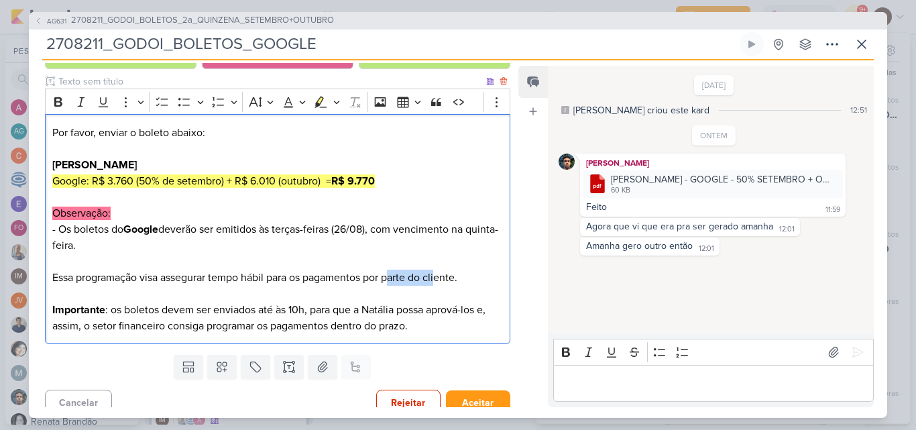
scroll to position [166, 0]
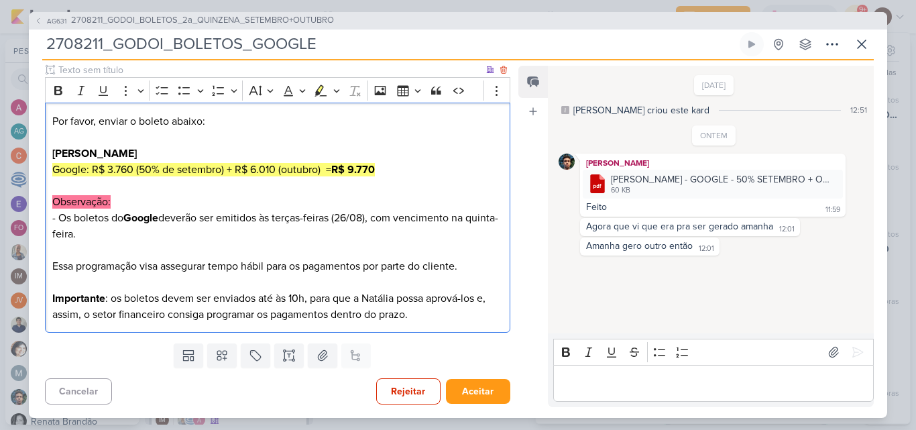
click at [270, 249] on p "Observação: - Os boletos do Google deverão ser emitidos às terças-feiras (26/08…" at bounding box center [277, 226] width 451 height 64
click at [632, 180] on div "ALBERT SABIN - GOOGLE - 50% SETEMBRO + OUTUBRO.pdf" at bounding box center [723, 179] width 224 height 14
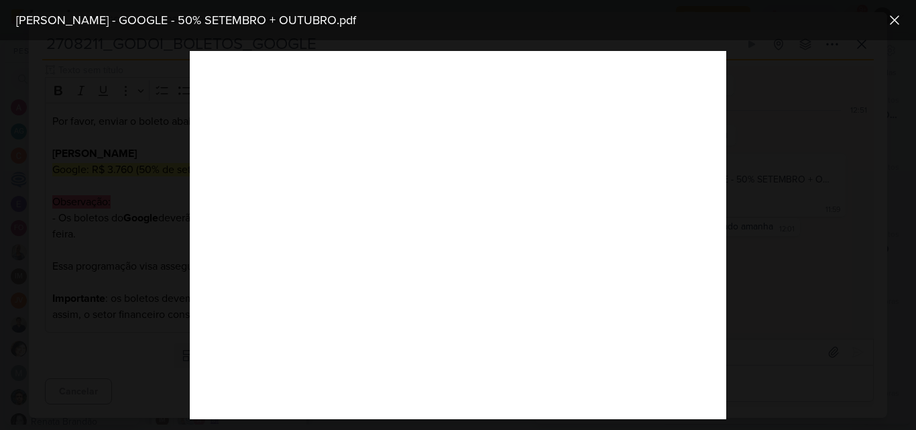
click at [764, 36] on div "ALBERT SABIN - GOOGLE - 50% SETEMBRO + OUTUBRO.pdf" at bounding box center [458, 20] width 916 height 40
click at [771, 96] on div at bounding box center [458, 235] width 916 height 390
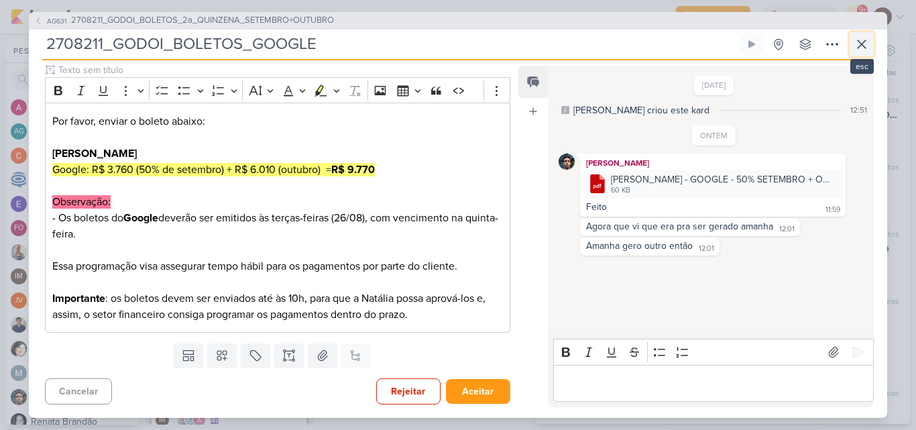
click at [862, 46] on icon at bounding box center [862, 44] width 16 height 16
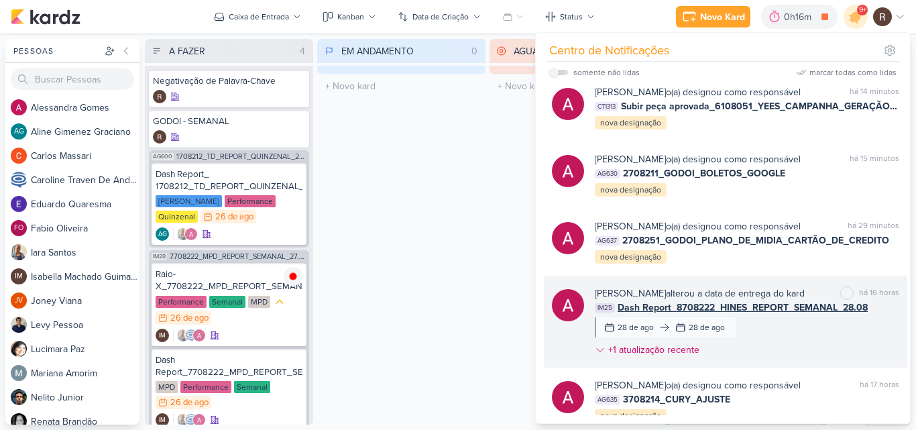
scroll to position [0, 0]
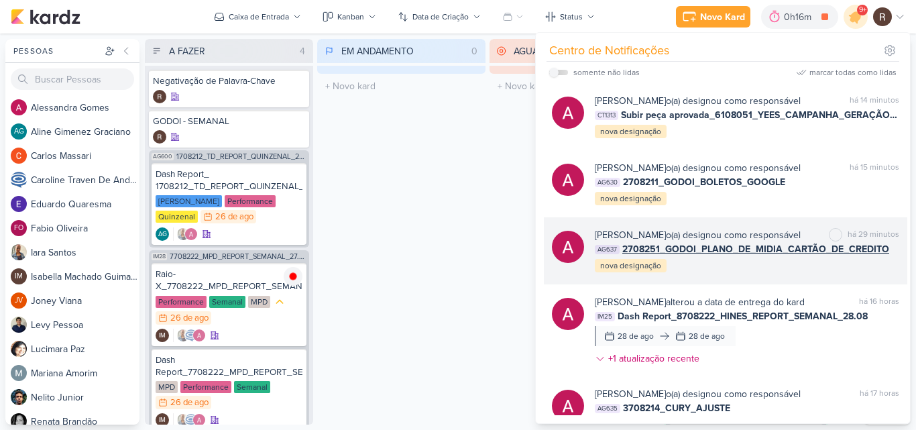
click at [780, 264] on div "Alessandra Gomes o(a) designou como responsável marcar como não lida há 29 minu…" at bounding box center [747, 251] width 305 height 46
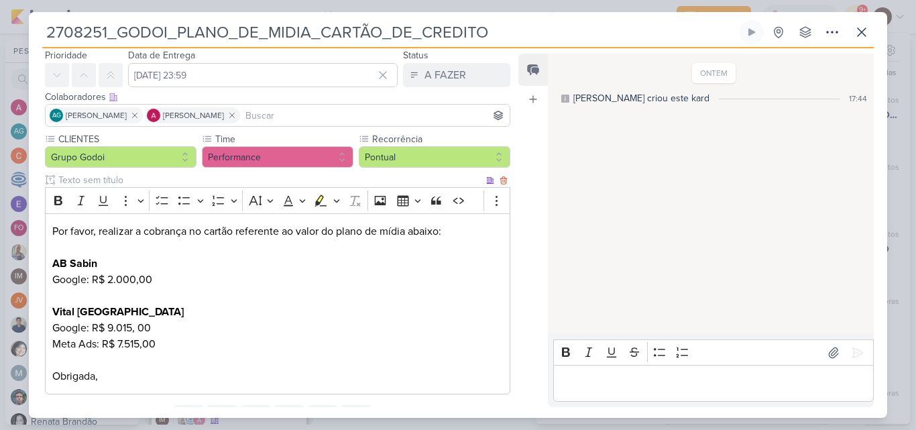
scroll to position [106, 0]
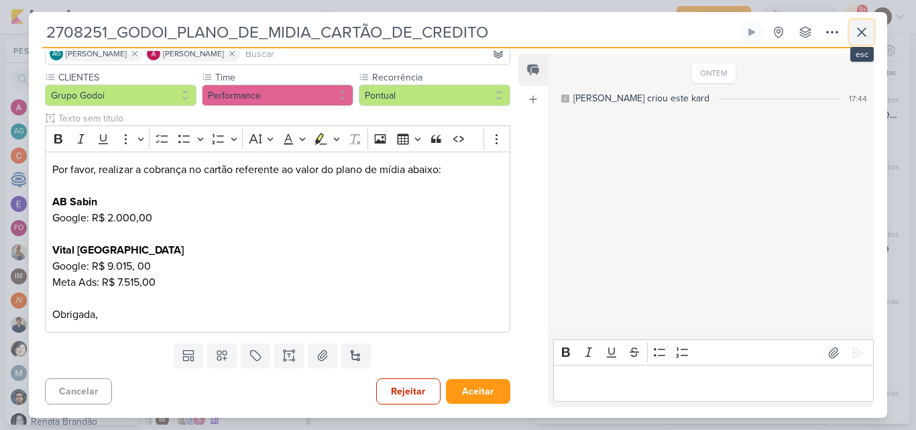
click at [861, 33] on icon at bounding box center [862, 32] width 8 height 8
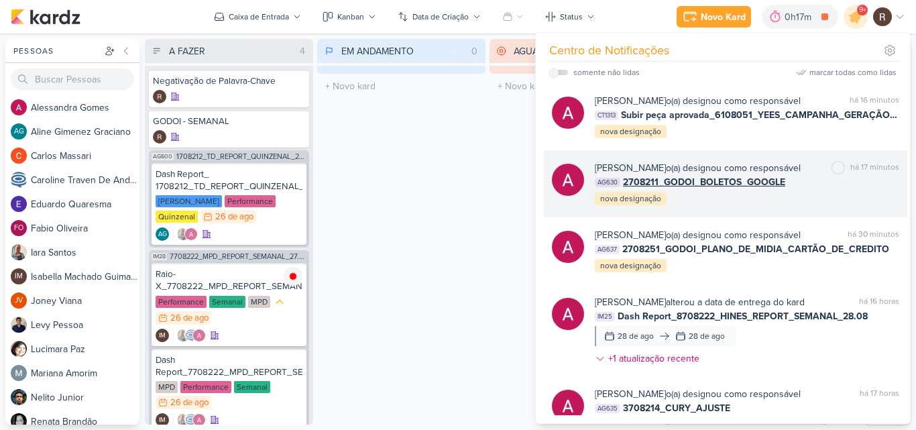
click at [812, 187] on div "AG630 2708211_GODOI_BOLETOS_GOOGLE" at bounding box center [747, 182] width 305 height 14
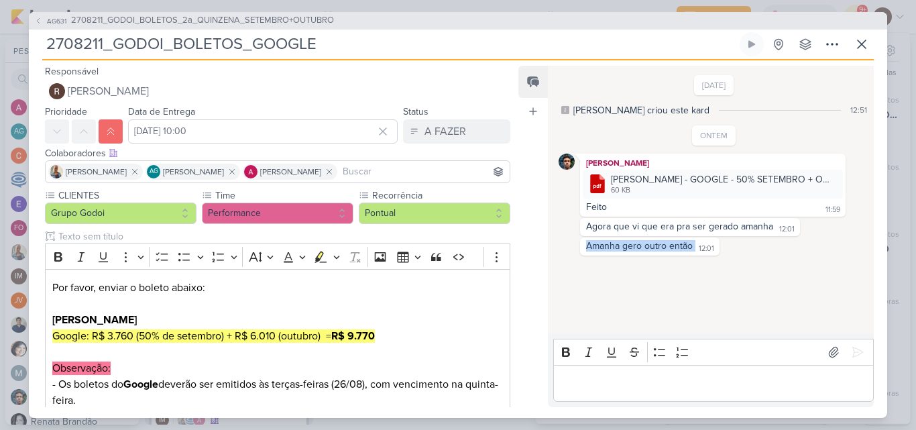
drag, startPoint x: 587, startPoint y: 249, endPoint x: 696, endPoint y: 263, distance: 109.6
click at [696, 263] on div "22/8/25 Aline criou este kard 12:51 ONTEM Nelito Junior" at bounding box center [710, 200] width 325 height 267
click at [689, 274] on div "22/8/25 Aline criou este kard 12:51 ONTEM Nelito Junior" at bounding box center [710, 200] width 325 height 267
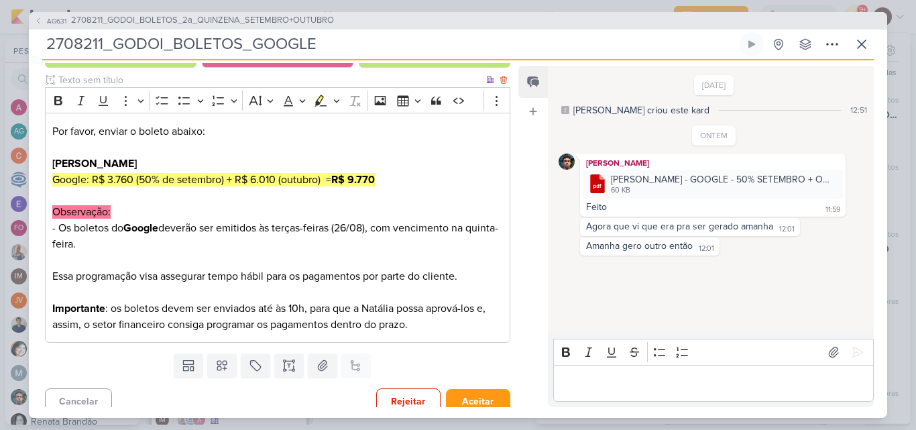
scroll to position [166, 0]
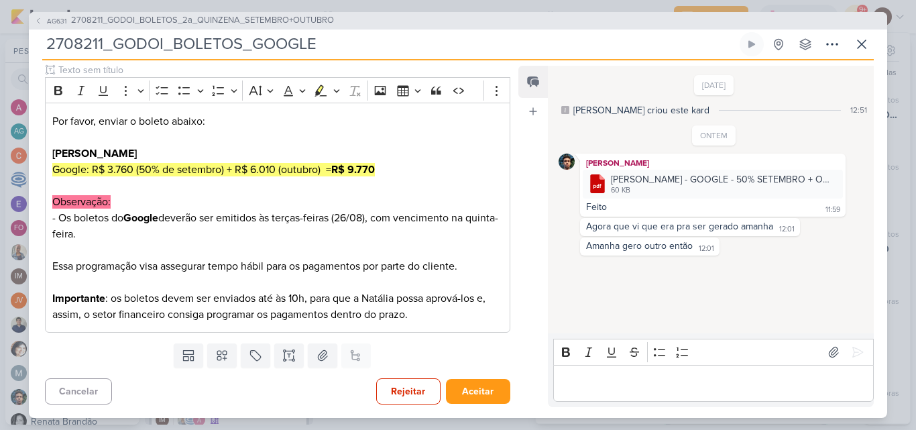
click at [565, 218] on div "Agora que vi que era pra ser gerado amanha 12:01 12:01" at bounding box center [714, 227] width 311 height 18
click at [863, 44] on icon at bounding box center [862, 44] width 8 height 8
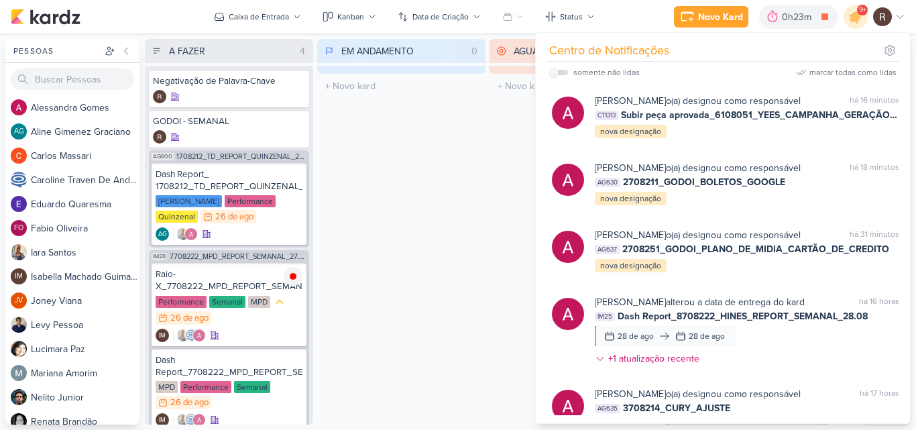
click at [447, 185] on div "EM ANDAMENTO 0 Mover Para Esquerda Mover Para Direita [GEOGRAPHIC_DATA] O títul…" at bounding box center [401, 232] width 168 height 386
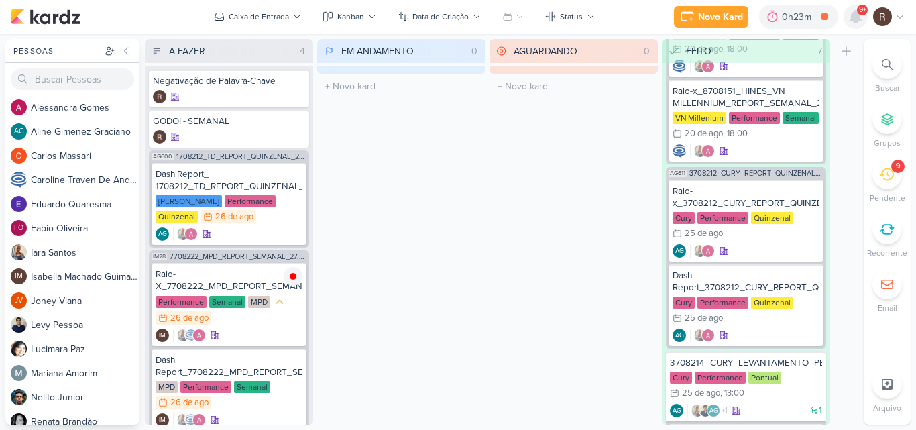
click at [859, 17] on icon at bounding box center [855, 17] width 11 height 12
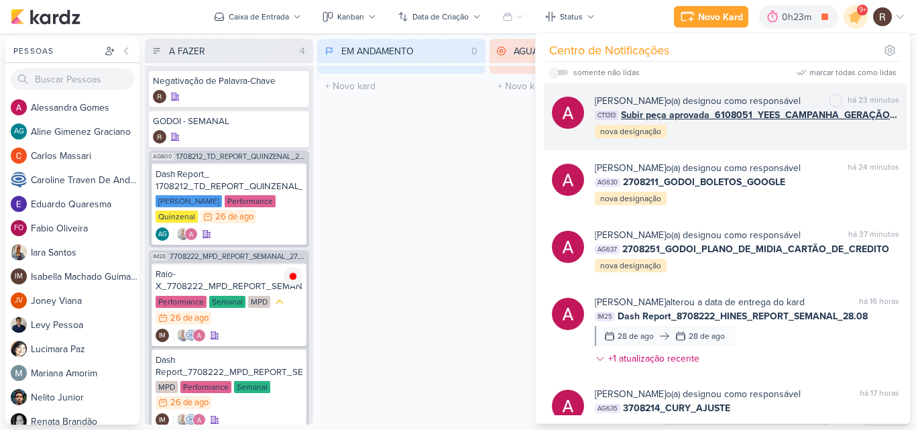
click at [768, 131] on div "Alessandra Gomes o(a) designou como responsável marcar como não lida há 23 minu…" at bounding box center [747, 117] width 305 height 46
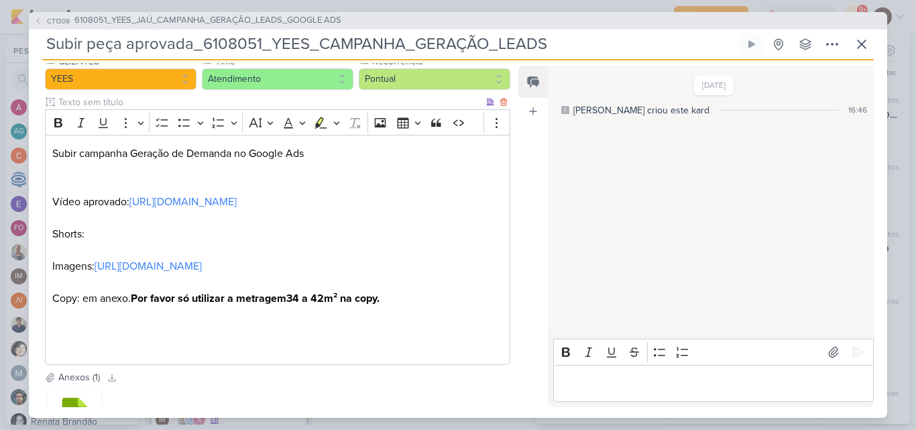
scroll to position [201, 0]
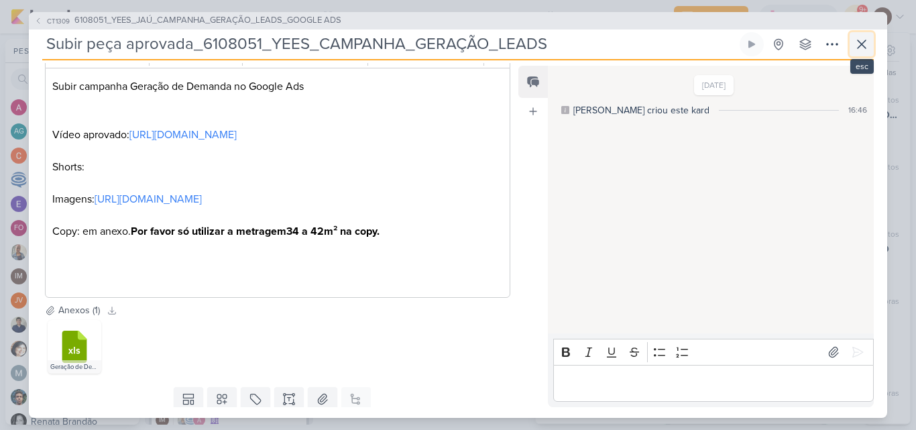
click at [857, 47] on icon at bounding box center [862, 44] width 16 height 16
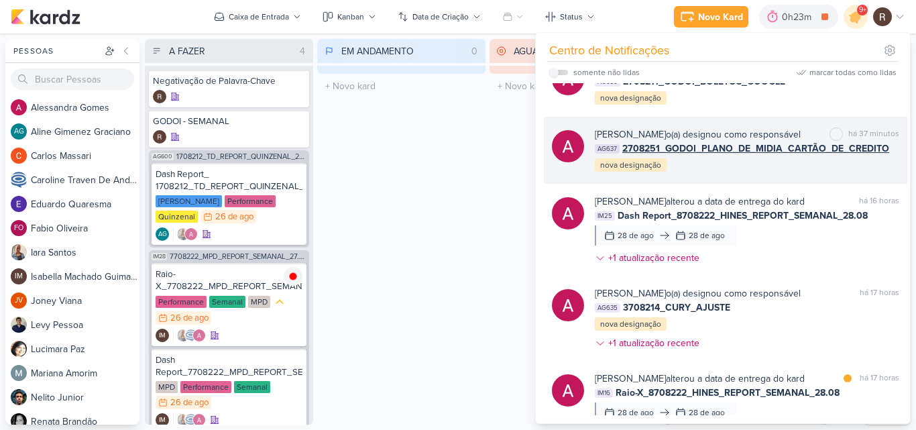
scroll to position [67, 0]
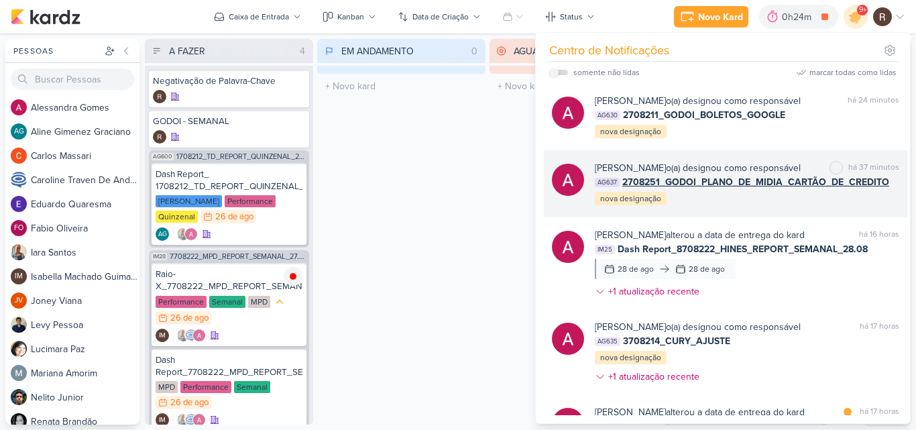
click at [804, 199] on div "Alessandra Gomes o(a) designou como responsável marcar como não lida há 37 minu…" at bounding box center [747, 184] width 305 height 46
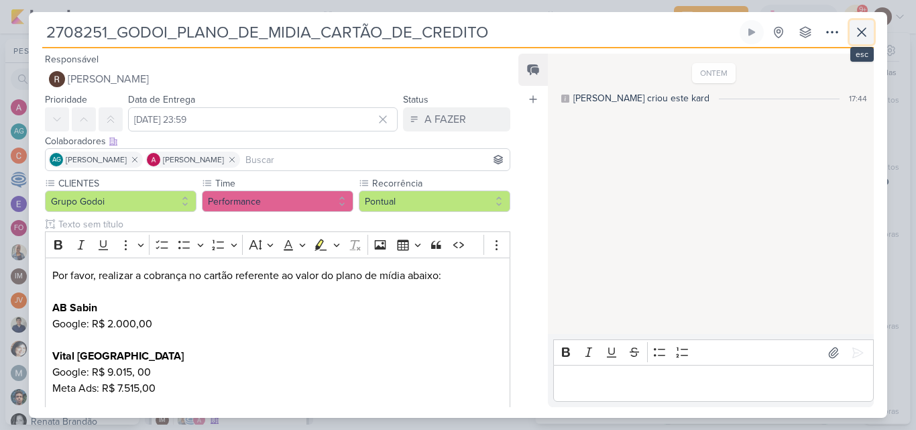
click at [857, 27] on icon at bounding box center [862, 32] width 16 height 16
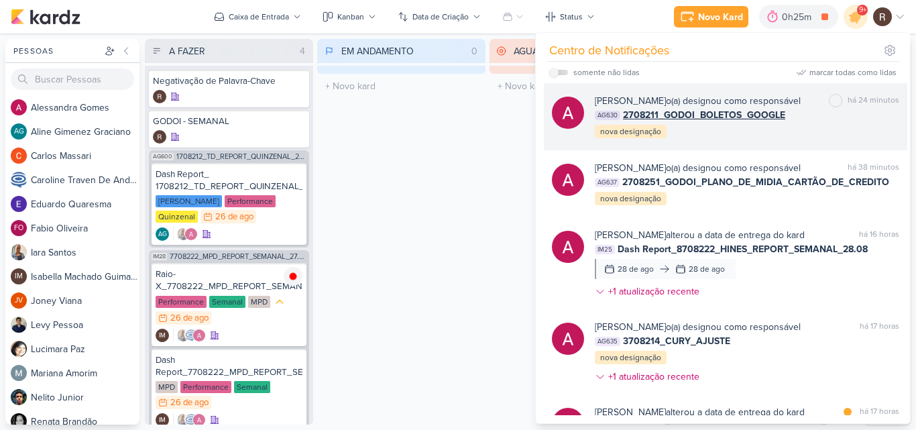
click at [832, 117] on div "AG630 2708211_GODOI_BOLETOS_GOOGLE" at bounding box center [747, 115] width 305 height 14
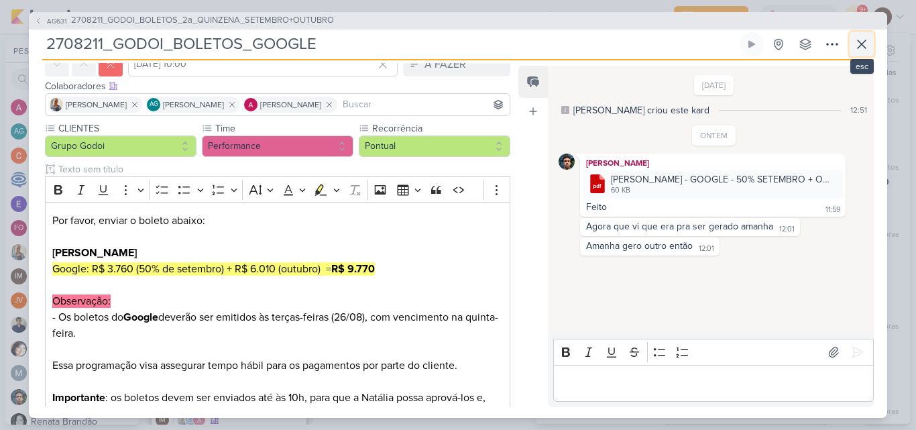
click at [863, 49] on icon at bounding box center [862, 44] width 16 height 16
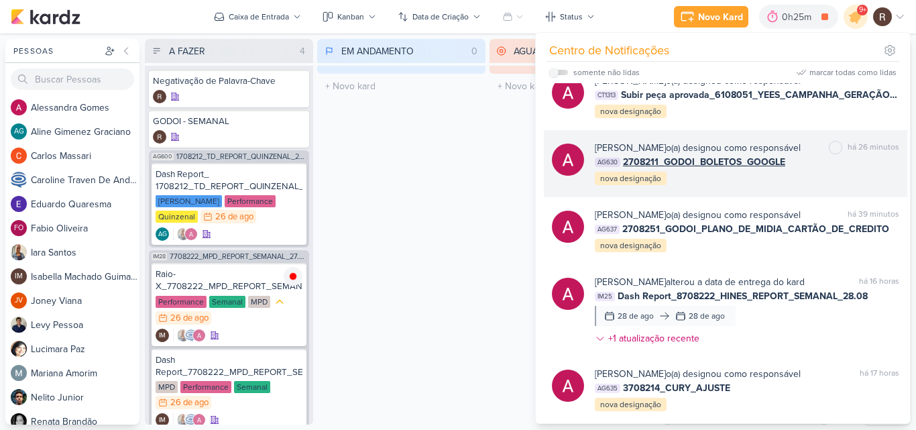
scroll to position [0, 0]
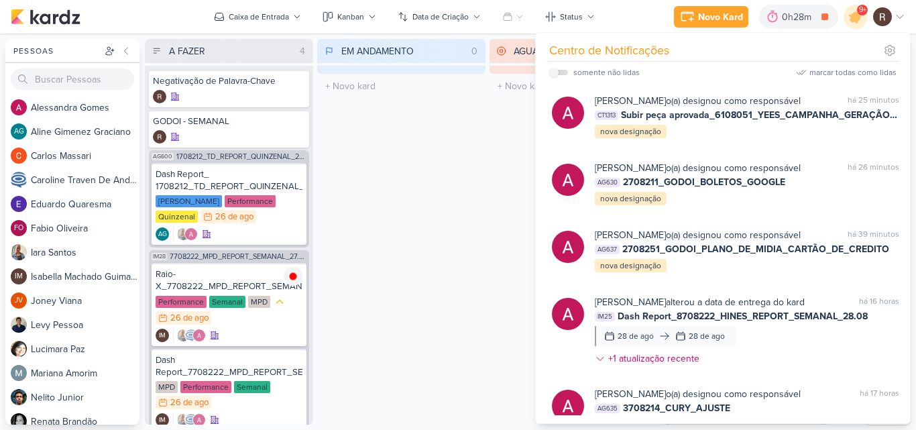
click at [435, 245] on div "EM ANDAMENTO 0 Mover Para Esquerda Mover Para Direita [GEOGRAPHIC_DATA] O títul…" at bounding box center [401, 232] width 168 height 386
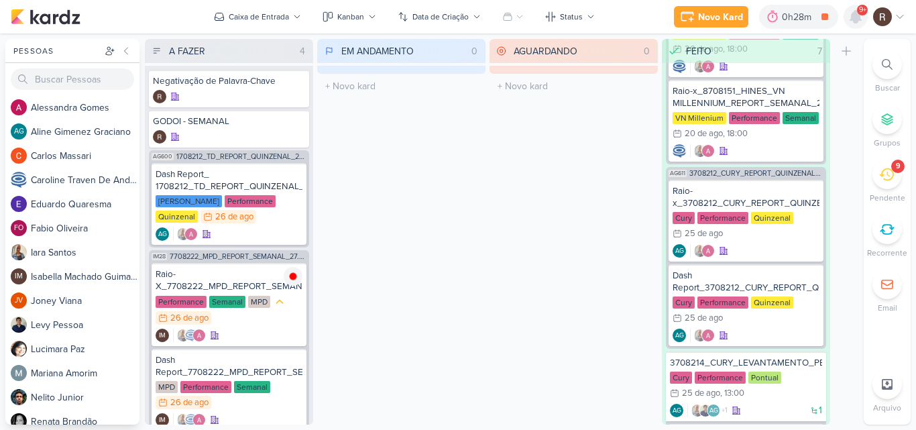
click at [861, 23] on icon at bounding box center [856, 17] width 16 height 16
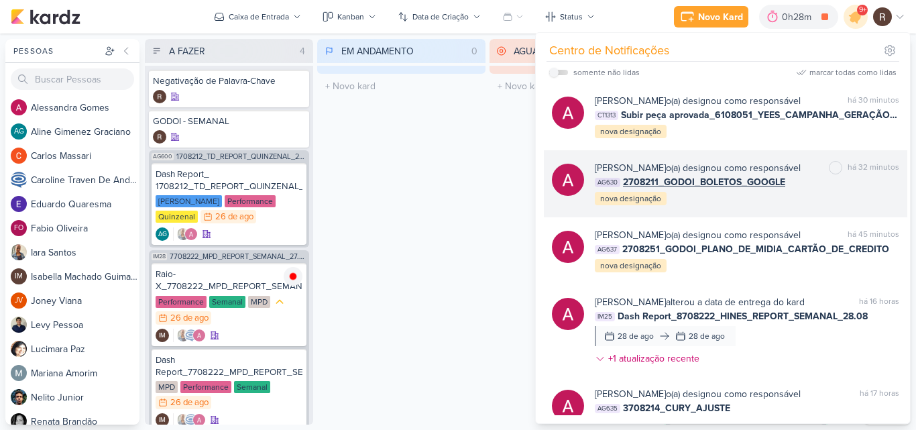
click at [808, 195] on div "Alessandra Gomes o(a) designou como responsável marcar como não lida há 32 minu…" at bounding box center [747, 184] width 305 height 46
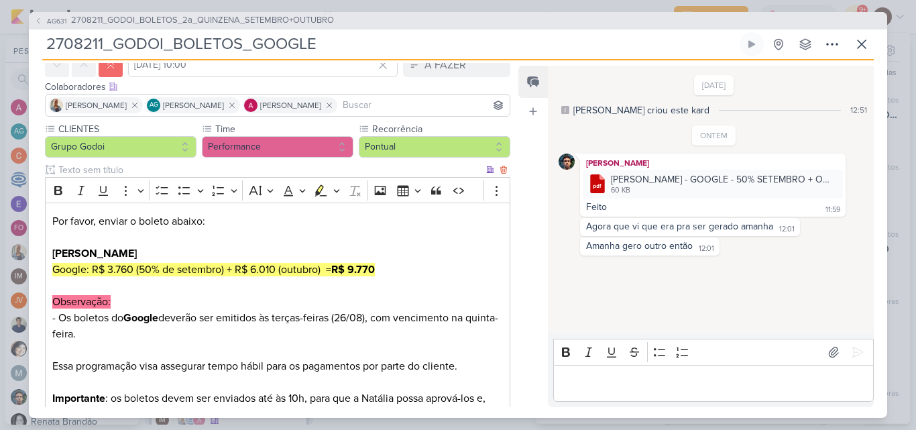
scroll to position [134, 0]
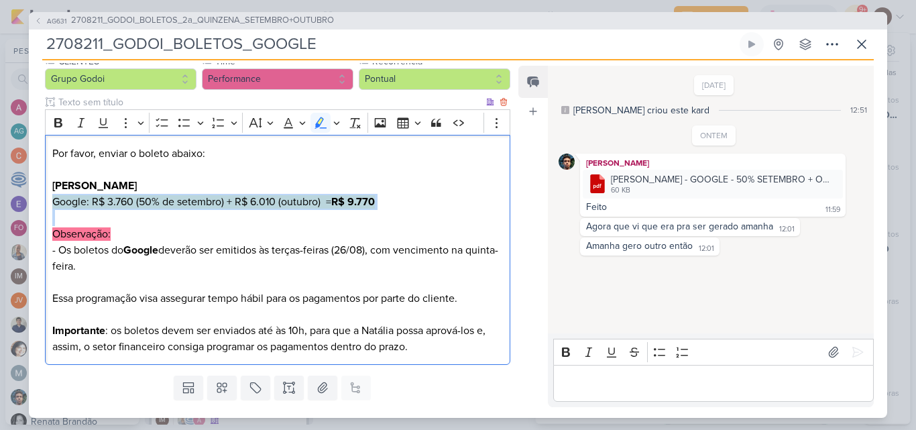
drag, startPoint x: 52, startPoint y: 207, endPoint x: 205, endPoint y: 219, distance: 153.4
click at [195, 219] on p "Por favor, enviar o boleto abaixo: Albert Sabin Google: R$ 3.760 (50% de setemb…" at bounding box center [277, 186] width 451 height 80
click at [402, 203] on p "Por favor, enviar o boleto abaixo: Albert Sabin Google: R$ 3.760 (50% de setemb…" at bounding box center [277, 186] width 451 height 80
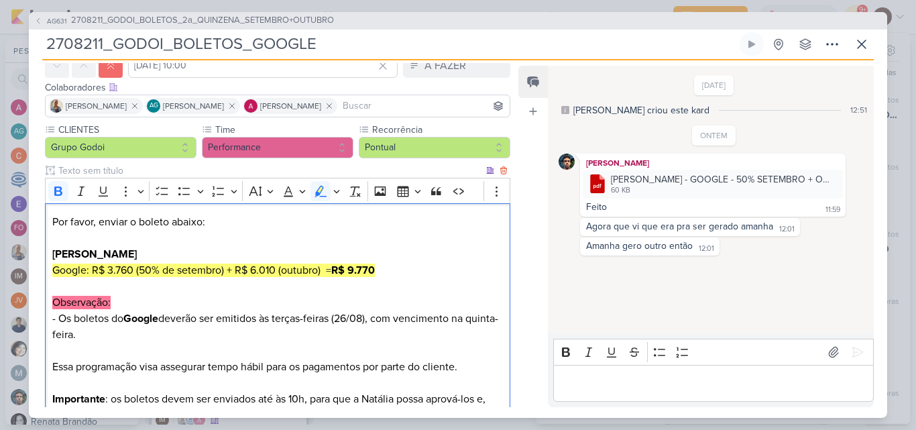
scroll to position [0, 0]
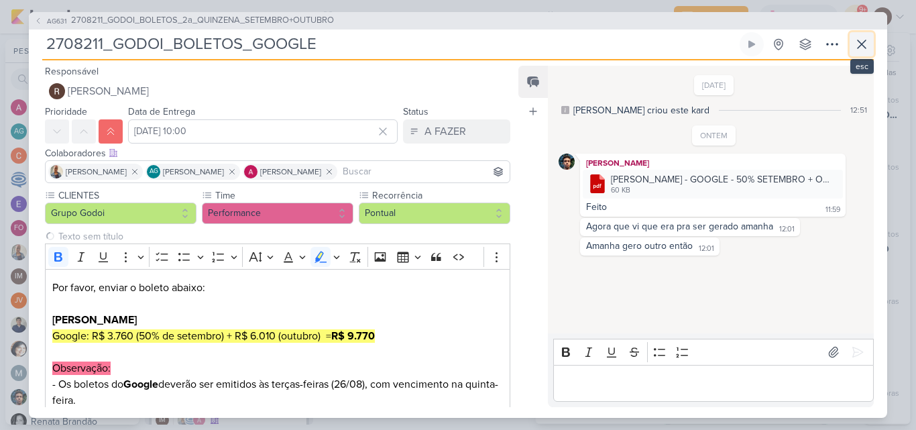
click at [863, 45] on icon at bounding box center [862, 44] width 8 height 8
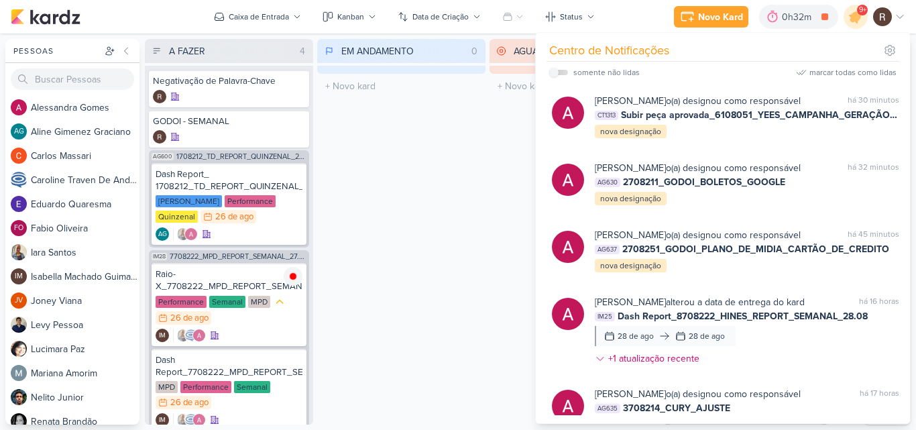
click at [436, 192] on div "EM ANDAMENTO 0 Mover Para Esquerda Mover Para Direita [GEOGRAPHIC_DATA] O títul…" at bounding box center [401, 232] width 168 height 386
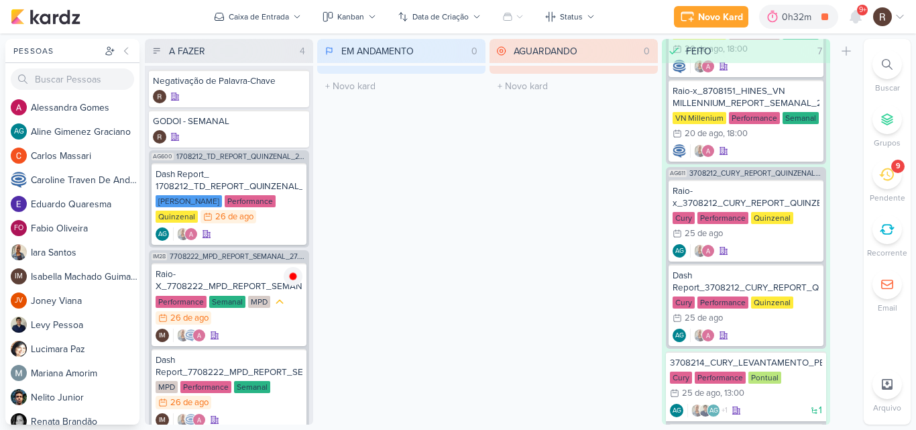
click at [879, 174] on div "9" at bounding box center [888, 175] width 30 height 30
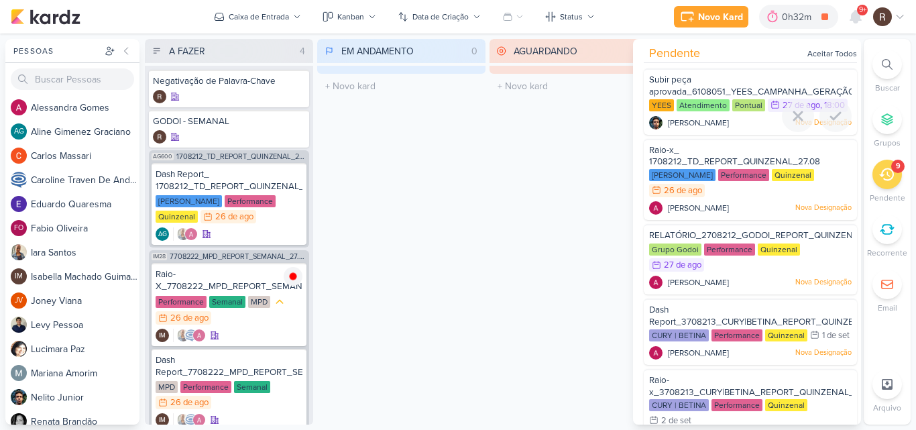
click at [702, 123] on span "[PERSON_NAME]" at bounding box center [698, 123] width 61 height 12
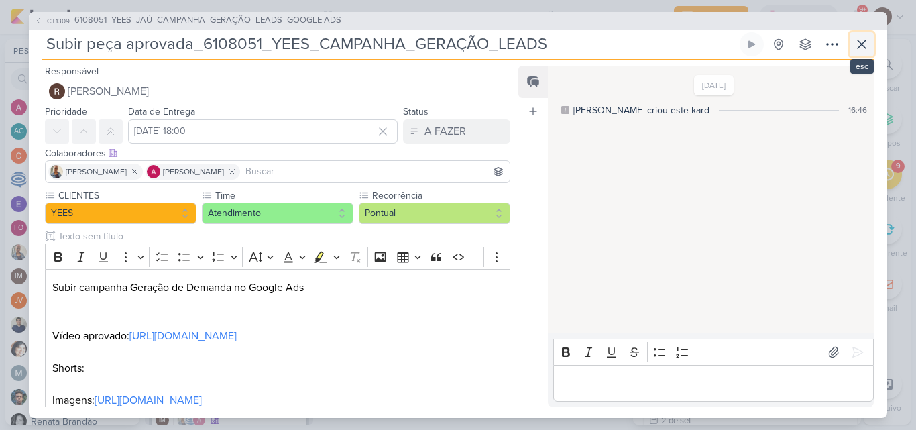
click at [865, 48] on icon at bounding box center [862, 44] width 16 height 16
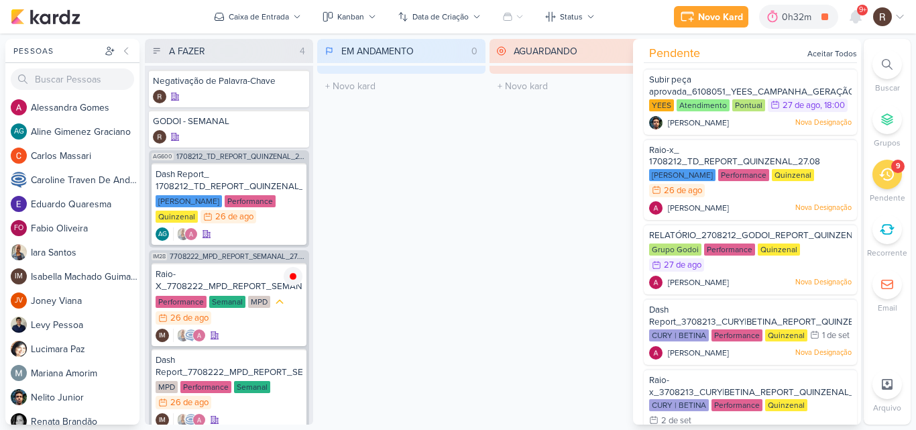
click at [497, 158] on div "AGUARDANDO 0 Mover Para Esquerda Mover Para Direita [GEOGRAPHIC_DATA] O título …" at bounding box center [574, 232] width 168 height 386
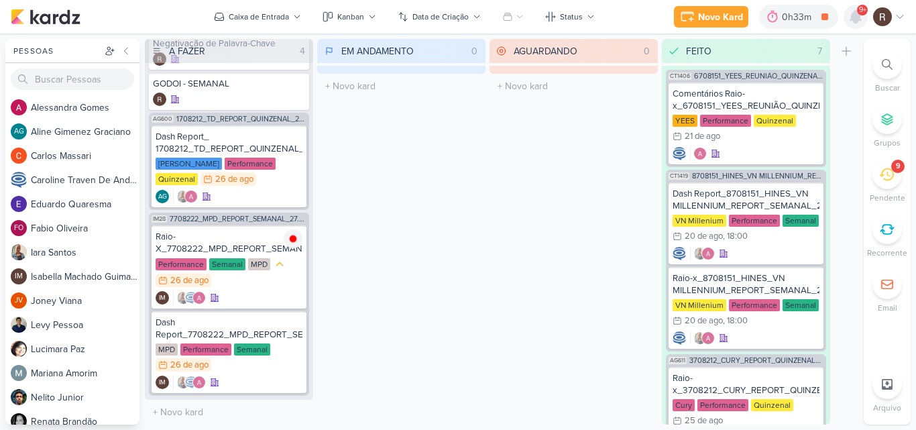
click at [854, 13] on icon at bounding box center [855, 17] width 11 height 12
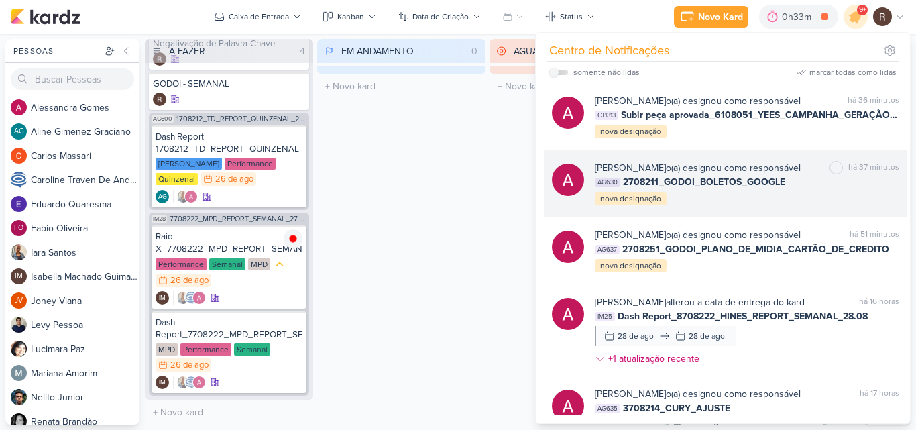
click at [821, 177] on div "AG630 2708211_GODOI_BOLETOS_GOOGLE" at bounding box center [747, 182] width 305 height 14
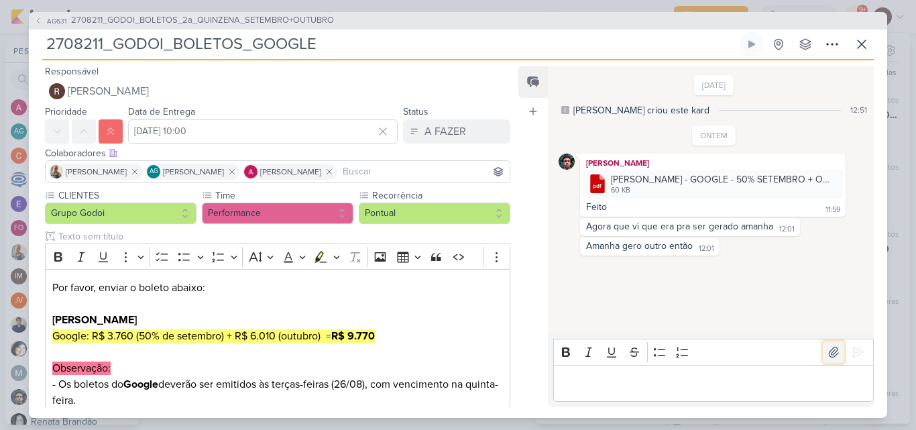
click at [831, 349] on icon at bounding box center [833, 351] width 13 height 13
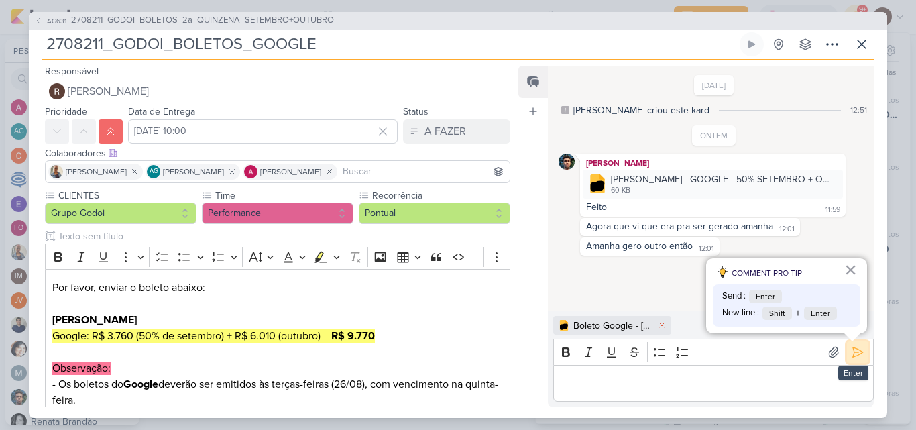
click at [853, 355] on icon at bounding box center [858, 352] width 10 height 10
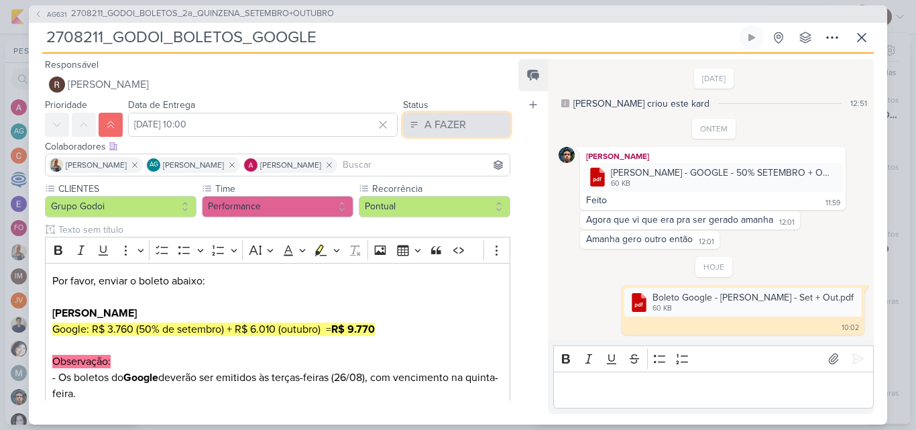
click at [474, 130] on button "A FAZER" at bounding box center [456, 125] width 107 height 24
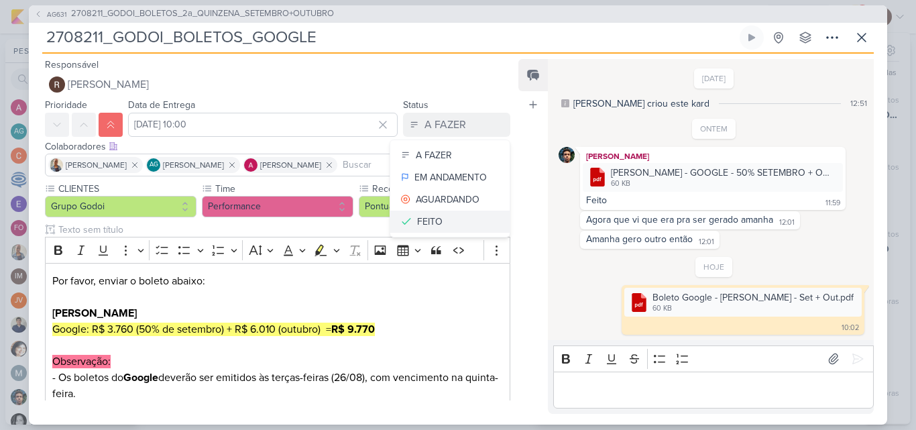
click at [445, 218] on button "FEITO" at bounding box center [449, 222] width 119 height 22
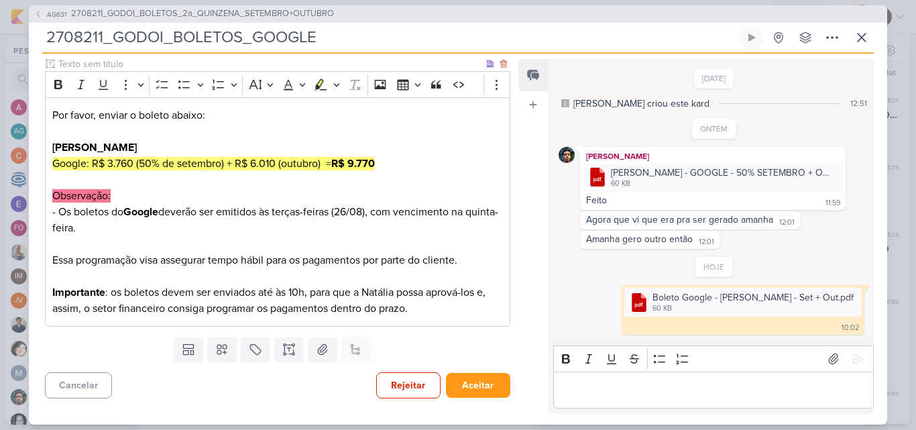
scroll to position [166, 0]
click at [467, 384] on button "Aceitar" at bounding box center [478, 384] width 64 height 25
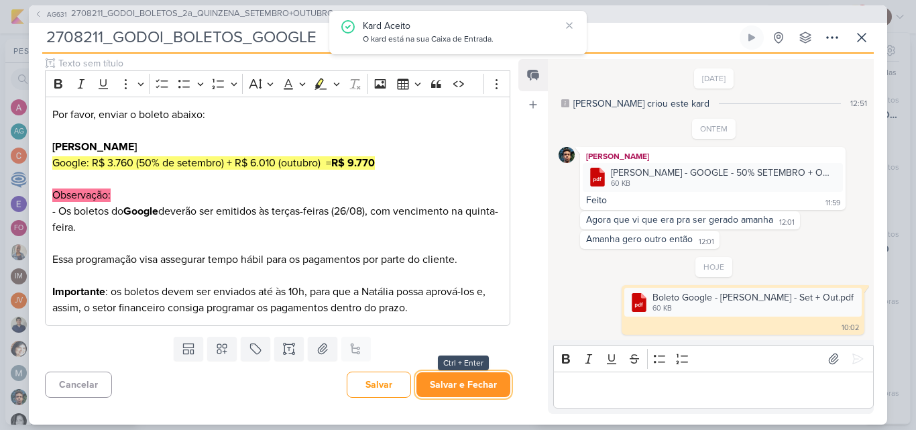
click at [461, 385] on button "Salvar e Fechar" at bounding box center [464, 384] width 94 height 25
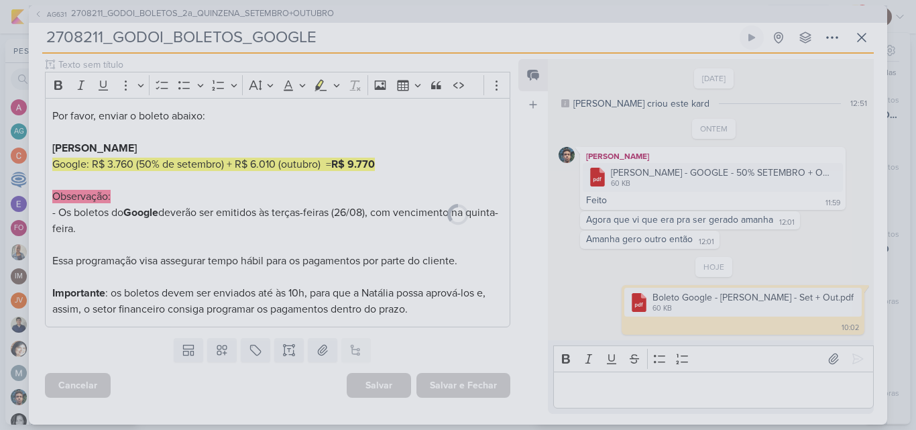
scroll to position [165, 0]
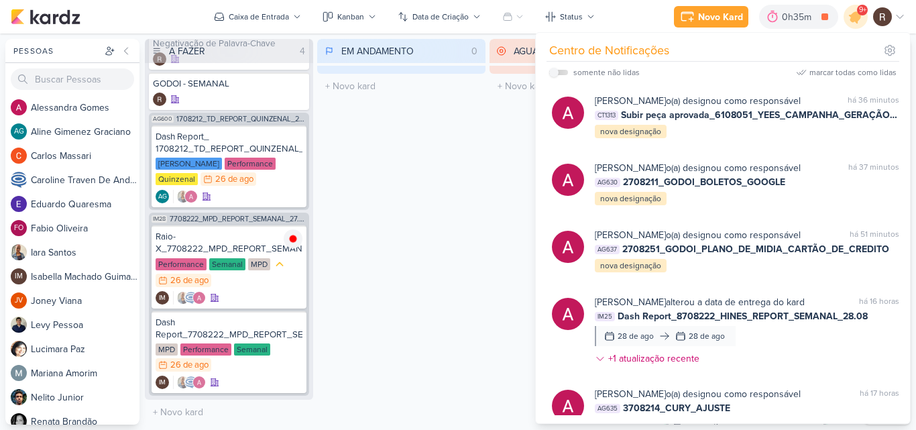
click at [441, 240] on div "EM ANDAMENTO 0 Mover Para Esquerda Mover Para Direita [GEOGRAPHIC_DATA] O títul…" at bounding box center [401, 232] width 168 height 386
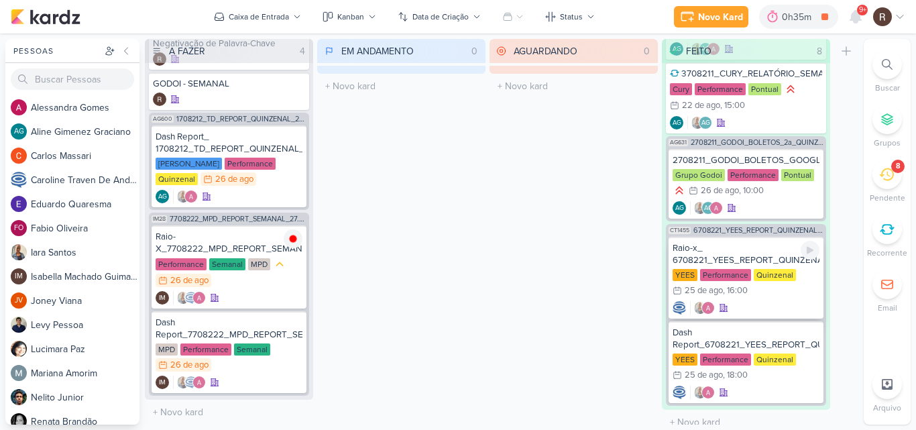
scroll to position [718, 0]
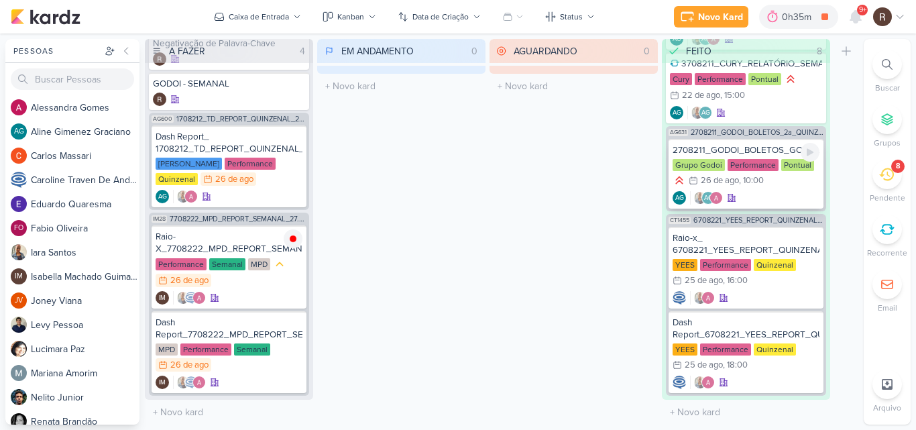
click at [762, 154] on div "2708211_GODOI_BOLETOS_GOOGLE" at bounding box center [746, 150] width 147 height 12
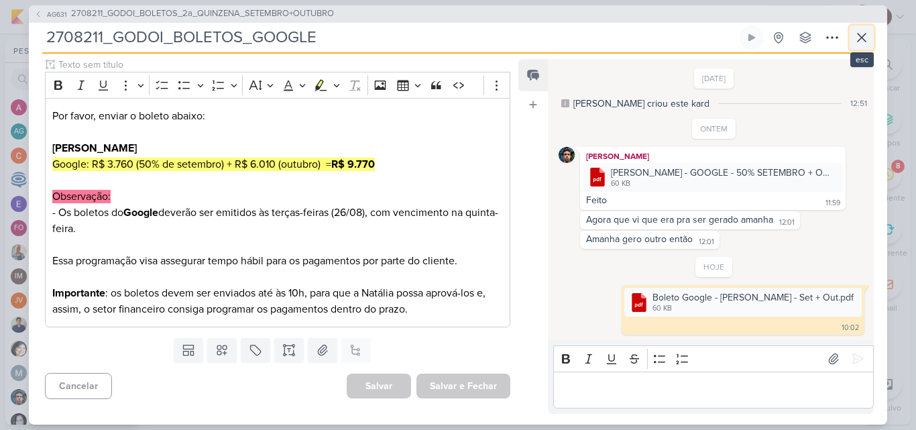
click at [860, 38] on icon at bounding box center [862, 38] width 16 height 16
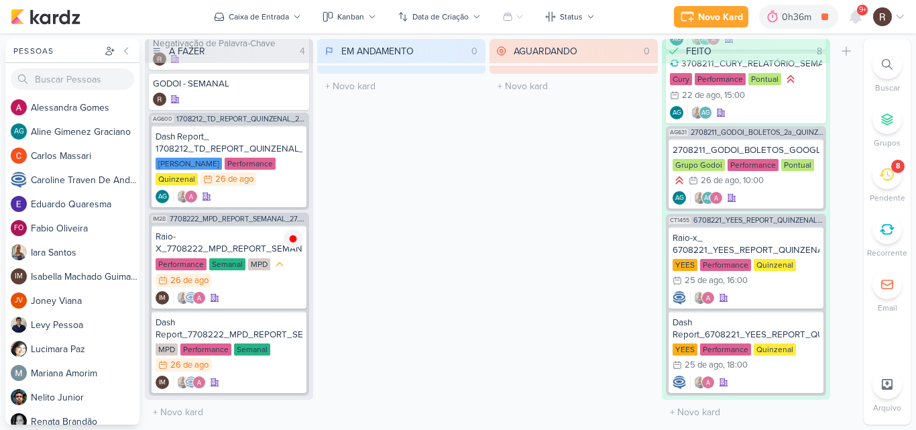
click at [882, 186] on div "8" at bounding box center [888, 175] width 30 height 30
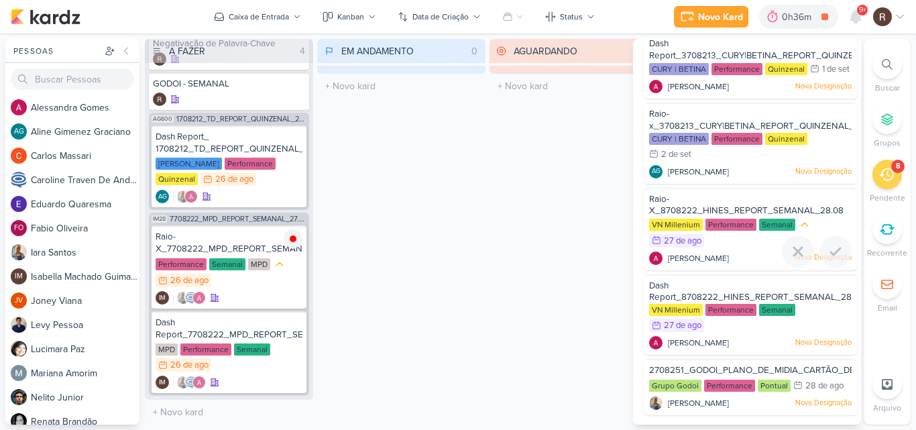
scroll to position [281, 0]
click at [292, 325] on icon at bounding box center [293, 324] width 7 height 7
click at [236, 241] on div "Raio-X_7708222_MPD_REPORT_SEMANAL_27.08" at bounding box center [229, 243] width 147 height 24
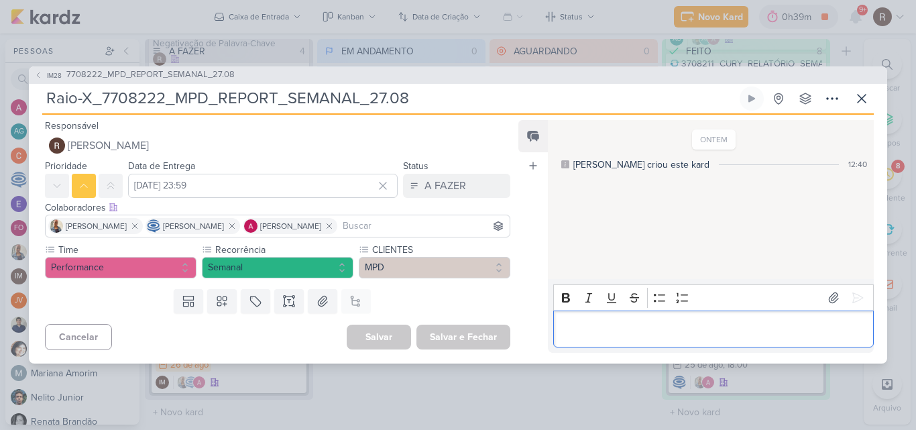
click at [641, 325] on p "Editor editing area: main" at bounding box center [713, 329] width 307 height 16
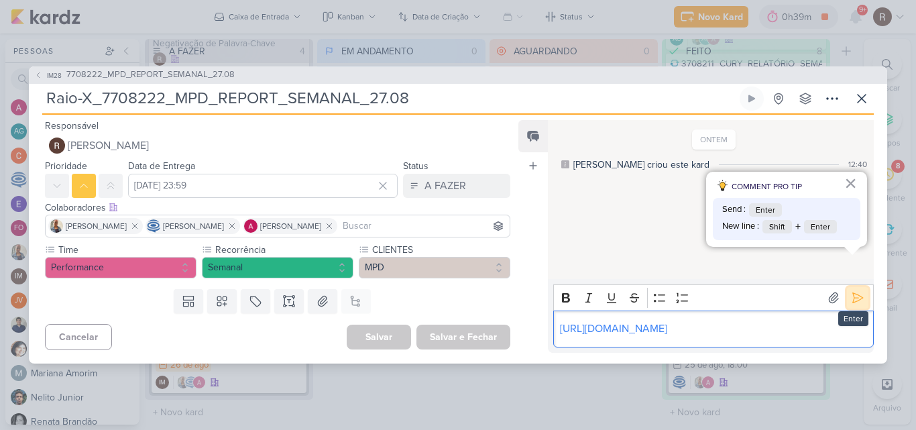
click at [851, 291] on icon at bounding box center [857, 297] width 13 height 13
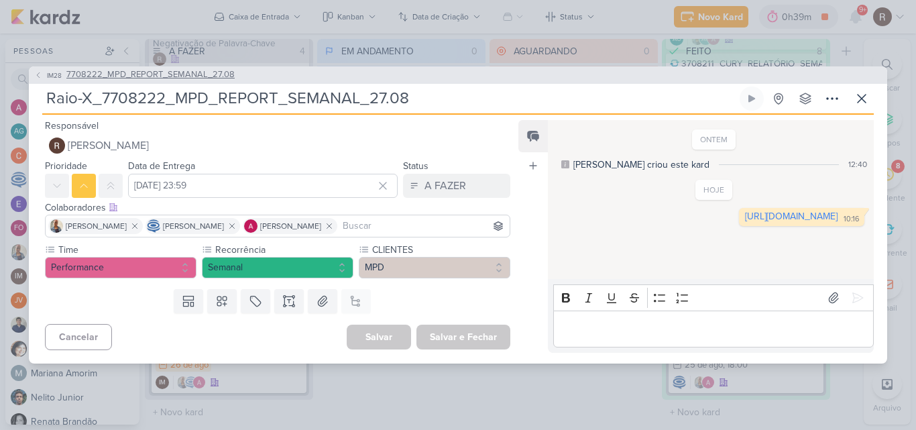
click at [198, 71] on span "7708222_MPD_REPORT_SEMANAL_27.08" at bounding box center [150, 74] width 168 height 13
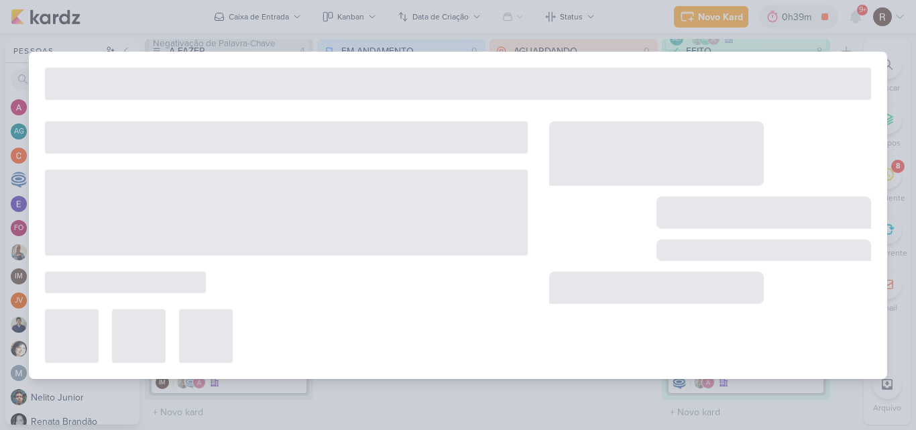
type input "7708222_MPD_REPORT_SEMANAL_27.08"
type input "27 de agosto de 2025 às 18:00"
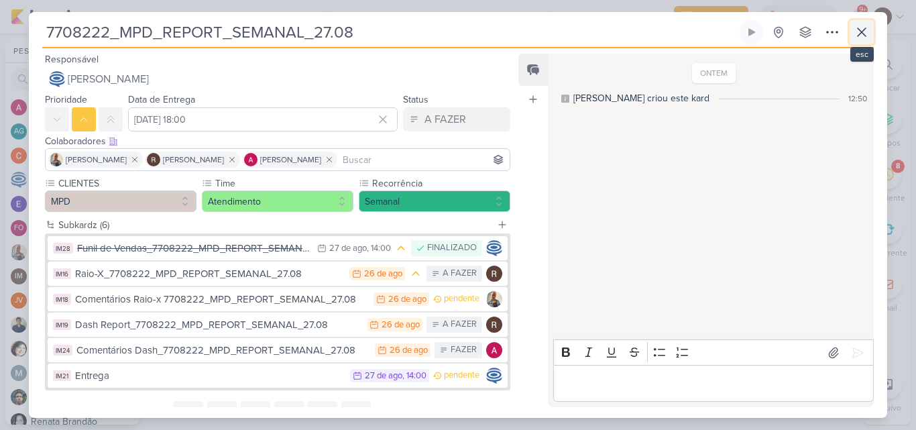
click at [862, 36] on icon at bounding box center [862, 32] width 16 height 16
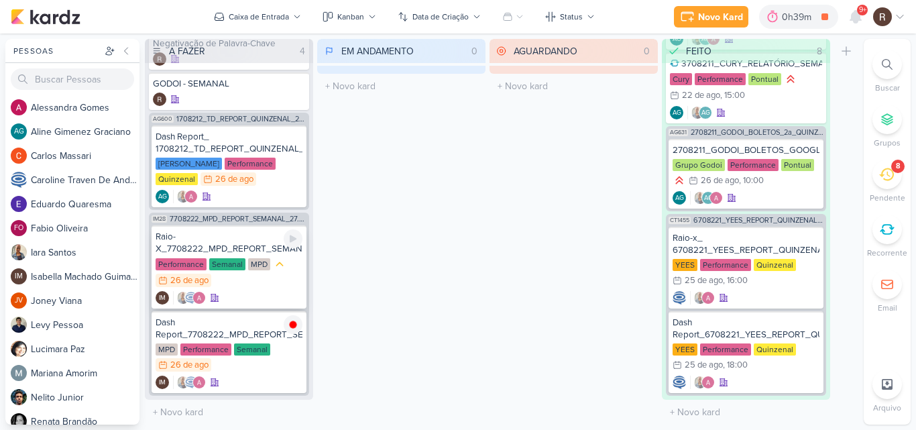
click at [248, 245] on div "Raio-X_7708222_MPD_REPORT_SEMANAL_27.08" at bounding box center [229, 243] width 147 height 24
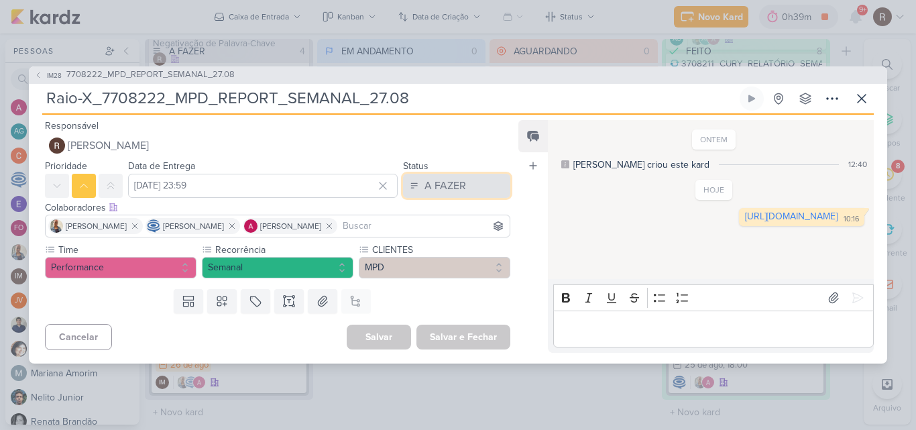
click at [433, 190] on div "A FAZER" at bounding box center [446, 186] width 42 height 16
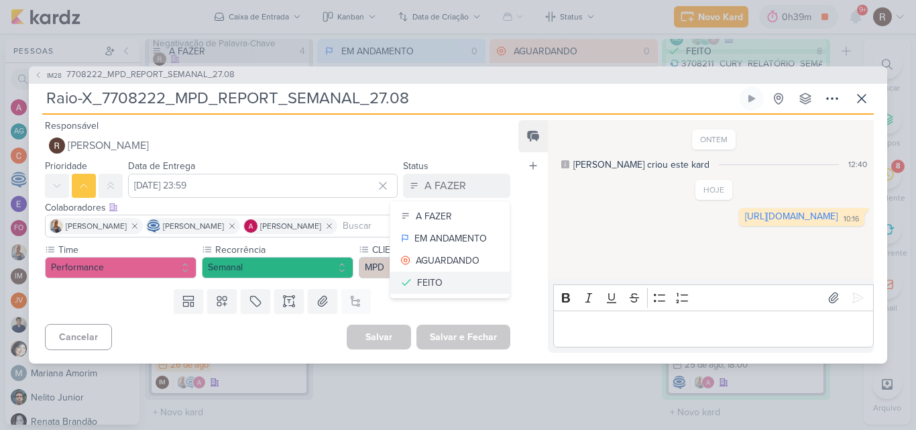
click at [435, 283] on div "FEITO" at bounding box center [429, 283] width 25 height 14
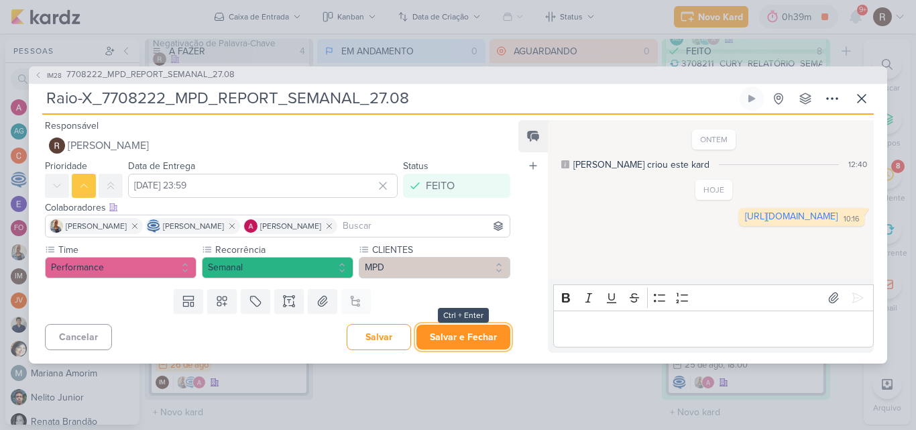
click at [467, 339] on button "Salvar e Fechar" at bounding box center [464, 337] width 94 height 25
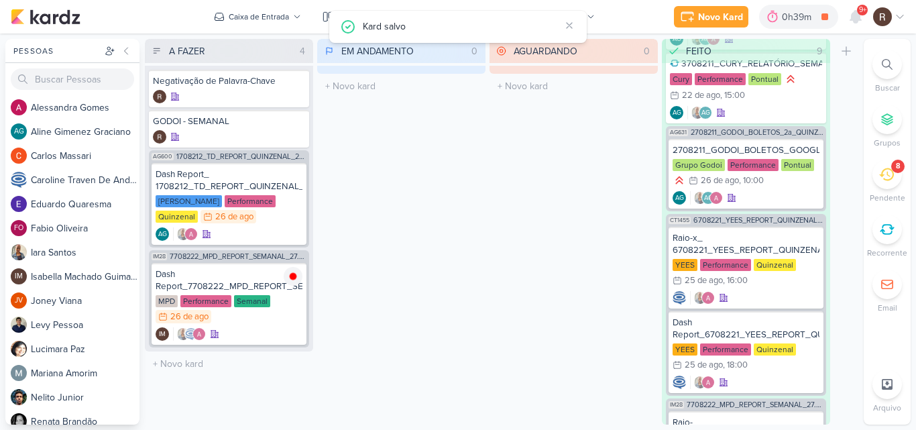
scroll to position [0, 0]
click at [885, 175] on icon at bounding box center [886, 174] width 15 height 15
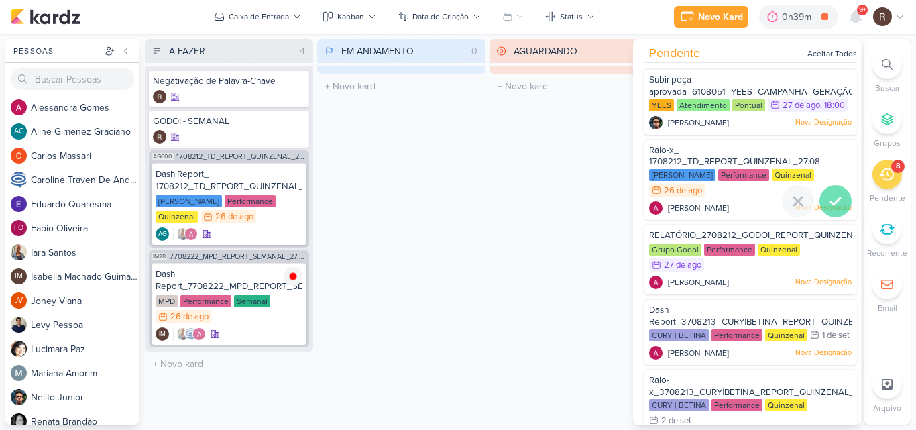
click at [830, 197] on icon at bounding box center [836, 201] width 16 height 16
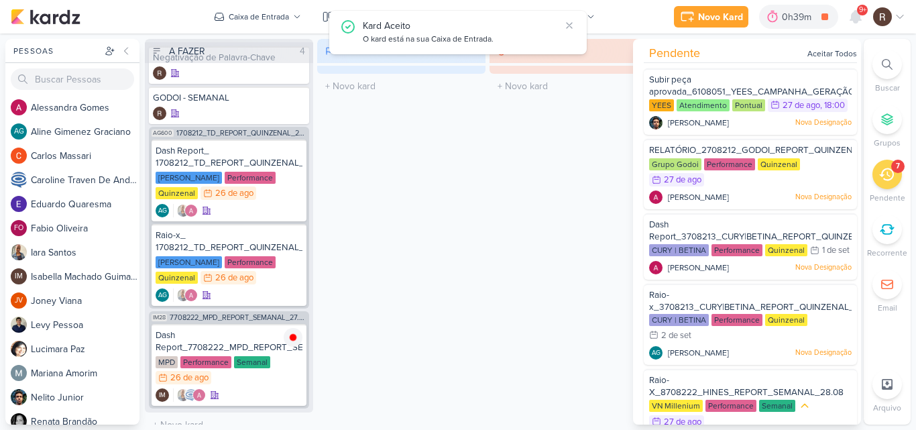
scroll to position [36, 0]
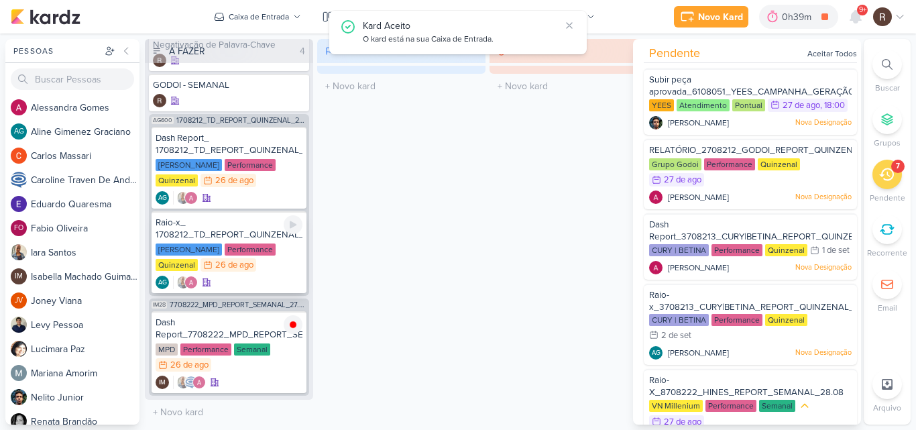
click at [233, 227] on div "Raio-x_ 1708212_TD_REPORT_QUINZENAL_27.08" at bounding box center [229, 229] width 147 height 24
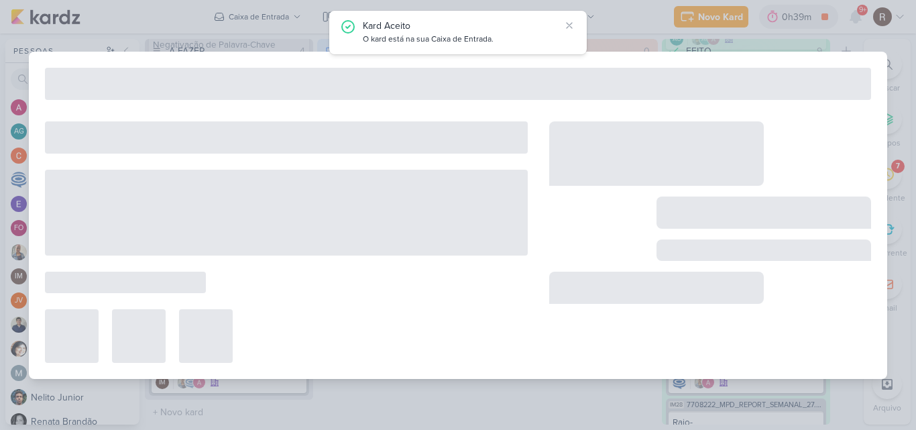
type input "Raio-x_ 1708212_TD_REPORT_QUINZENAL_27.08"
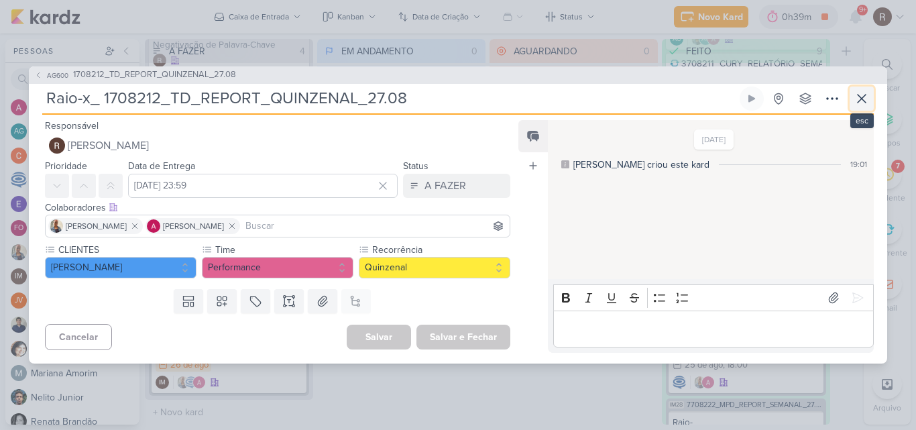
click at [857, 97] on icon at bounding box center [862, 99] width 16 height 16
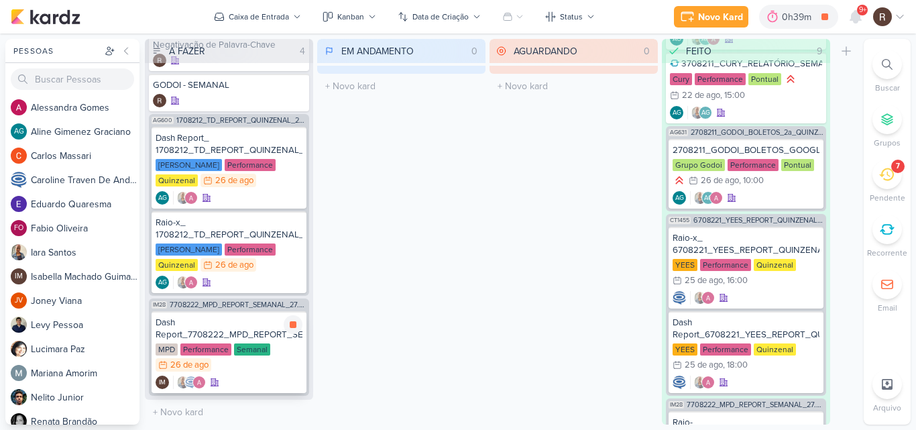
click at [222, 321] on div "Dash Report_7708222_MPD_REPORT_SEMANAL_27.08" at bounding box center [229, 329] width 147 height 24
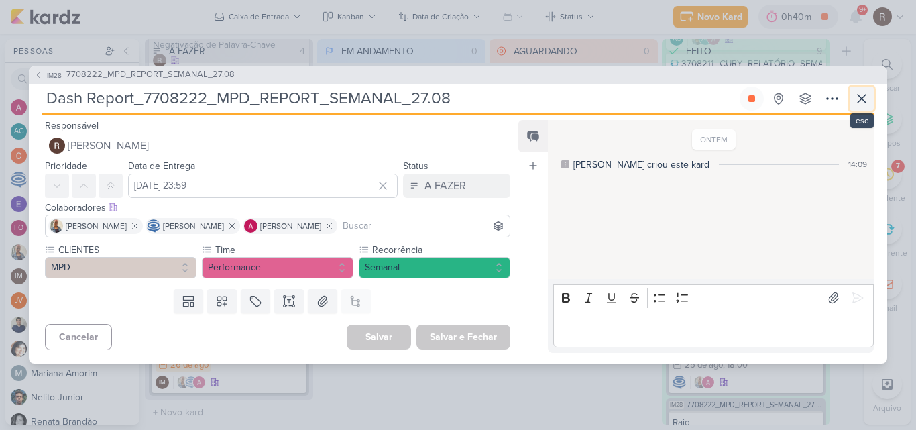
click at [866, 95] on icon at bounding box center [862, 99] width 16 height 16
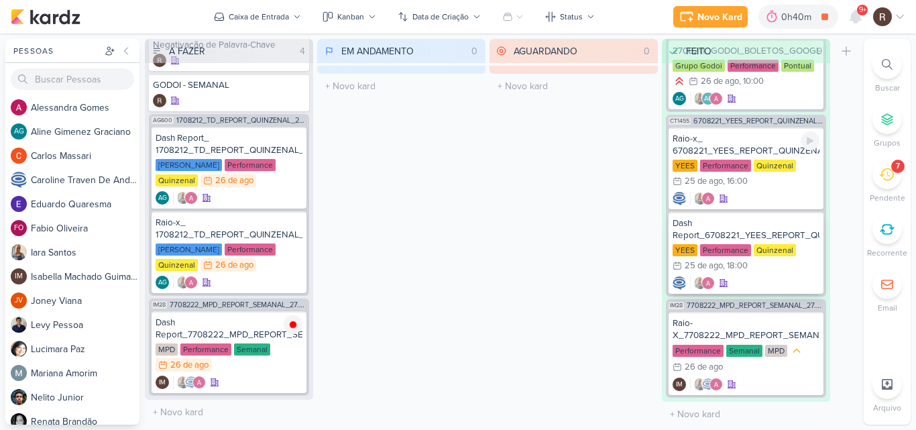
scroll to position [820, 0]
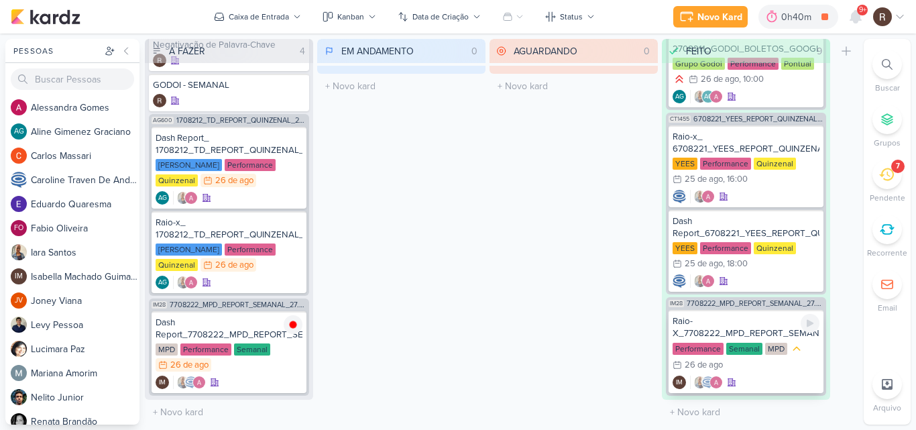
click at [758, 331] on div "Raio-X_7708222_MPD_REPORT_SEMANAL_27.08" at bounding box center [746, 327] width 147 height 24
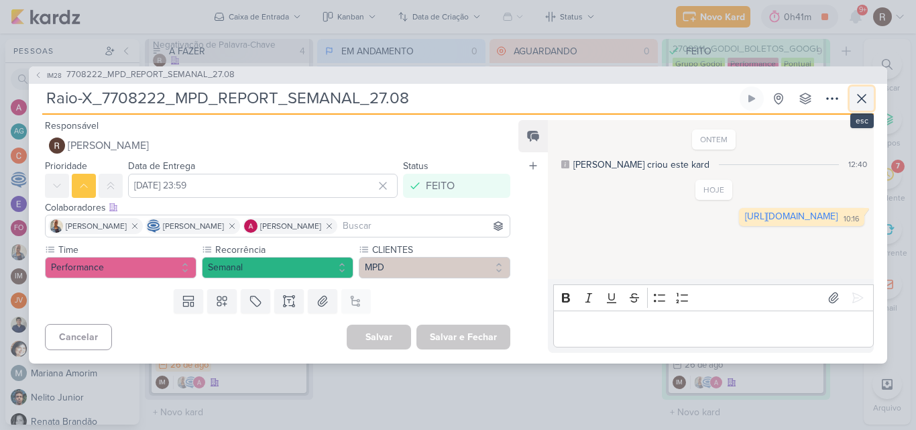
click at [864, 104] on icon at bounding box center [862, 99] width 16 height 16
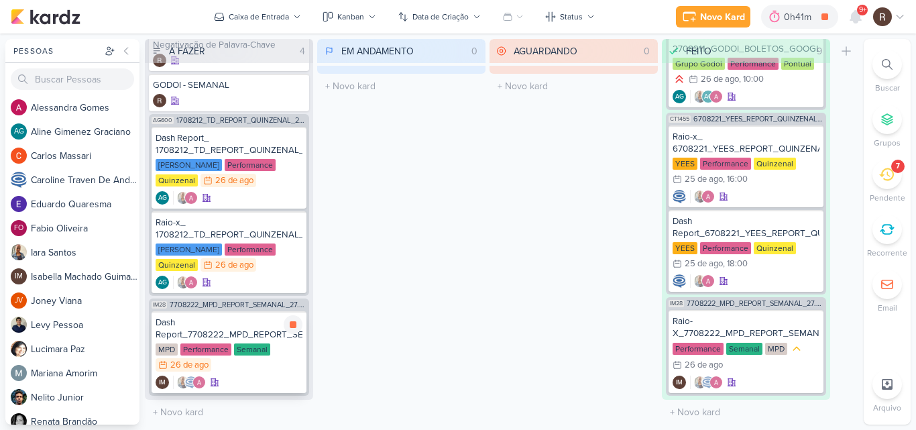
click at [236, 325] on div "Dash Report_7708222_MPD_REPORT_SEMANAL_27.08" at bounding box center [229, 329] width 147 height 24
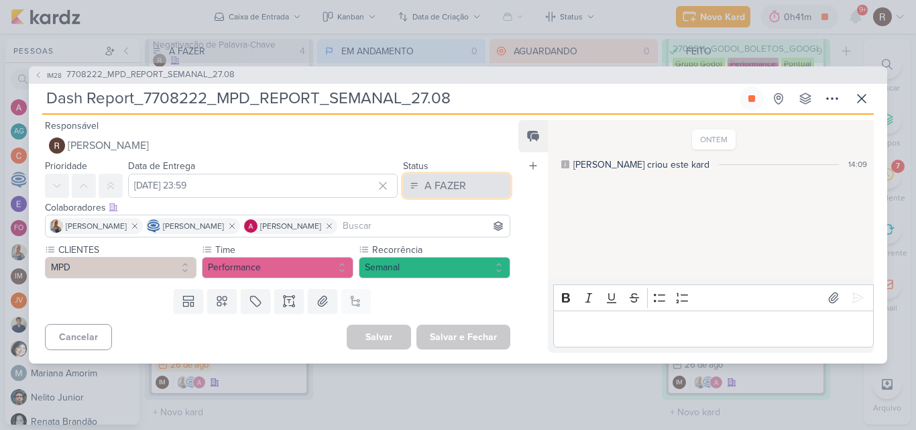
click at [455, 197] on button "A FAZER" at bounding box center [456, 186] width 107 height 24
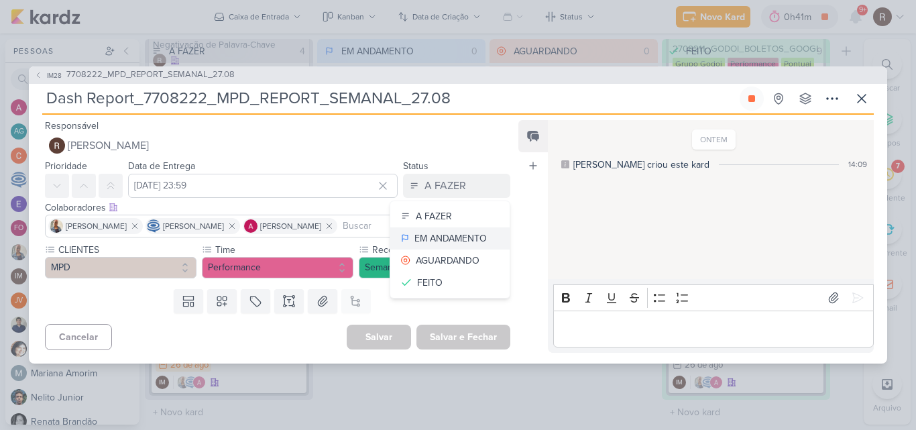
click at [452, 231] on div "EM ANDAMENTO" at bounding box center [451, 238] width 72 height 14
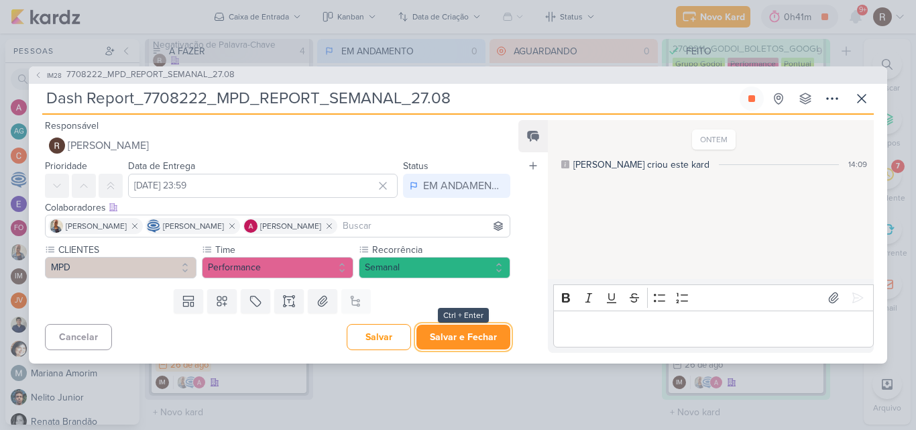
click at [451, 340] on button "Salvar e Fechar" at bounding box center [464, 337] width 94 height 25
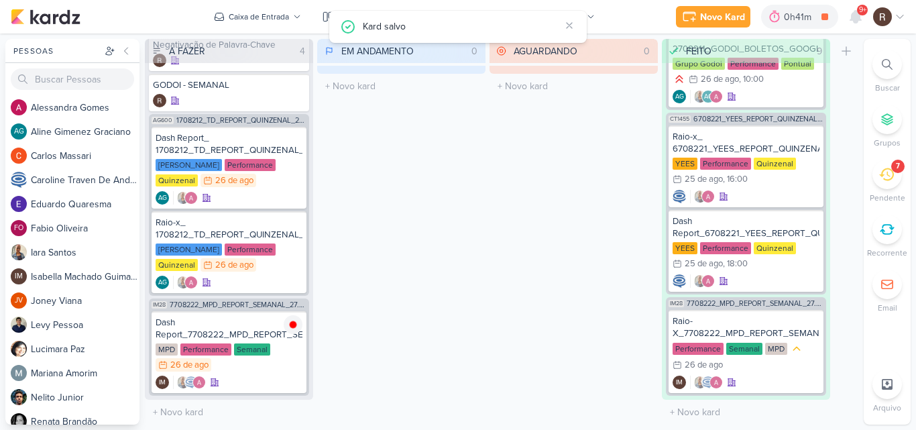
scroll to position [0, 0]
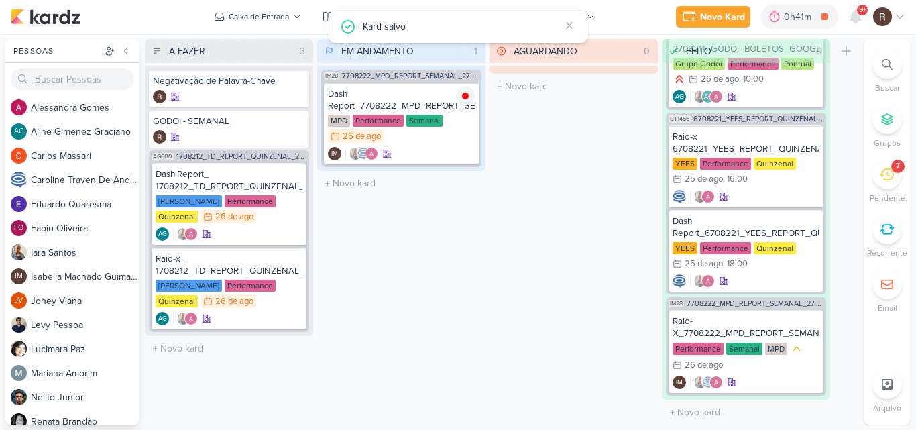
click at [525, 168] on div "AGUARDANDO 0 Mover Para Esquerda Mover Para Direita [GEOGRAPHIC_DATA] O título …" at bounding box center [574, 232] width 168 height 386
click at [858, 17] on icon at bounding box center [855, 17] width 11 height 12
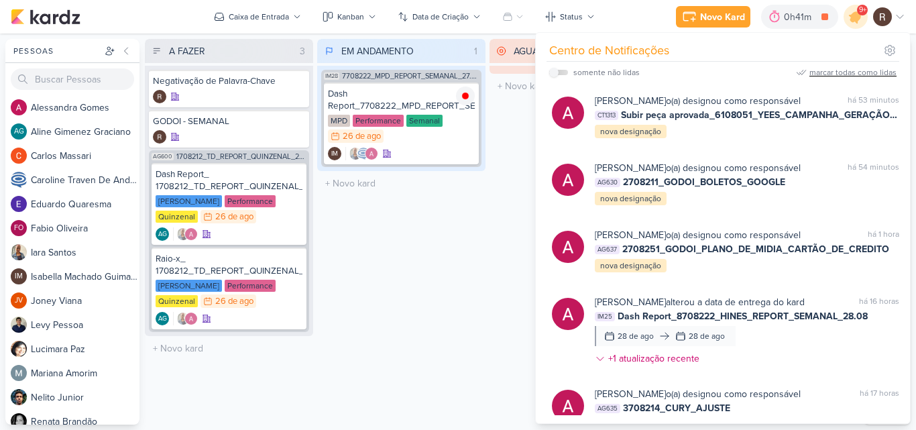
click at [848, 74] on div "marcar todas como lidas" at bounding box center [853, 72] width 87 height 12
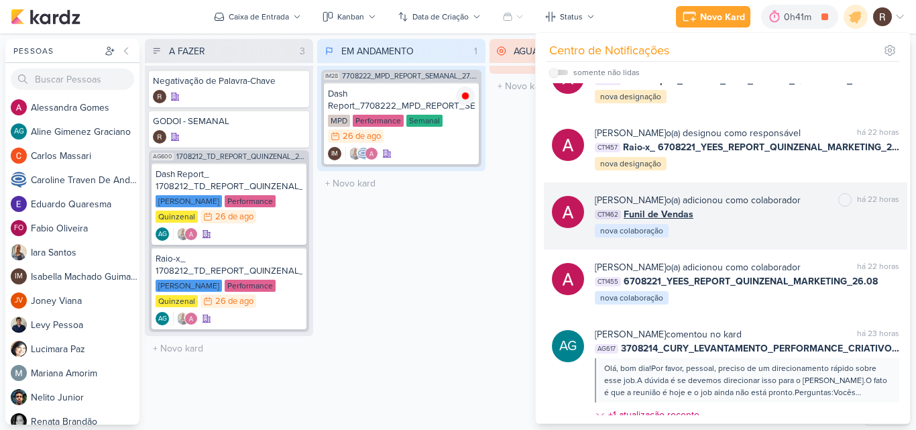
scroll to position [805, 0]
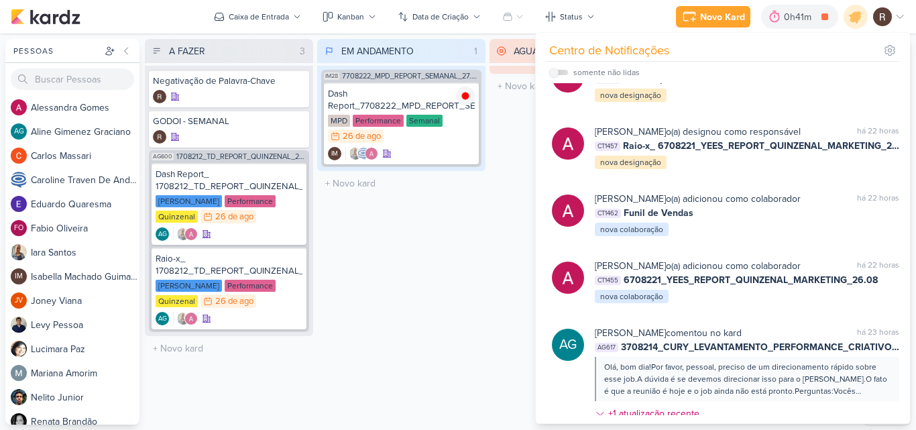
click at [444, 277] on div "EM ANDAMENTO 1 Mover Para Esquerda Mover Para Direita Deletar IM28 7708222_MPD_…" at bounding box center [401, 232] width 168 height 386
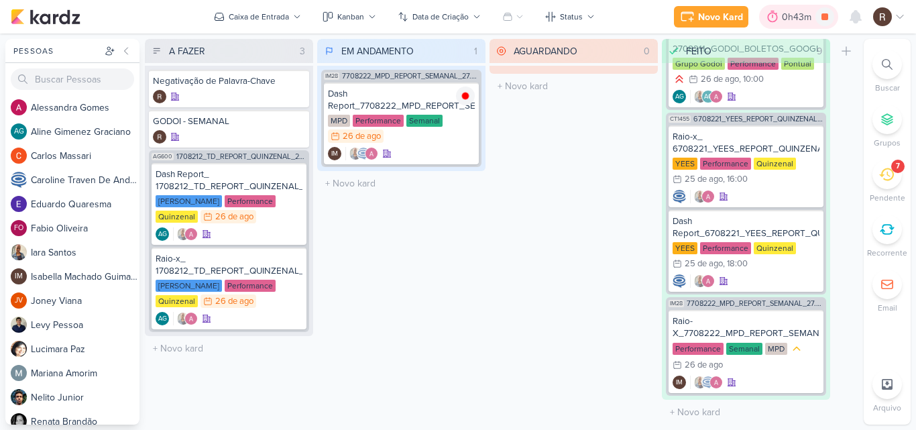
click at [793, 14] on div "0h43m" at bounding box center [799, 17] width 34 height 14
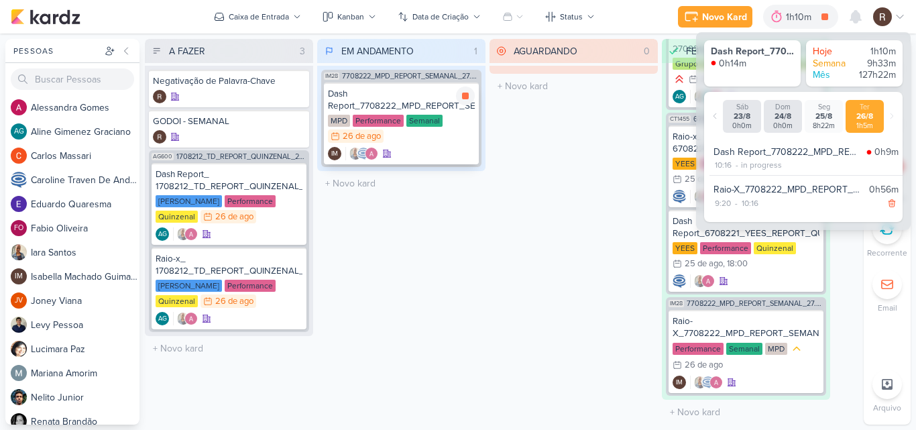
click at [406, 111] on div "Dash Report_7708222_MPD_REPORT_SEMANAL_27.08" at bounding box center [401, 100] width 147 height 24
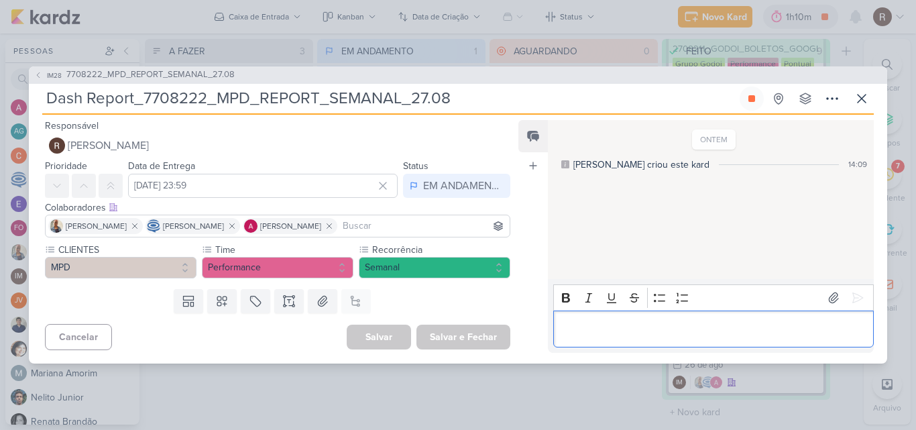
click at [605, 327] on p "Editor editing area: main" at bounding box center [713, 329] width 307 height 16
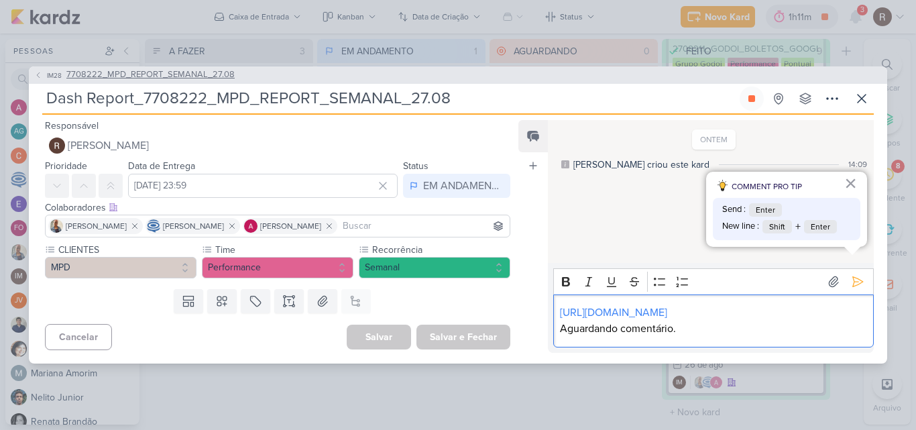
click at [171, 72] on span "7708222_MPD_REPORT_SEMANAL_27.08" at bounding box center [150, 74] width 168 height 13
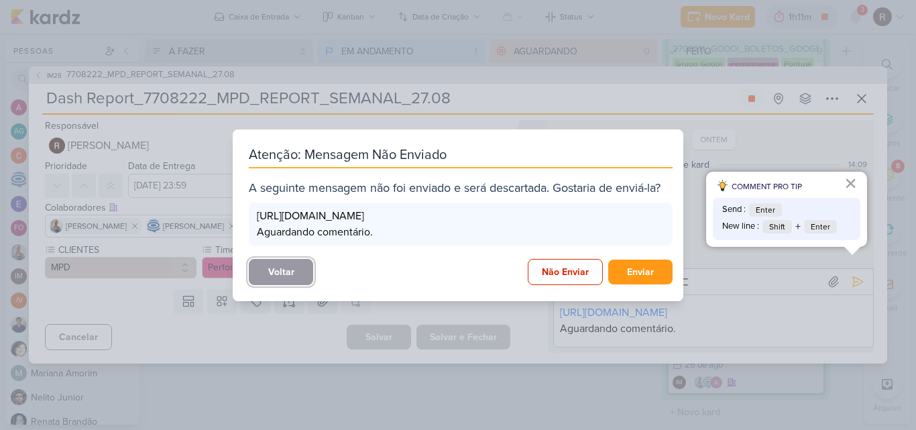
click at [296, 278] on button "Voltar" at bounding box center [281, 272] width 64 height 26
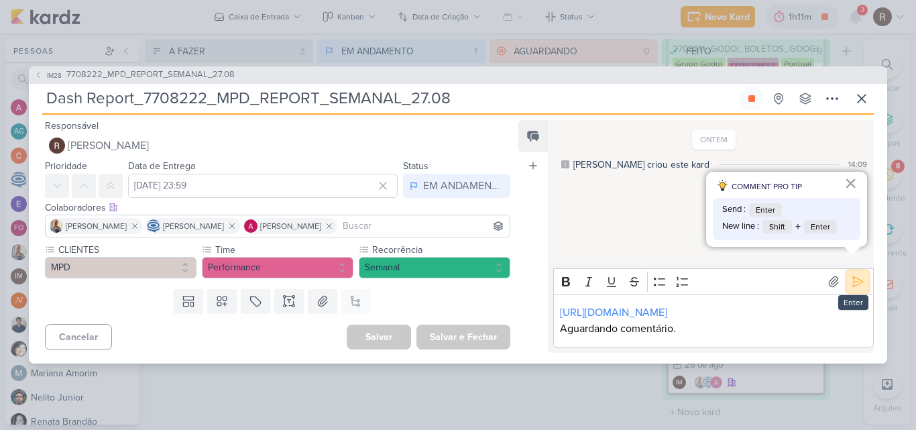
click at [851, 275] on icon at bounding box center [857, 281] width 13 height 13
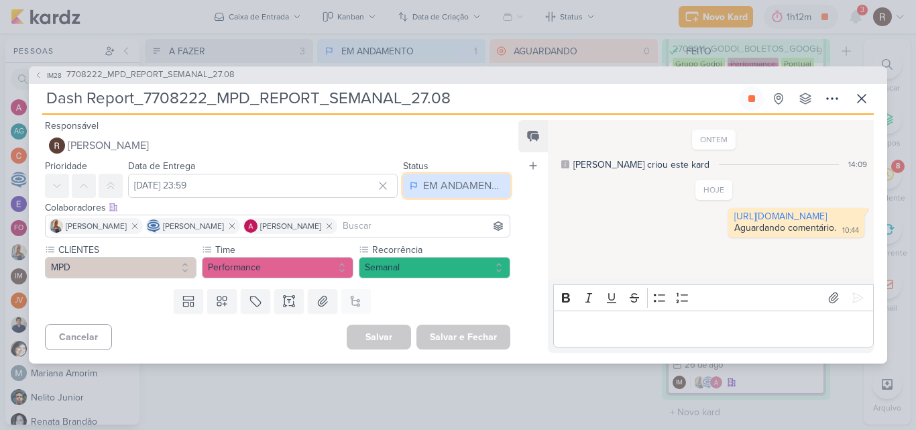
click at [454, 191] on div "EM ANDAMENTO" at bounding box center [463, 186] width 80 height 16
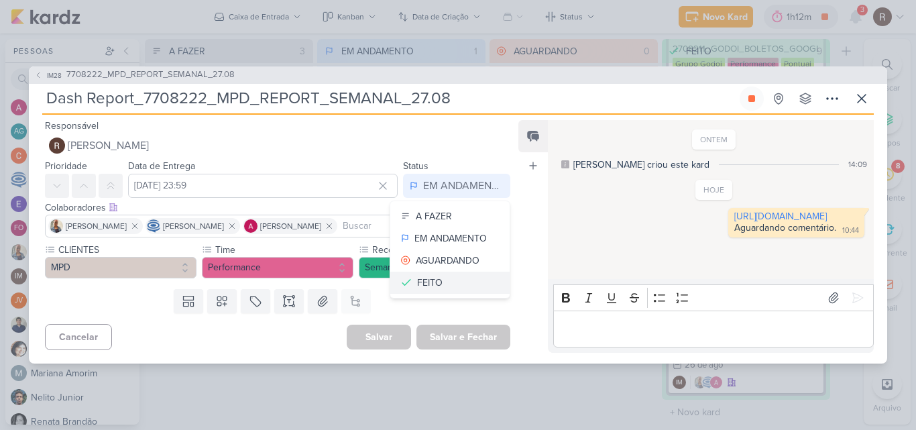
click at [439, 282] on button "FEITO" at bounding box center [449, 283] width 119 height 22
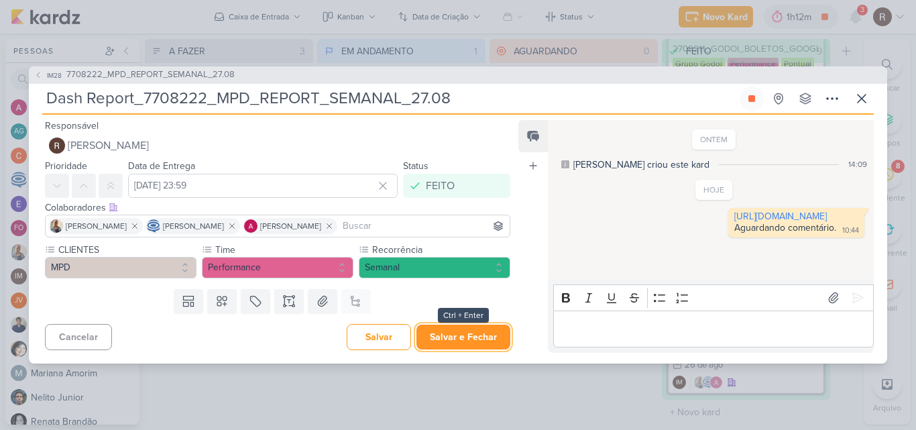
click at [457, 333] on button "Salvar e Fechar" at bounding box center [464, 337] width 94 height 25
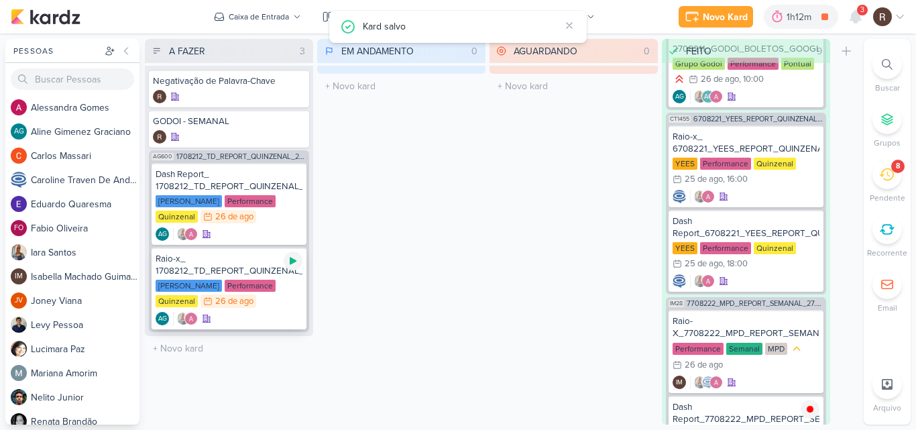
click at [293, 265] on icon at bounding box center [293, 261] width 11 height 11
click at [225, 272] on div "Raio-x_ 1708212_TD_REPORT_QUINZENAL_27.08" at bounding box center [229, 265] width 147 height 24
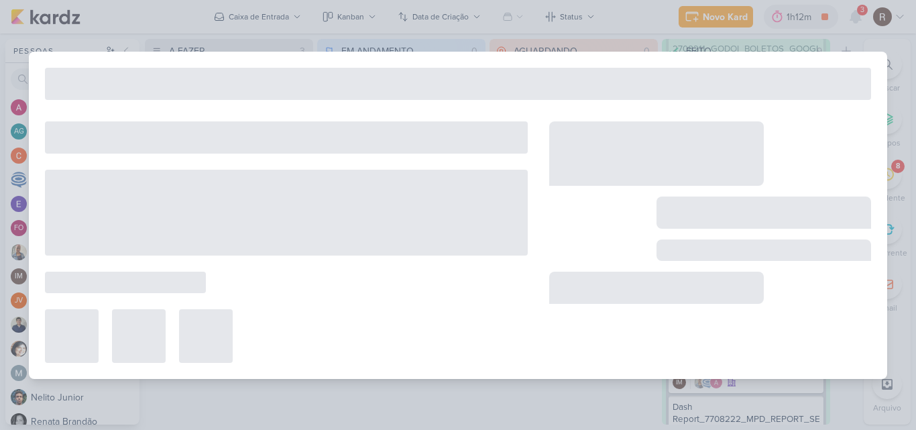
type input "Raio-x_ 1708212_TD_REPORT_QUINZENAL_27.08"
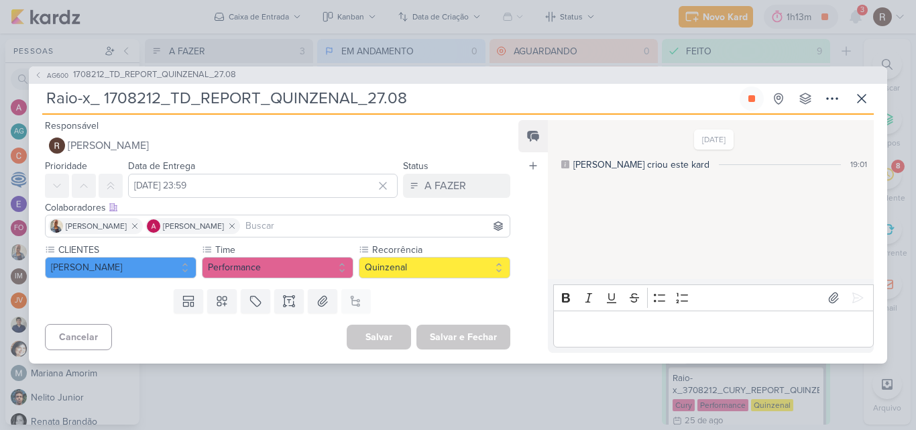
scroll to position [820, 0]
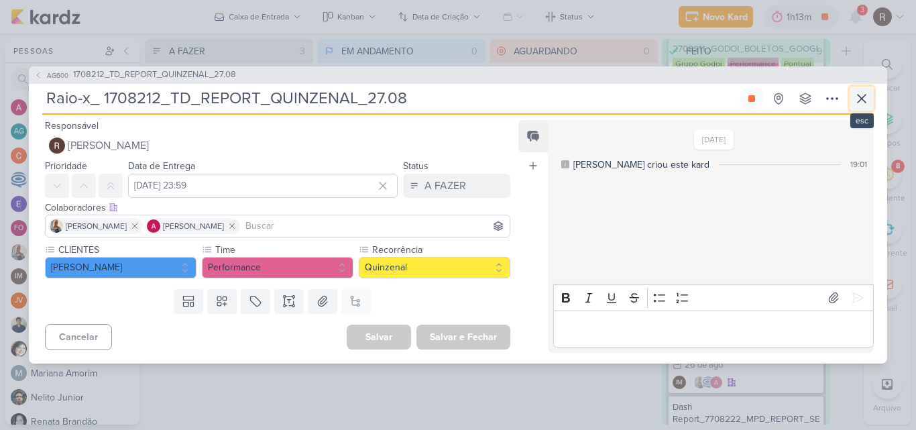
click at [867, 91] on icon at bounding box center [862, 99] width 16 height 16
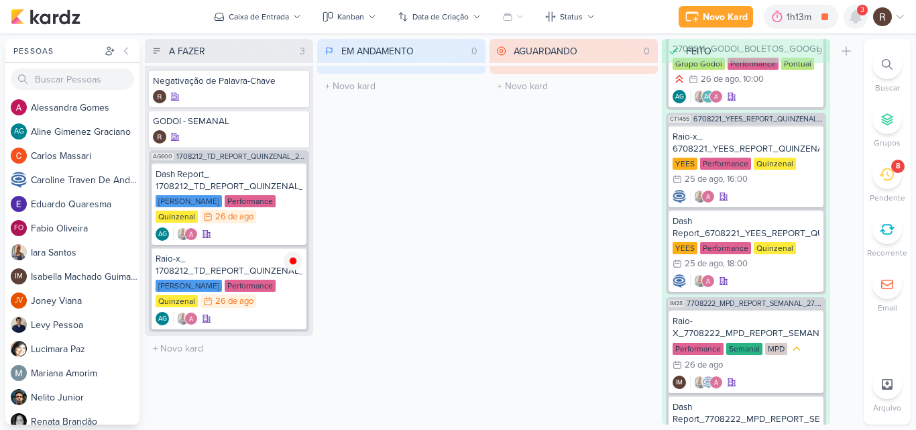
click at [856, 21] on icon at bounding box center [855, 17] width 11 height 12
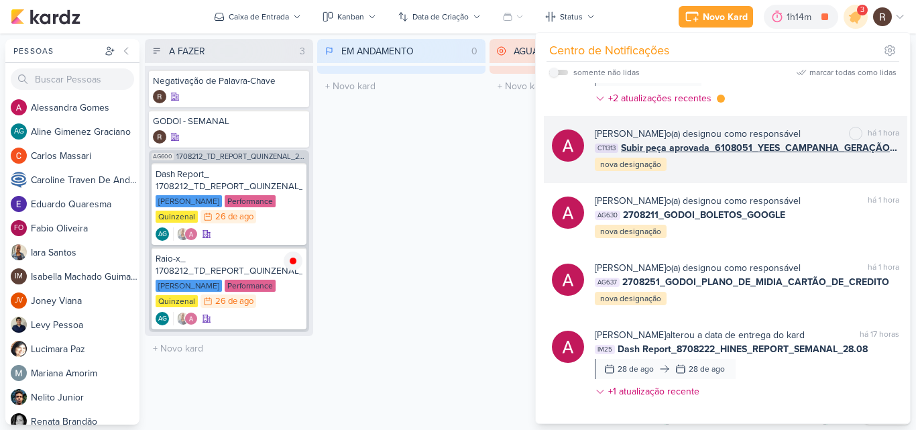
scroll to position [0, 0]
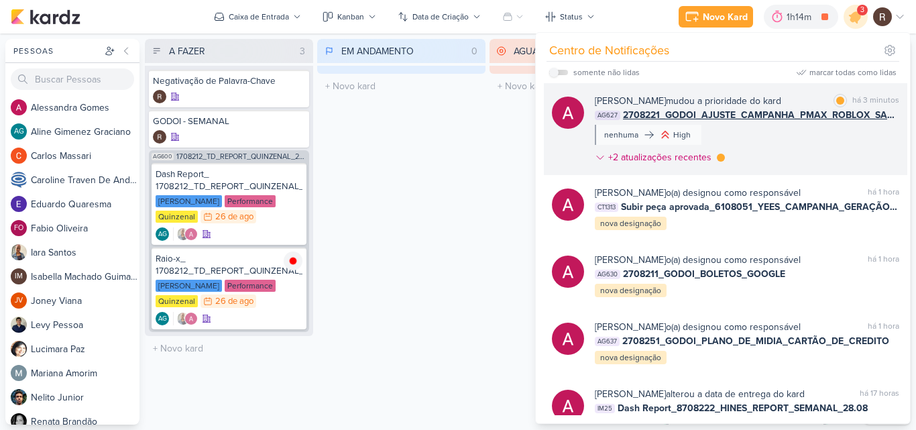
click at [761, 133] on div "[PERSON_NAME] mudou a prioridade do kard marcar como lida há 3 minutos AG627 27…" at bounding box center [747, 132] width 305 height 76
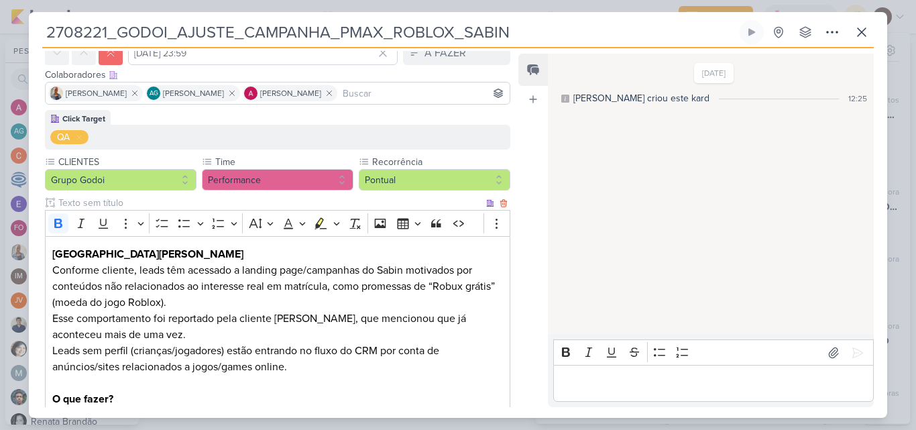
scroll to position [67, 0]
click at [870, 36] on button at bounding box center [862, 32] width 24 height 24
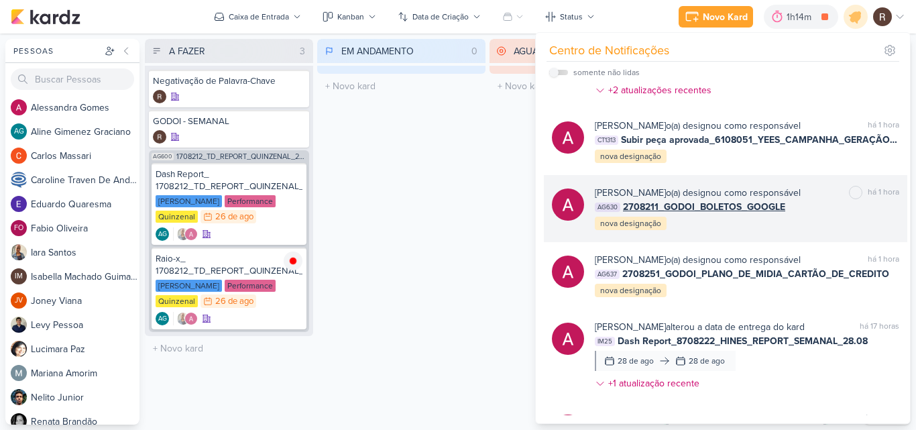
scroll to position [0, 0]
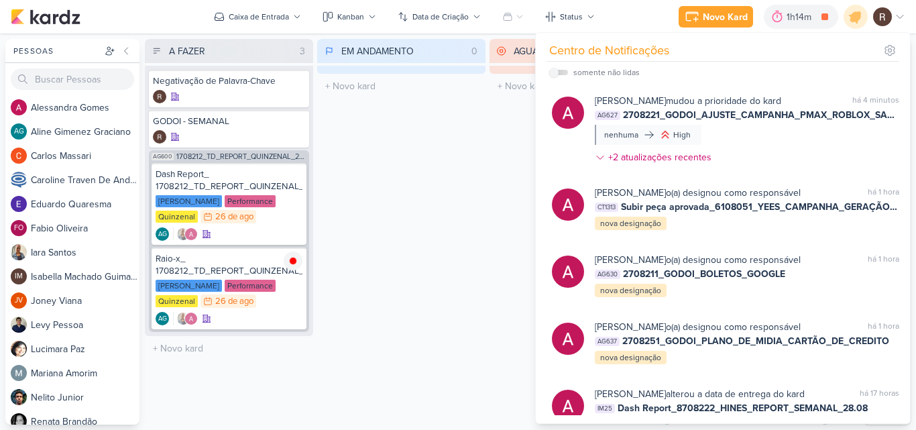
click at [389, 197] on div "EM ANDAMENTO 0 Mover Para Esquerda Mover Para Direita [GEOGRAPHIC_DATA] O títul…" at bounding box center [401, 232] width 168 height 386
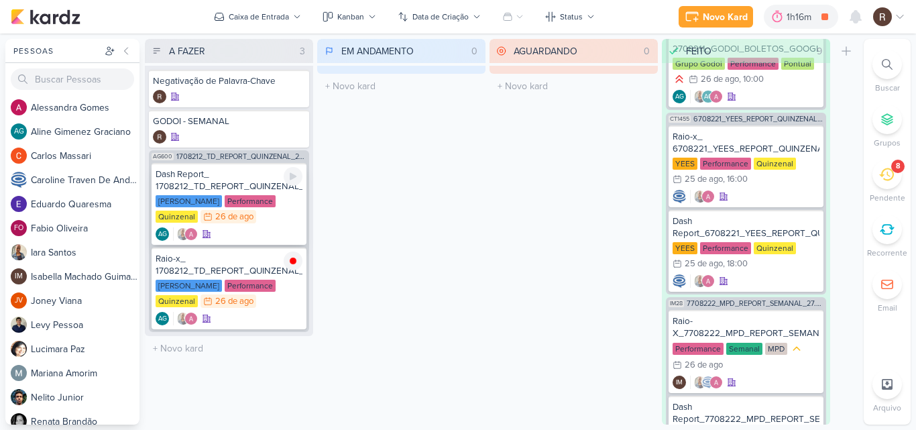
click at [243, 177] on div "Dash Report_ 1708212_TD_REPORT_QUINZENAL_27.08" at bounding box center [229, 180] width 147 height 24
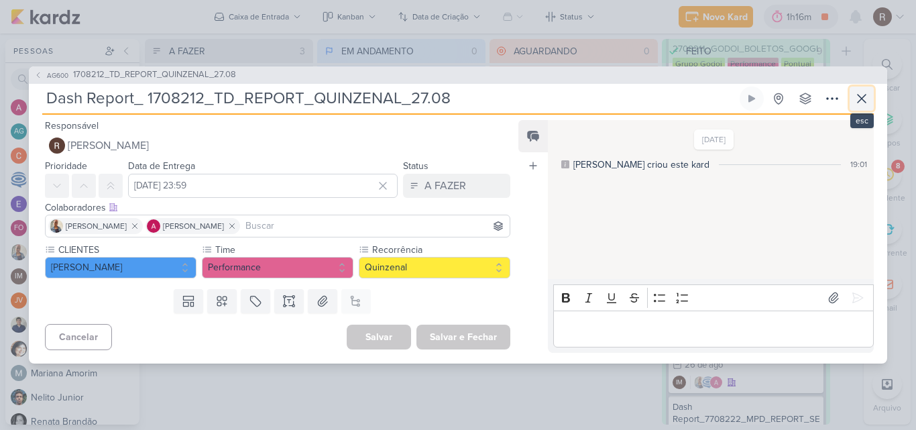
click at [865, 95] on icon at bounding box center [862, 99] width 8 height 8
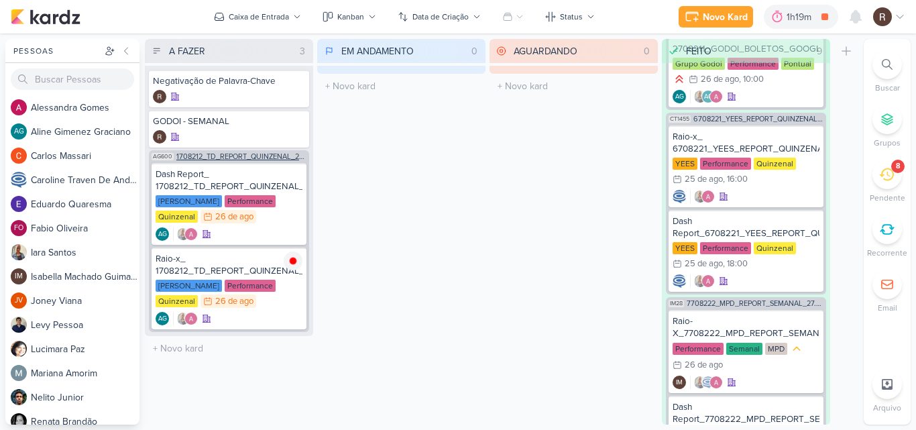
click at [272, 150] on div "AG600 1708212_TD_REPORT_QUINZENAL_27.08" at bounding box center [229, 155] width 160 height 10
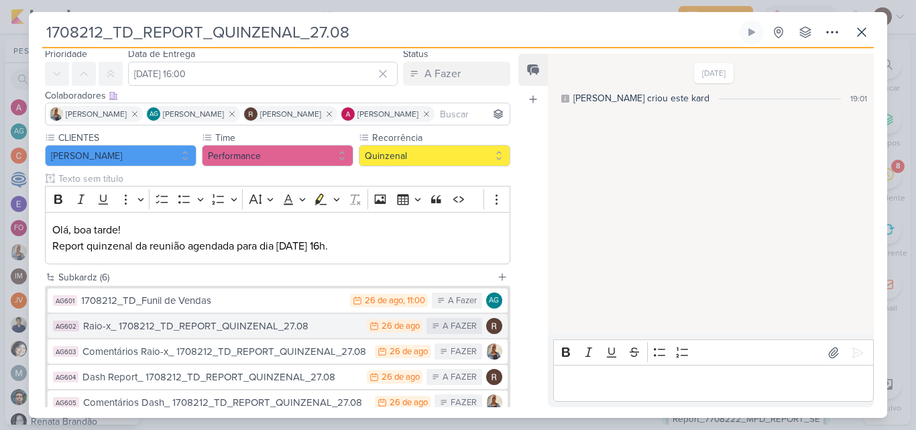
scroll to position [21, 0]
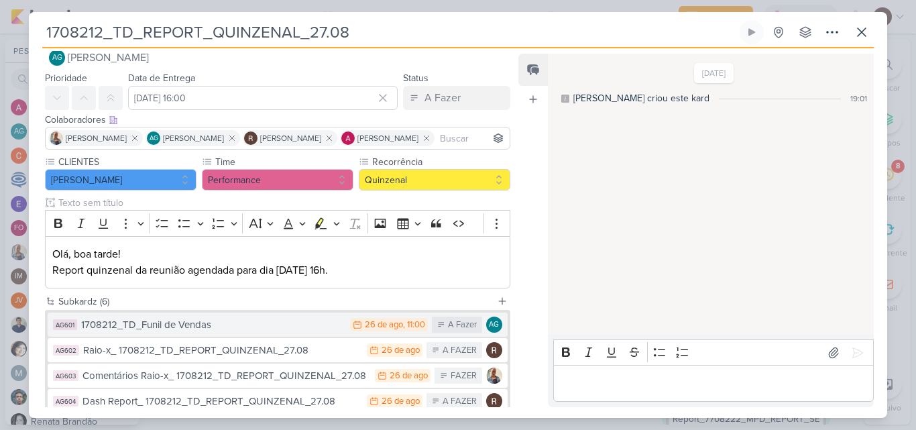
click at [251, 325] on div "1708212_TD_Funil de Vendas" at bounding box center [212, 324] width 262 height 15
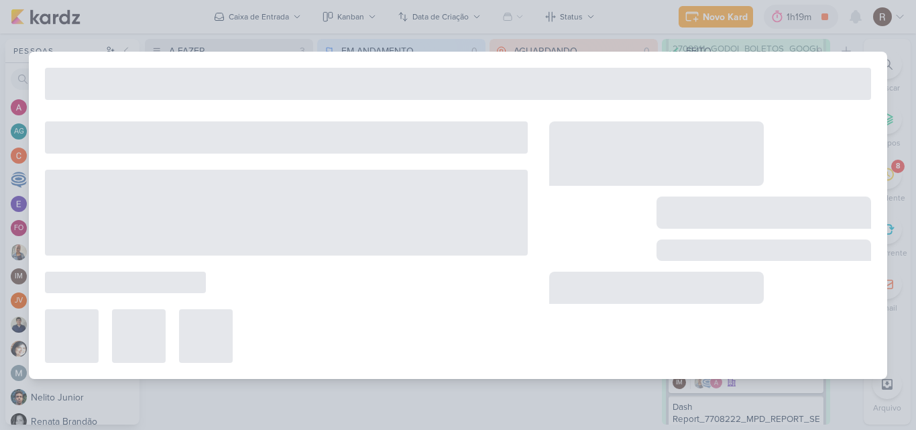
type input "1708212_TD_Funil de Vendas"
type input "[DATE] 11:00"
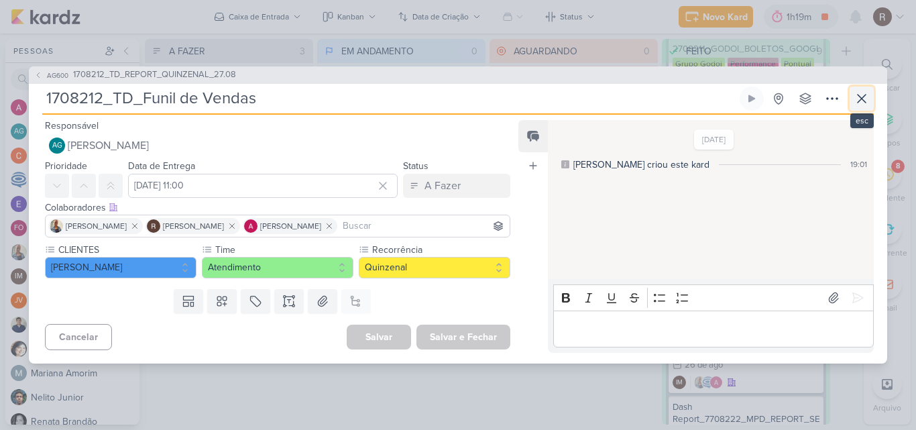
click at [863, 99] on icon at bounding box center [862, 99] width 16 height 16
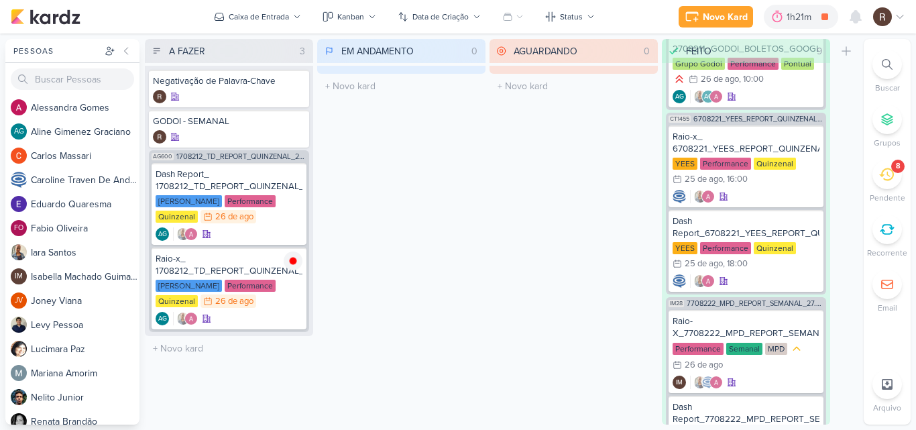
click at [889, 180] on icon at bounding box center [886, 174] width 15 height 13
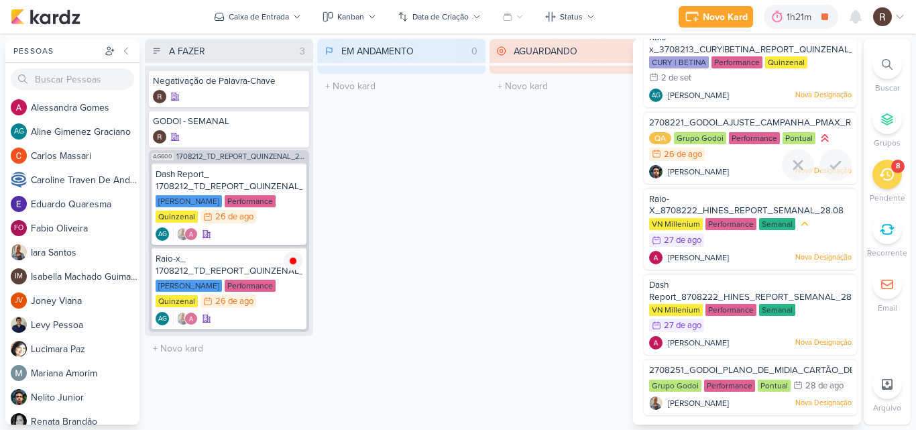
scroll to position [268, 0]
click at [754, 125] on span "2708221_GODOI_AJUSTE_CAMPANHA_PMAX_ROBLOX_SABIN" at bounding box center [780, 122] width 262 height 11
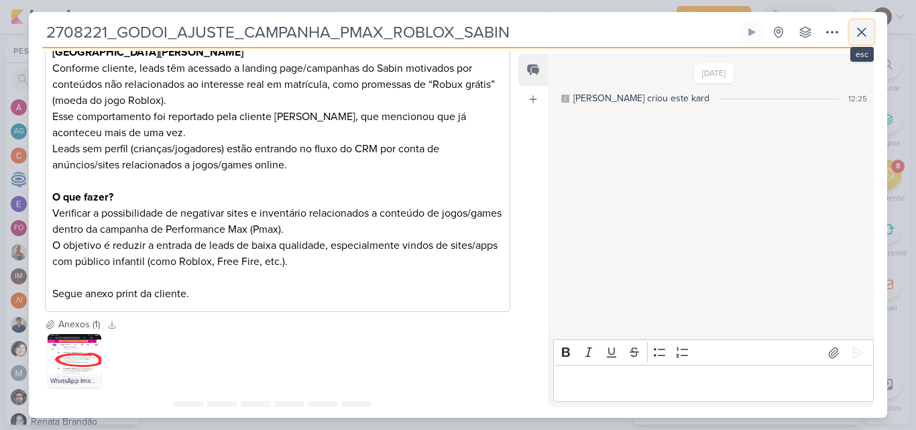
click at [861, 33] on icon at bounding box center [862, 32] width 8 height 8
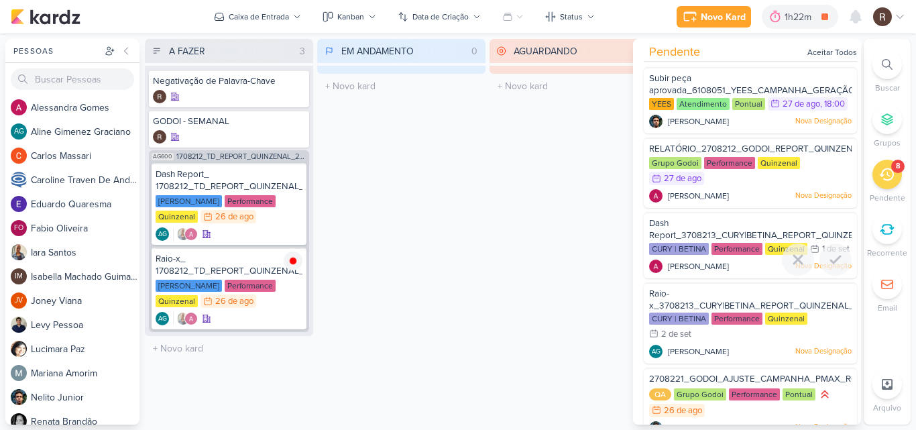
scroll to position [0, 0]
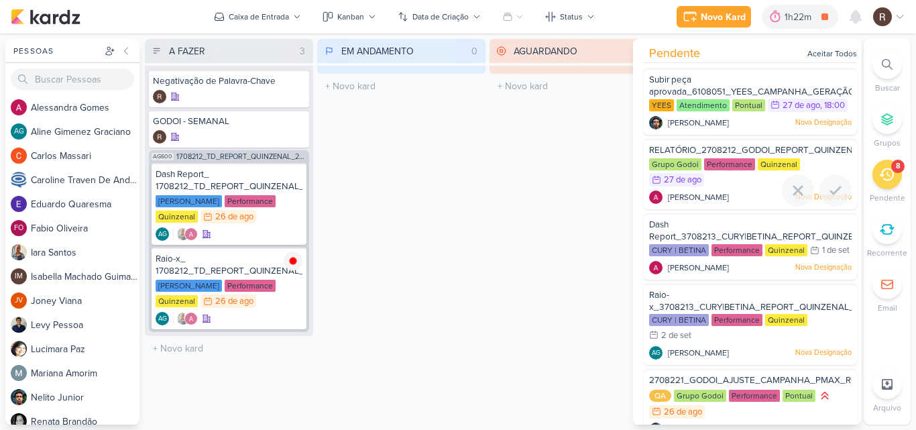
click at [758, 147] on span "RELATÓRIO_2708212_GODOI_REPORT_QUINZENAL_28.08" at bounding box center [770, 150] width 243 height 11
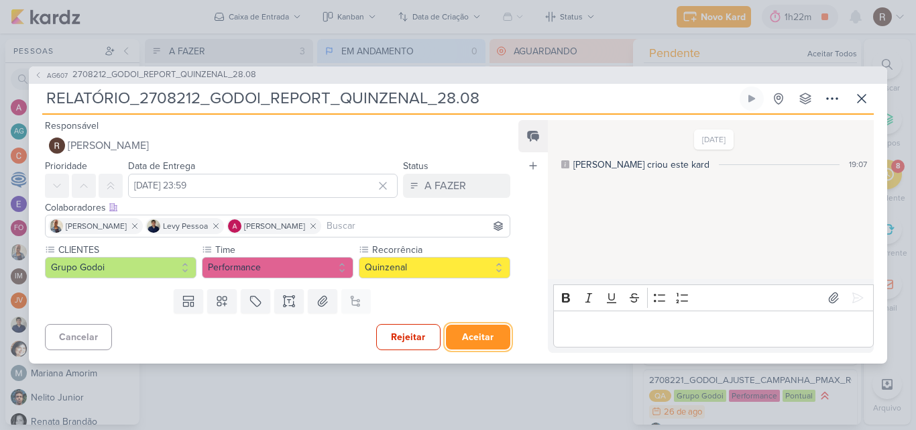
click at [498, 337] on button "Aceitar" at bounding box center [478, 337] width 64 height 25
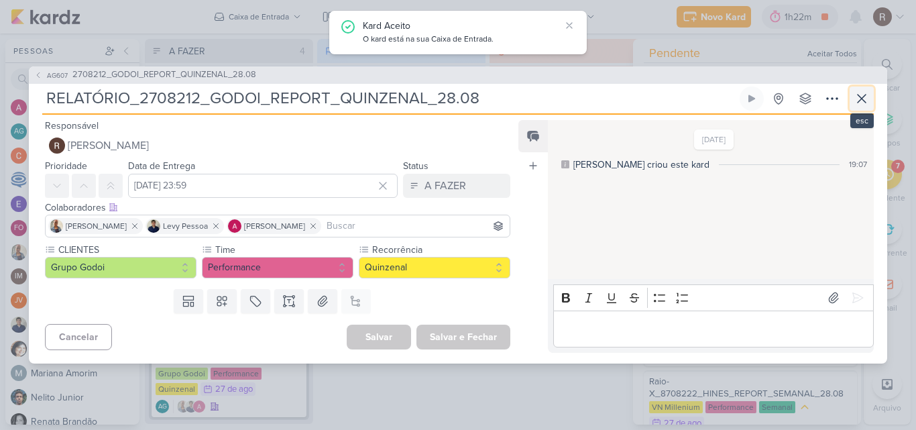
click at [859, 102] on icon at bounding box center [862, 99] width 16 height 16
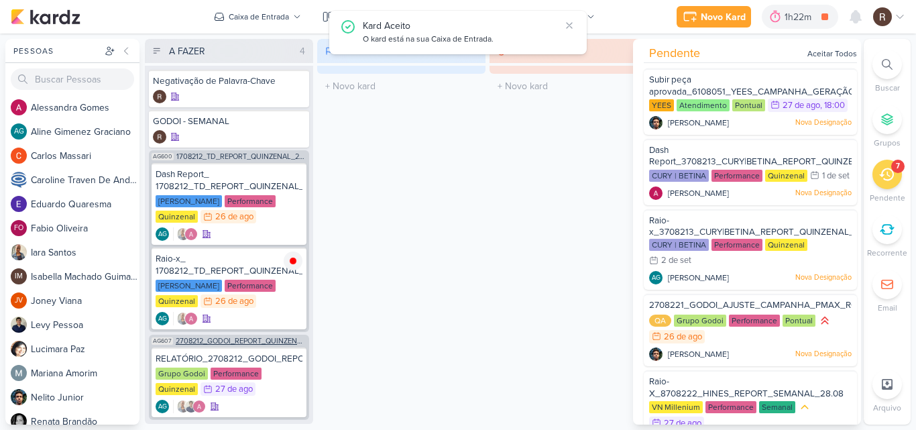
click at [268, 337] on span "2708212_GODOI_REPORT_QUINZENAL_28.08" at bounding box center [241, 340] width 131 height 7
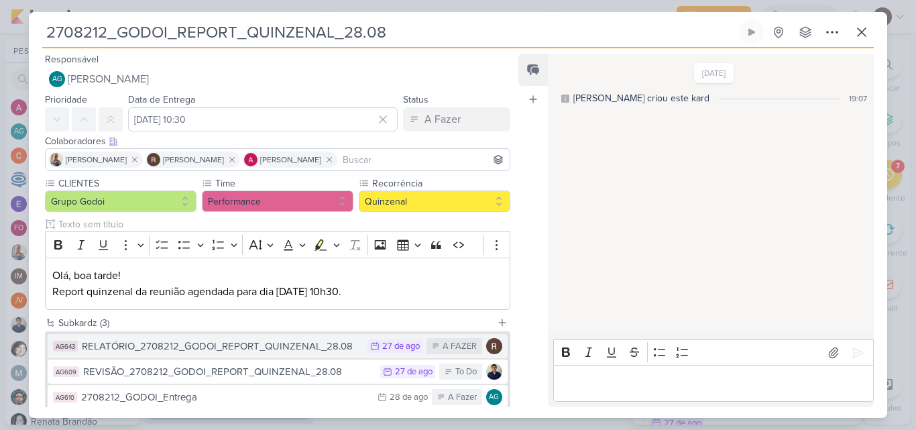
click at [285, 356] on button "AG643 RELATÓRIO_2708212_GODOI_REPORT_QUINZENAL_28.08 27/8 [DATE] A FAZER" at bounding box center [278, 346] width 460 height 24
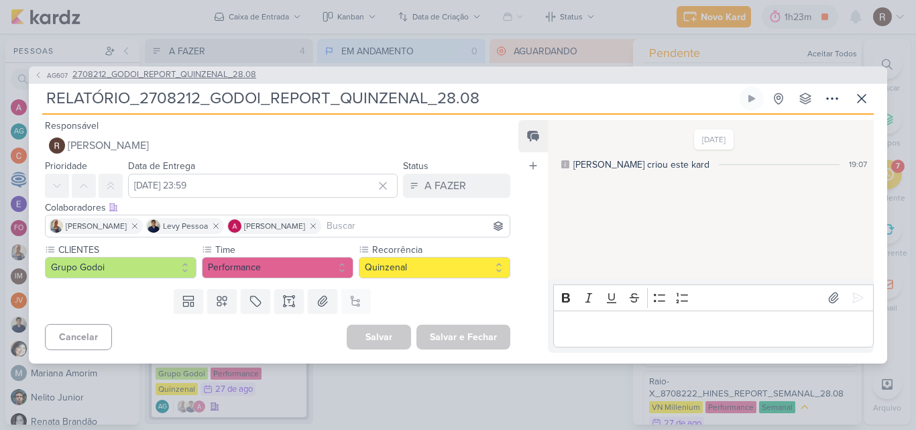
click at [148, 75] on span "2708212_GODOI_REPORT_QUINZENAL_28.08" at bounding box center [164, 74] width 184 height 13
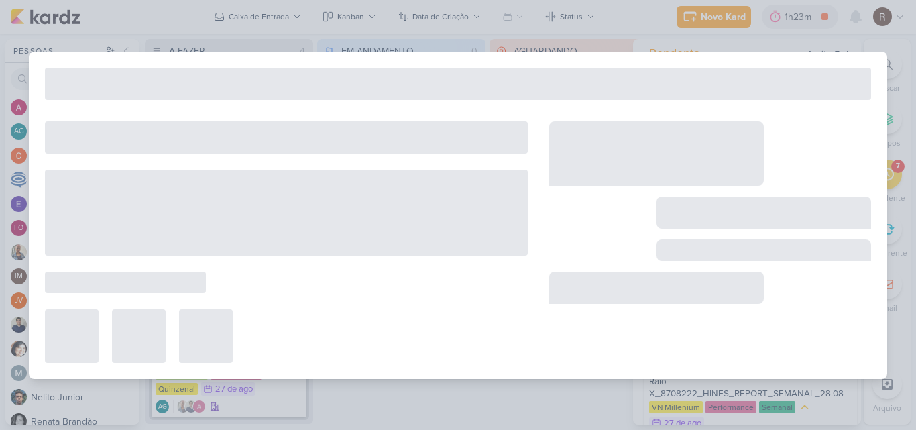
type input "2708212_GODOI_REPORT_QUINZENAL_28.08"
type input "[DATE] 10:30"
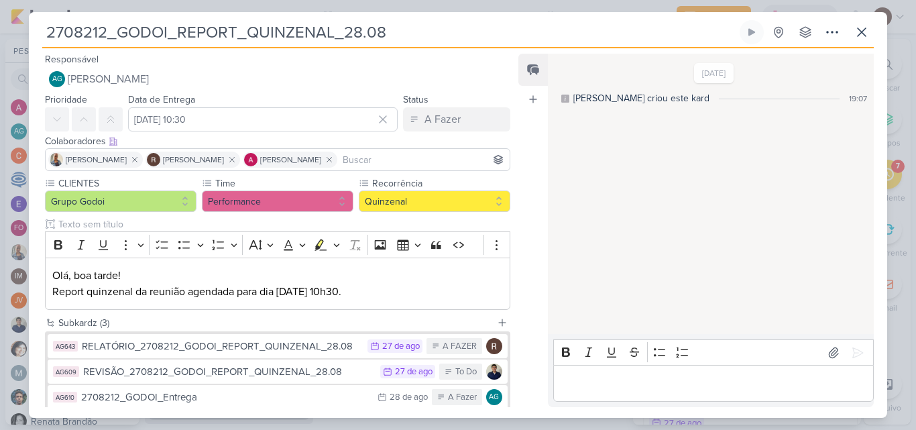
click at [266, 373] on div "REVISÃO_2708212_GODOI_REPORT_QUINZENAL_28.08" at bounding box center [228, 371] width 290 height 15
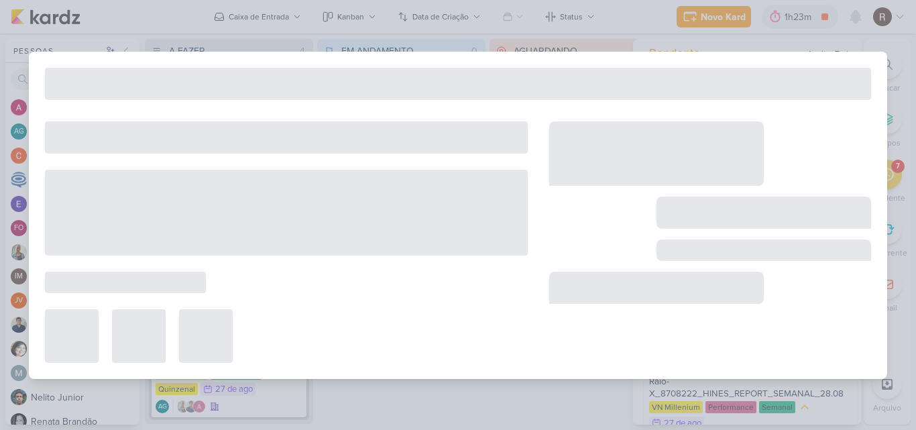
type input "REVISÃO_2708212_GODOI_REPORT_QUINZENAL_28.08"
type input "[DATE] 23:59"
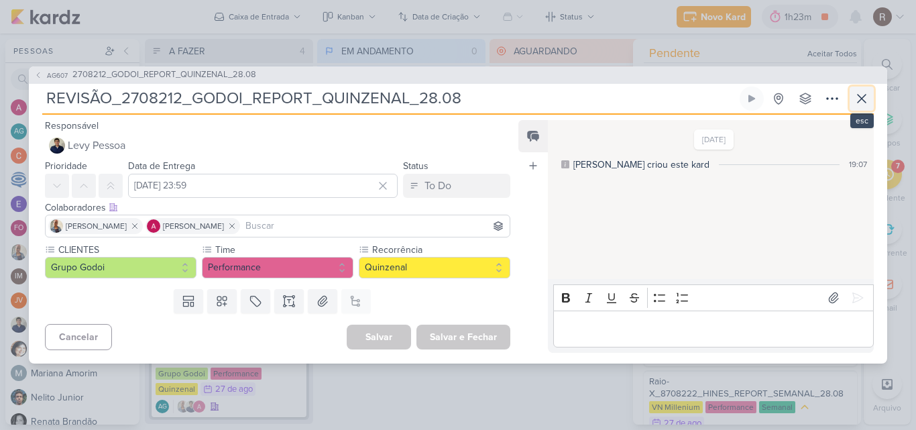
click at [861, 100] on icon at bounding box center [862, 99] width 16 height 16
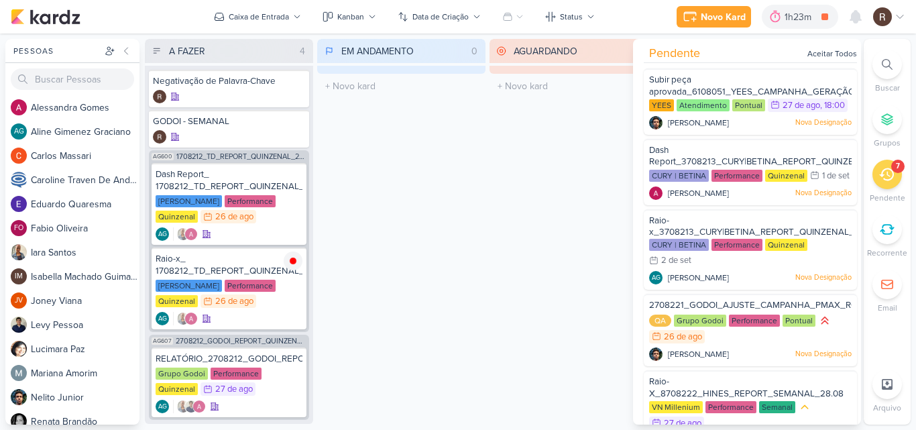
click at [413, 250] on div "EM ANDAMENTO 0 Mover Para Esquerda Mover Para Direita [GEOGRAPHIC_DATA] O títul…" at bounding box center [401, 232] width 168 height 386
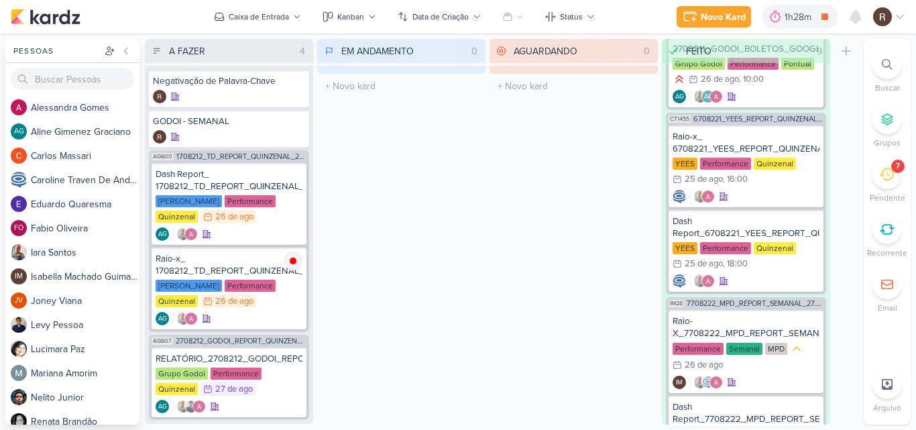
click at [555, 289] on div "AGUARDANDO 0 Mover Para Esquerda Mover Para Direita [GEOGRAPHIC_DATA] O título …" at bounding box center [574, 232] width 168 height 386
